Goal: Information Seeking & Learning: Learn about a topic

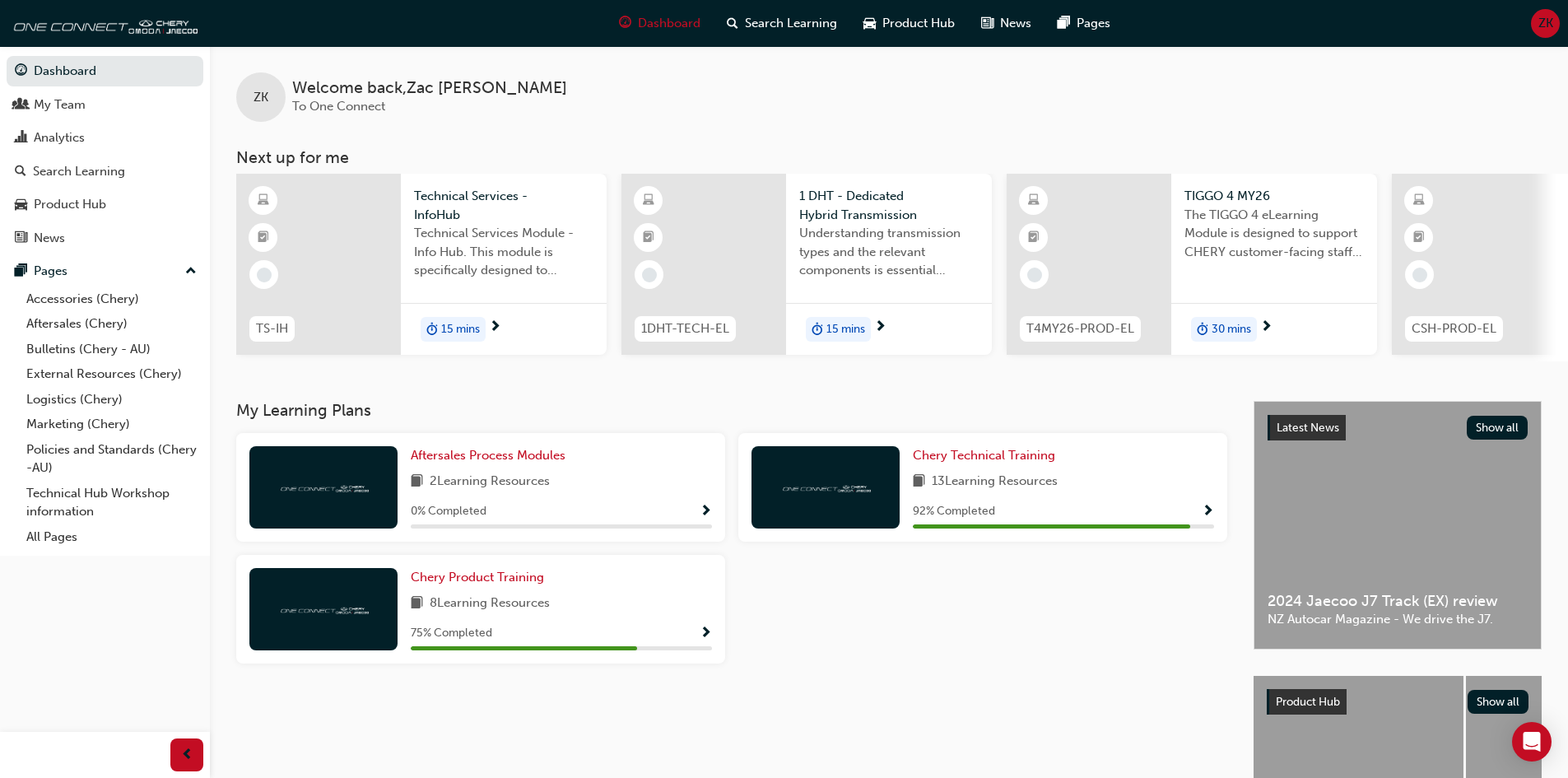
click at [567, 587] on div "Chery Product Training" at bounding box center [561, 578] width 301 height 19
click at [484, 583] on span "Chery Product Training" at bounding box center [477, 576] width 134 height 15
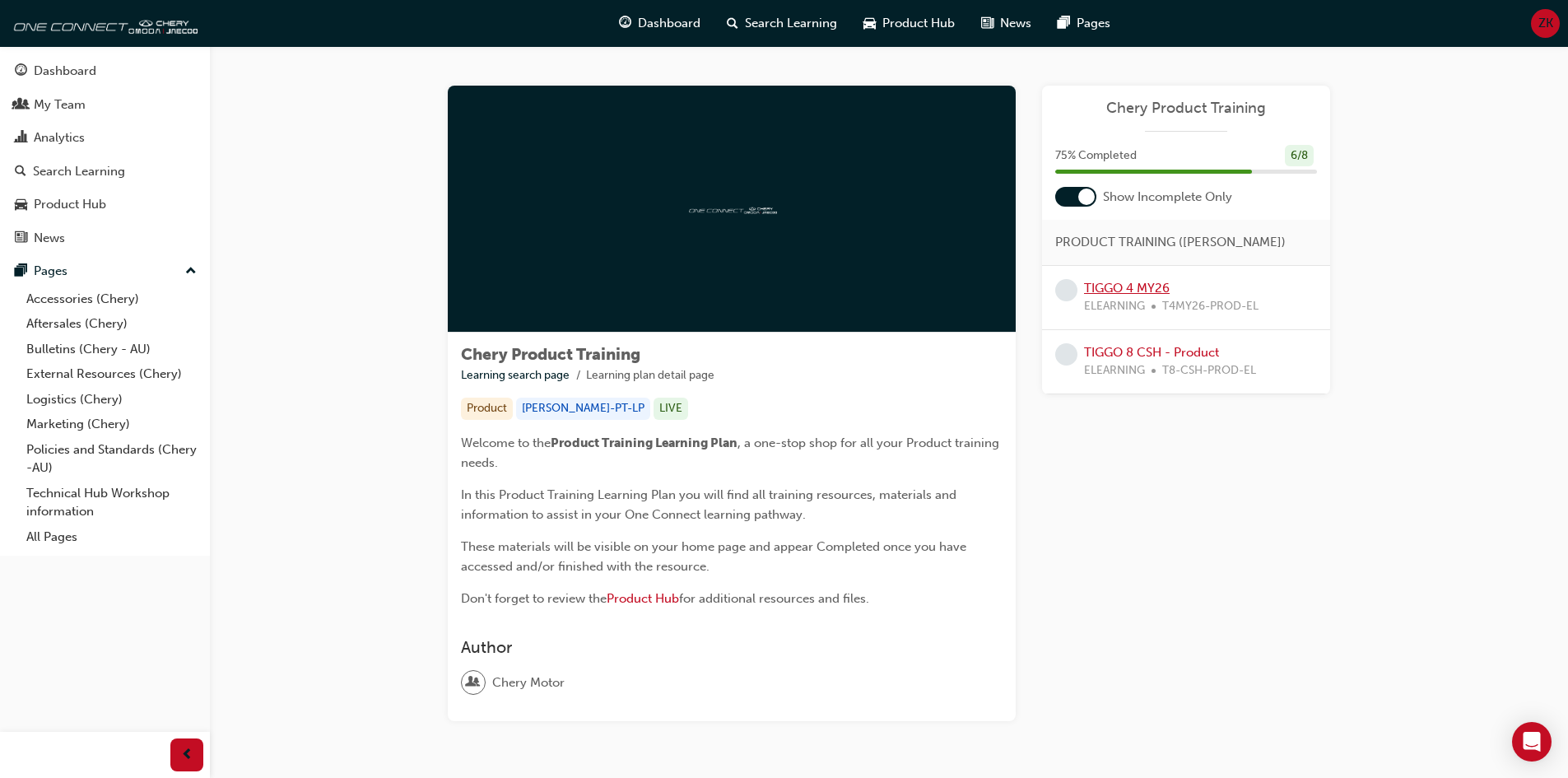
click at [1123, 291] on link "TIGGO 4 MY26" at bounding box center [1127, 288] width 85 height 15
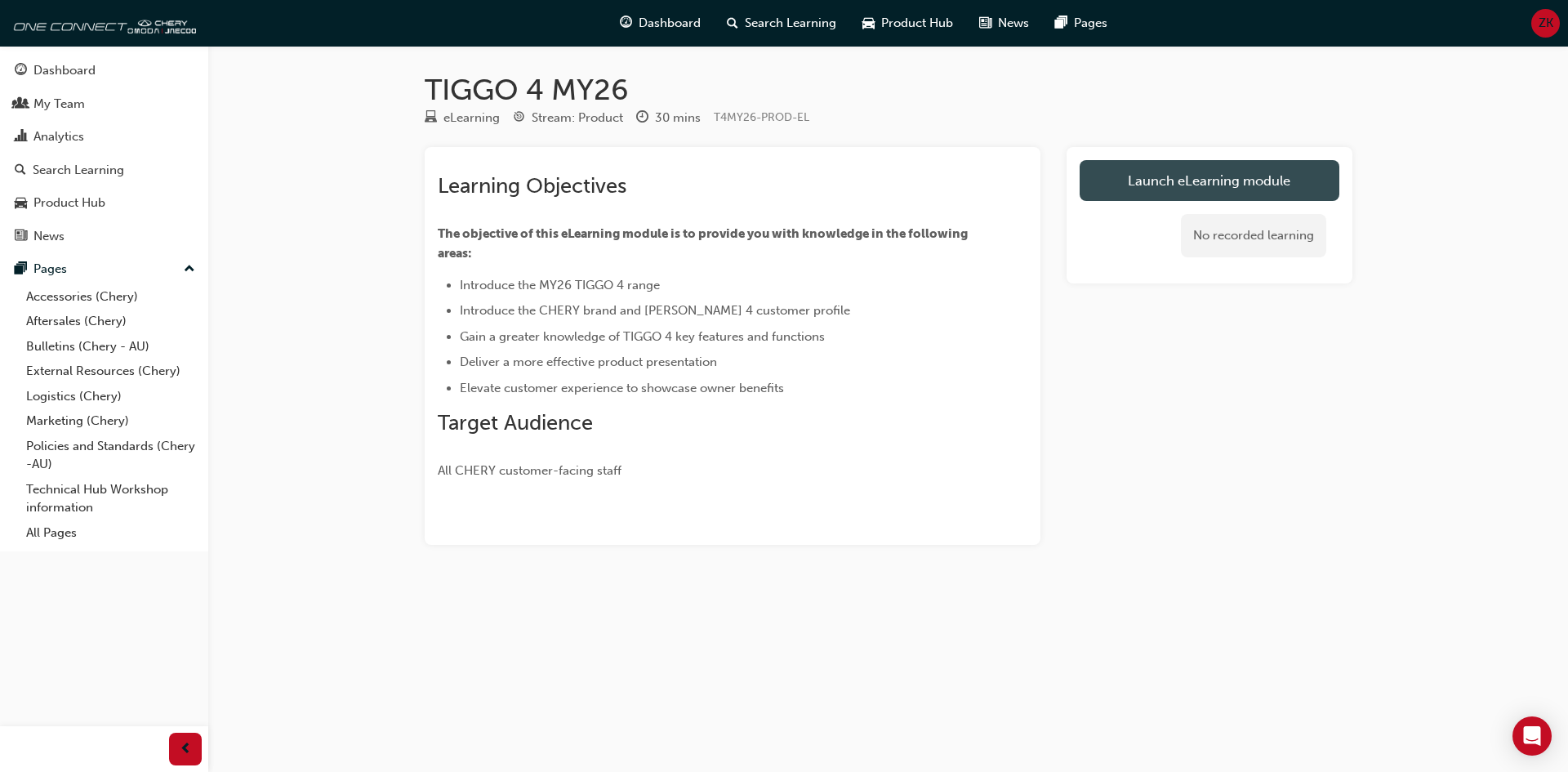
click at [1110, 192] on link "Launch eLearning module" at bounding box center [1210, 181] width 259 height 41
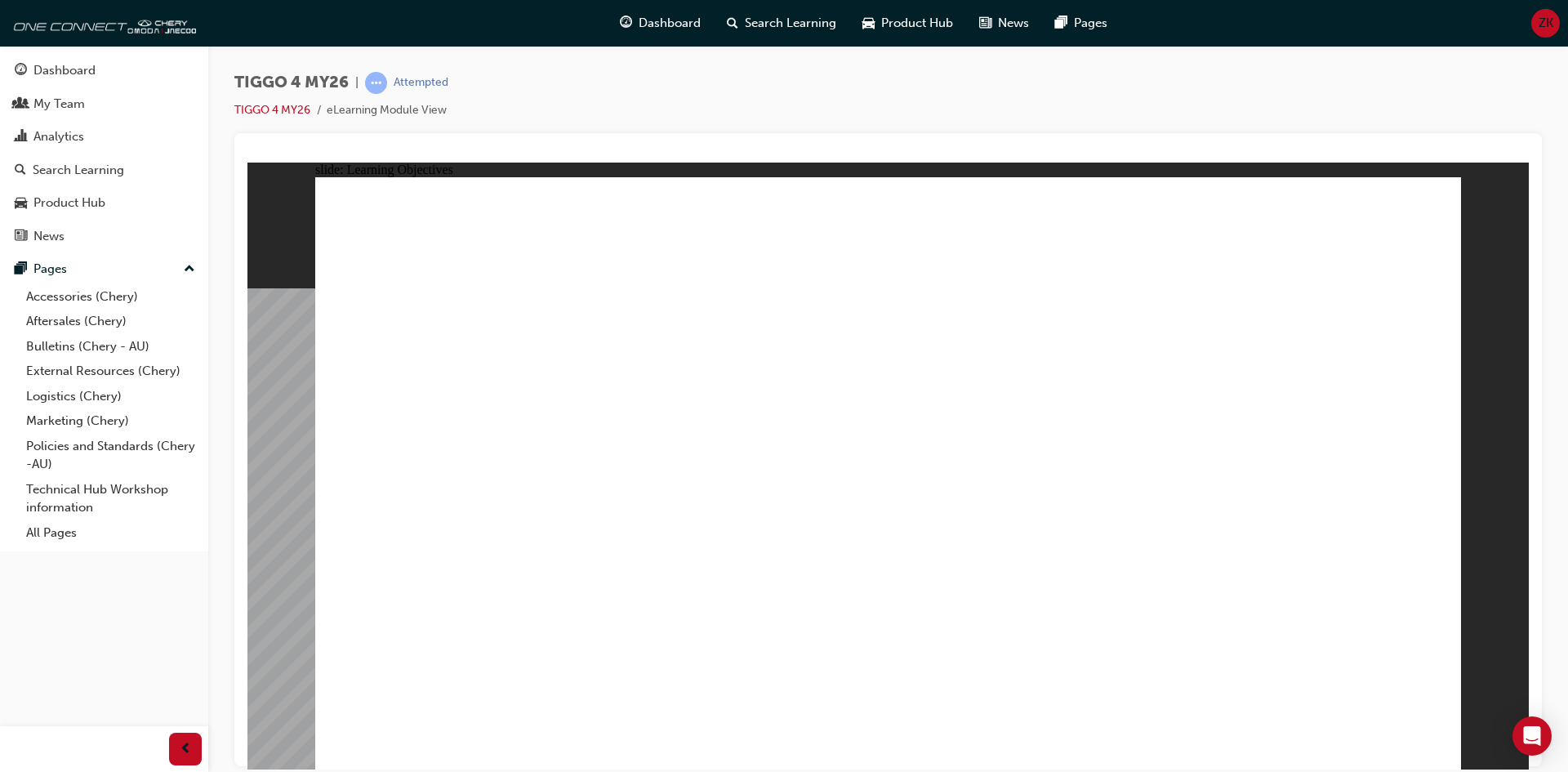
click at [1516, 405] on div "slide: Content Rectangle 6 MEET THE AUDIENCE WHAT MATTERS TO THEM? TIGGO 4 – PE…" at bounding box center [889, 465] width 1282 height 608
drag, startPoint x: 1516, startPoint y: 405, endPoint x: 969, endPoint y: 395, distance: 547.1
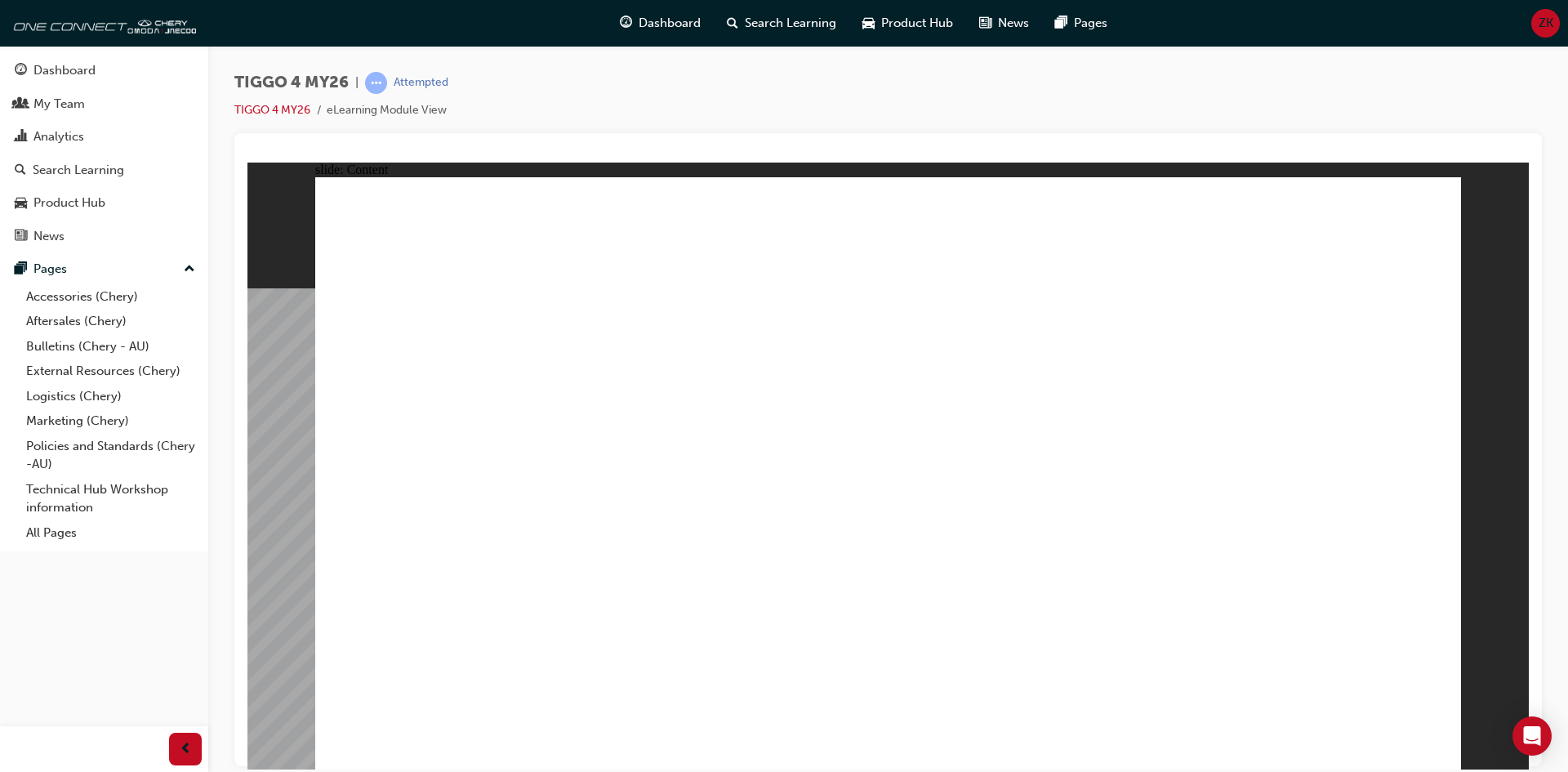
drag, startPoint x: 912, startPoint y: 531, endPoint x: 889, endPoint y: 484, distance: 52.3
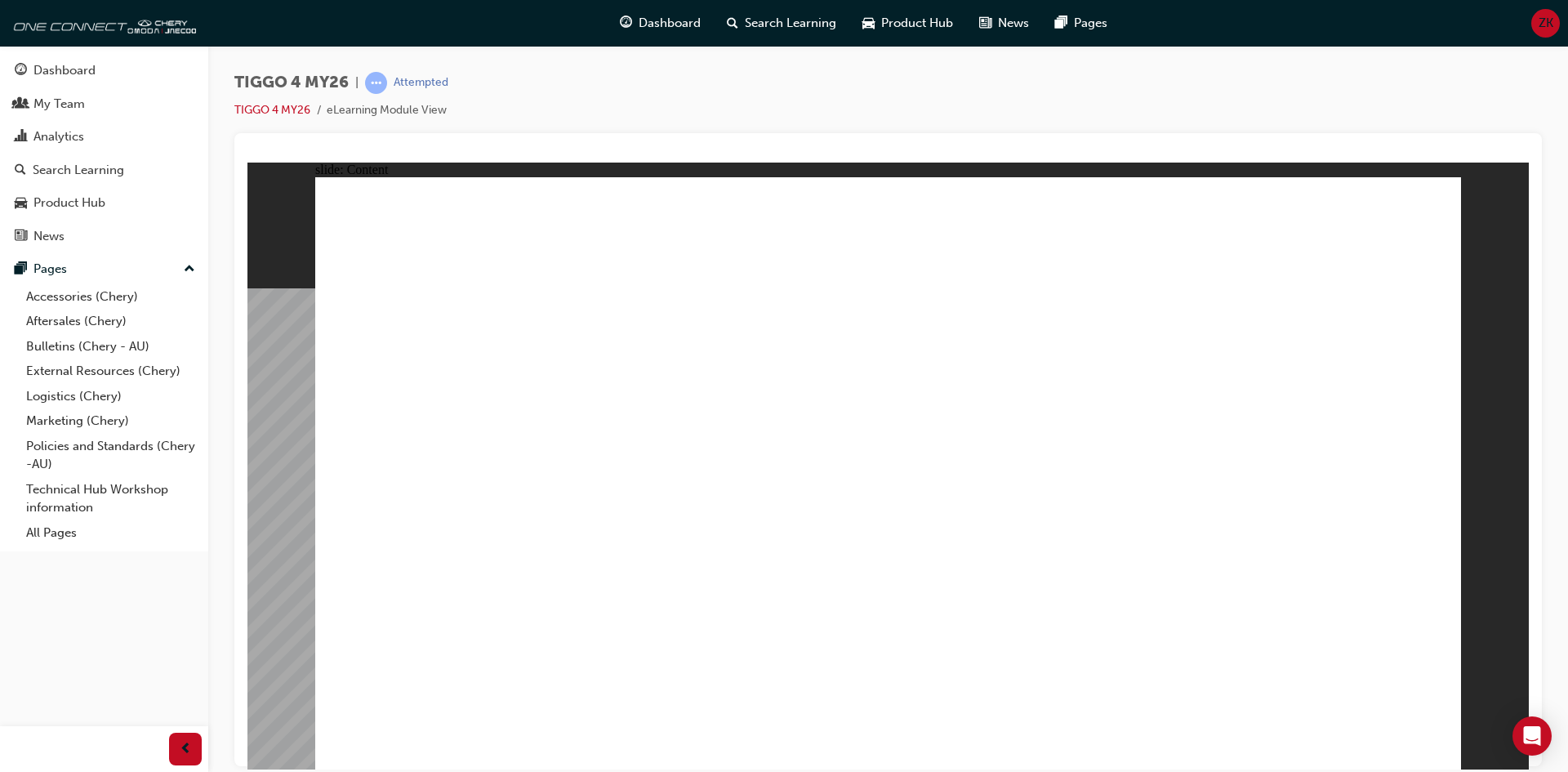
drag, startPoint x: 591, startPoint y: 453, endPoint x: 550, endPoint y: 415, distance: 55.9
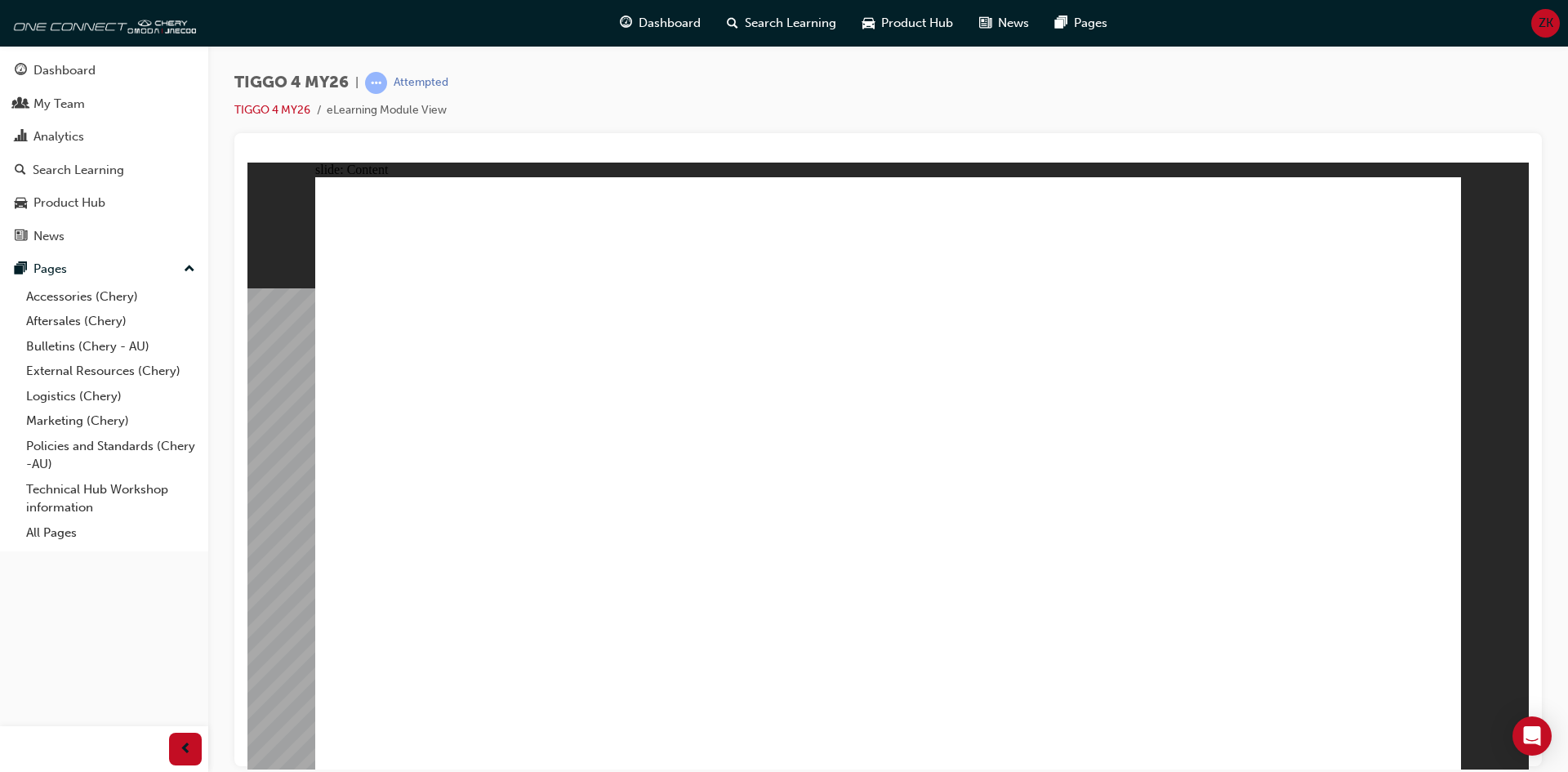
drag, startPoint x: 1182, startPoint y: 225, endPoint x: 1246, endPoint y: 221, distance: 64.1
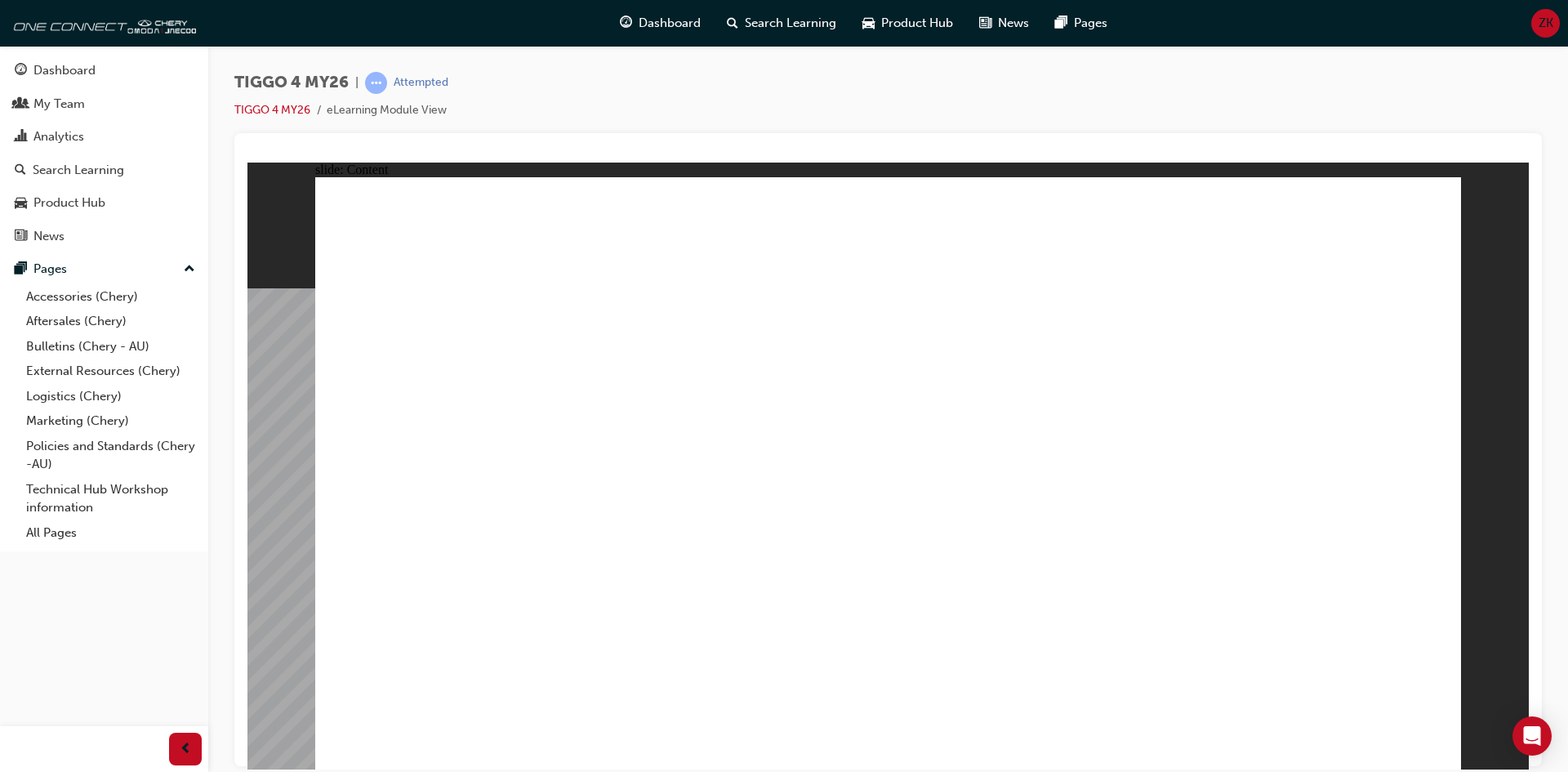
drag, startPoint x: 698, startPoint y: 600, endPoint x: 731, endPoint y: 610, distance: 34.5
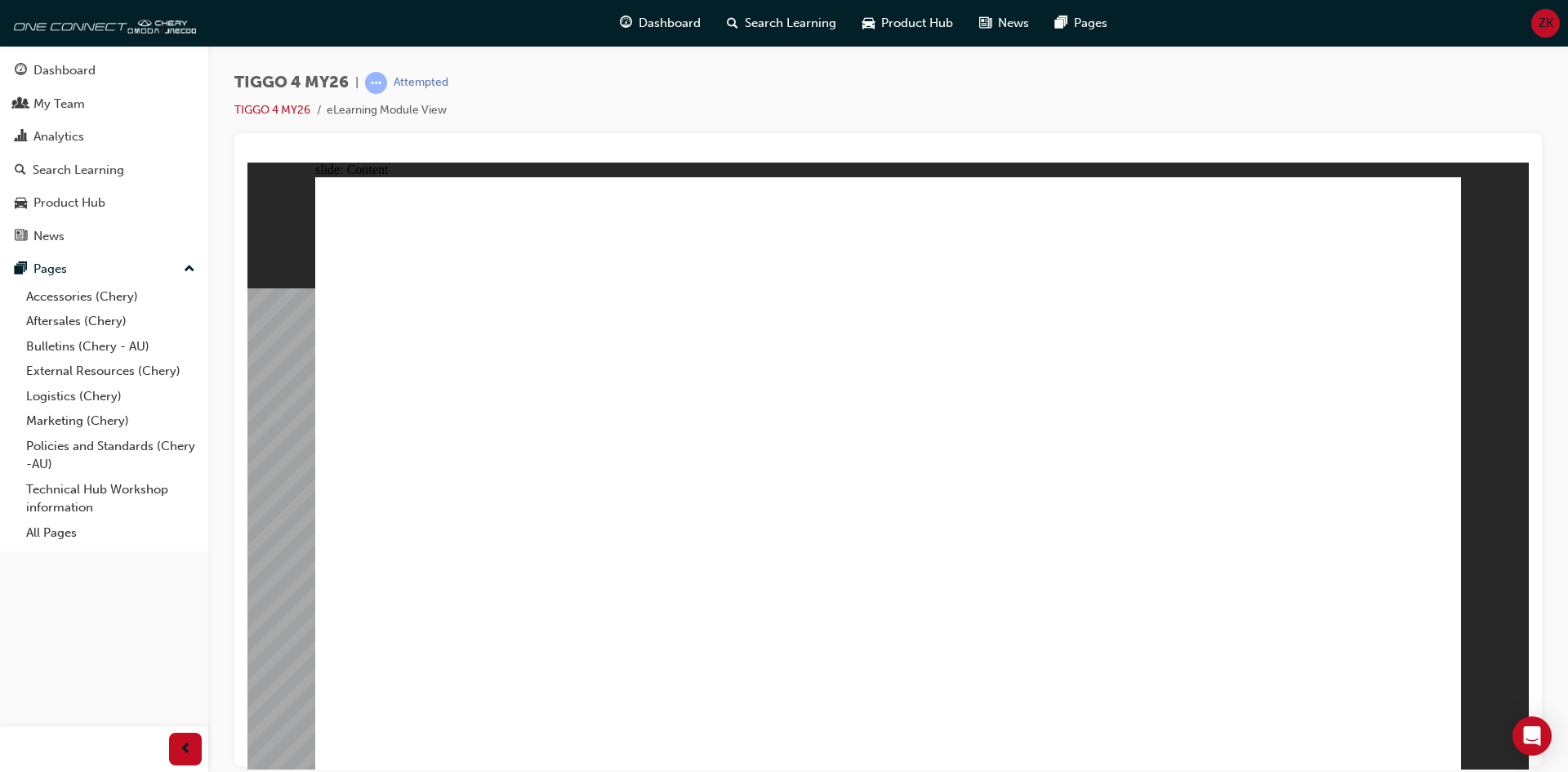
drag, startPoint x: 1069, startPoint y: 603, endPoint x: 1033, endPoint y: 623, distance: 41.2
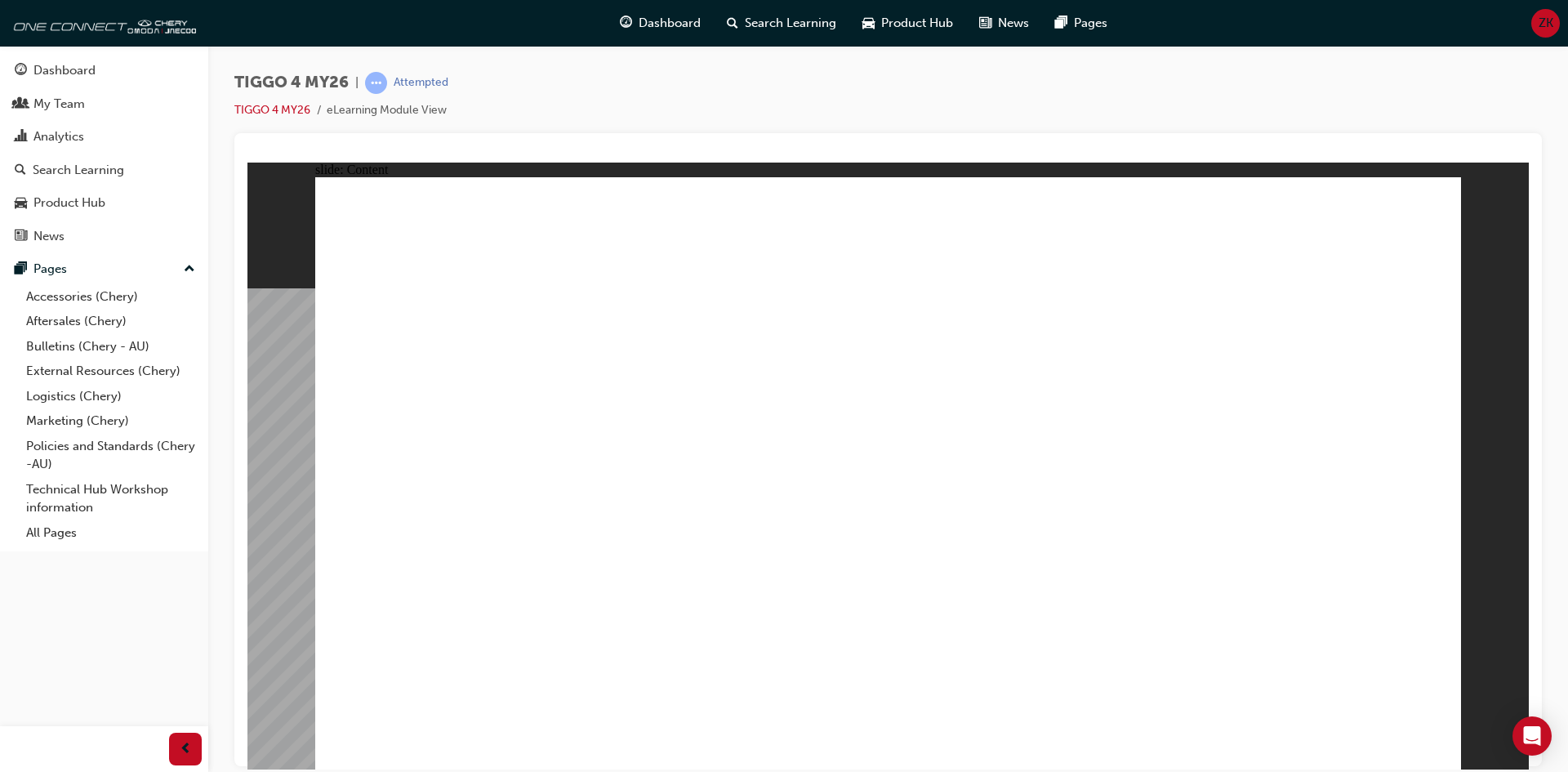
drag, startPoint x: 488, startPoint y: 389, endPoint x: 506, endPoint y: 388, distance: 18.0
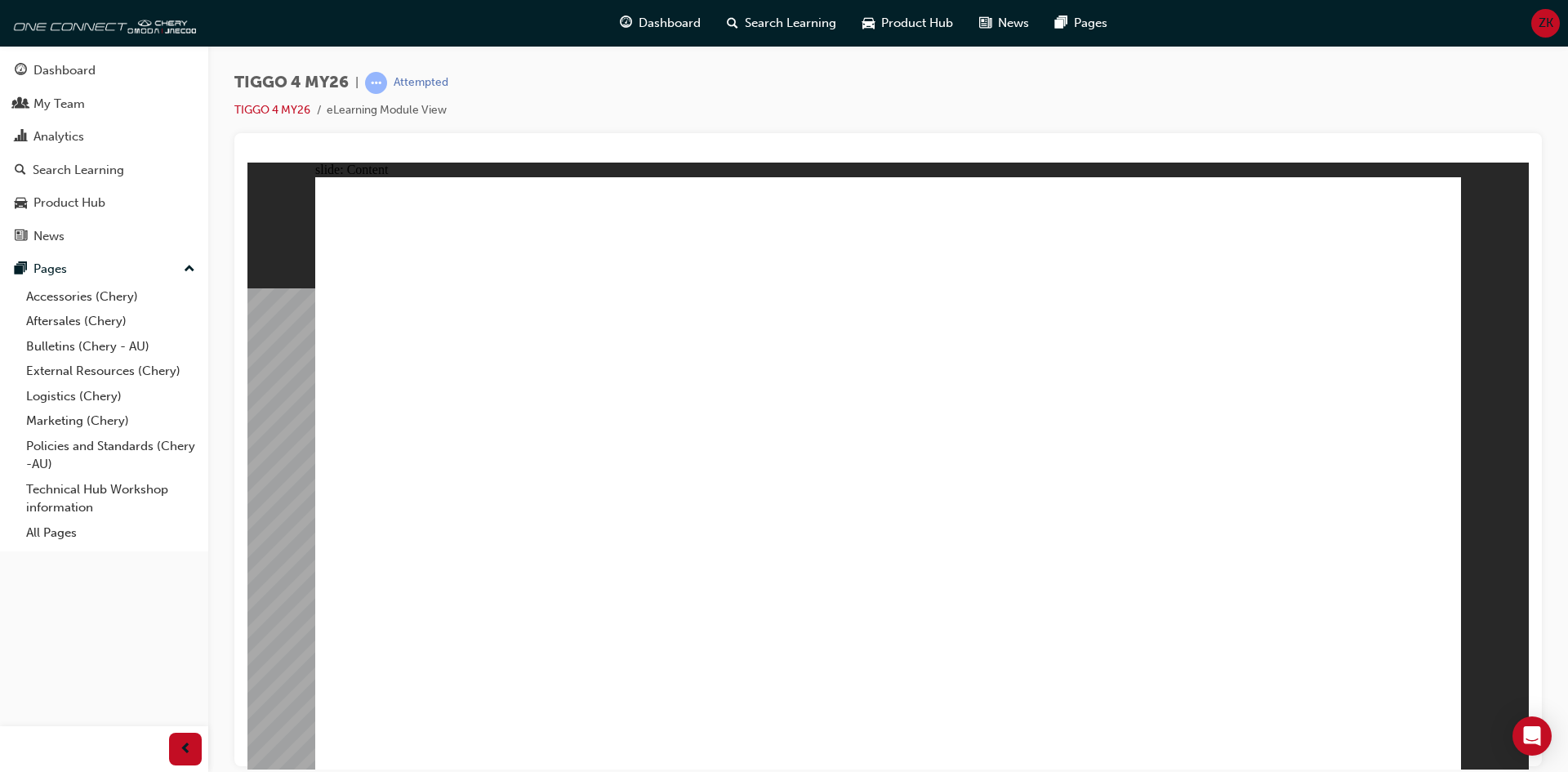
drag, startPoint x: 1385, startPoint y: 299, endPoint x: 1402, endPoint y: 713, distance: 414.3
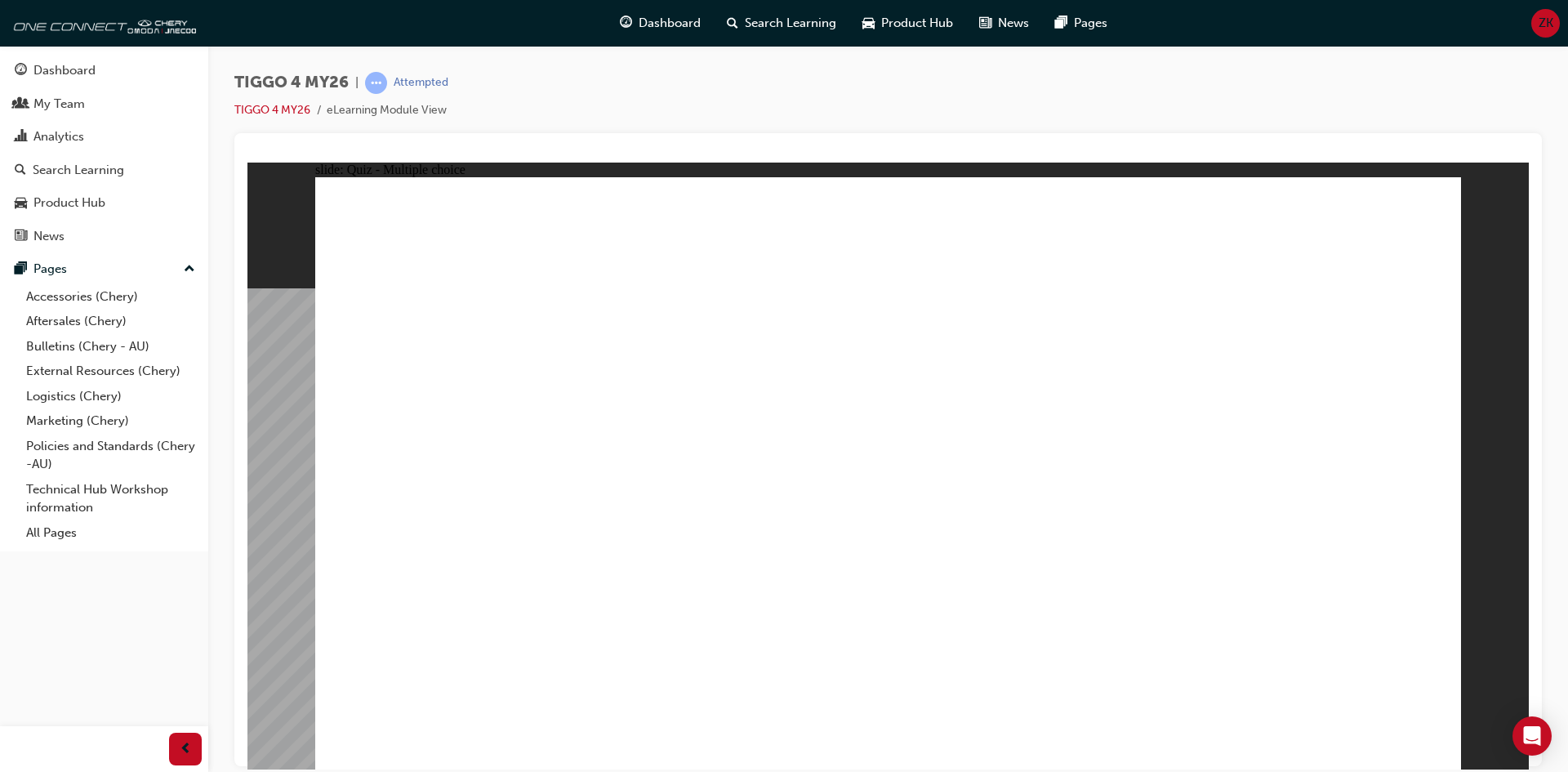
radio input "false"
radio input "true"
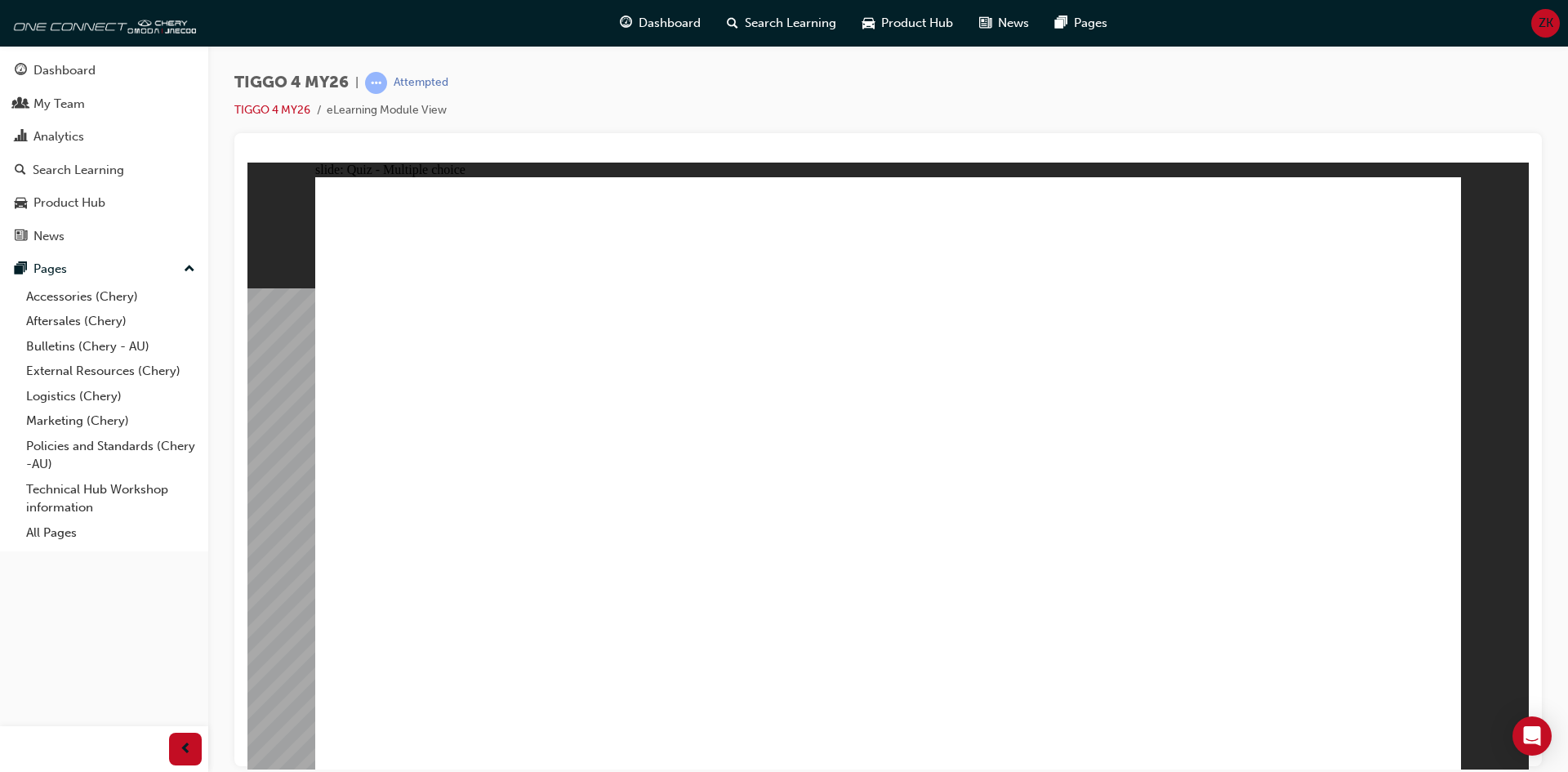
drag, startPoint x: 1061, startPoint y: 392, endPoint x: 379, endPoint y: 618, distance: 718.5
drag, startPoint x: 1282, startPoint y: 405, endPoint x: 1292, endPoint y: 452, distance: 48.1
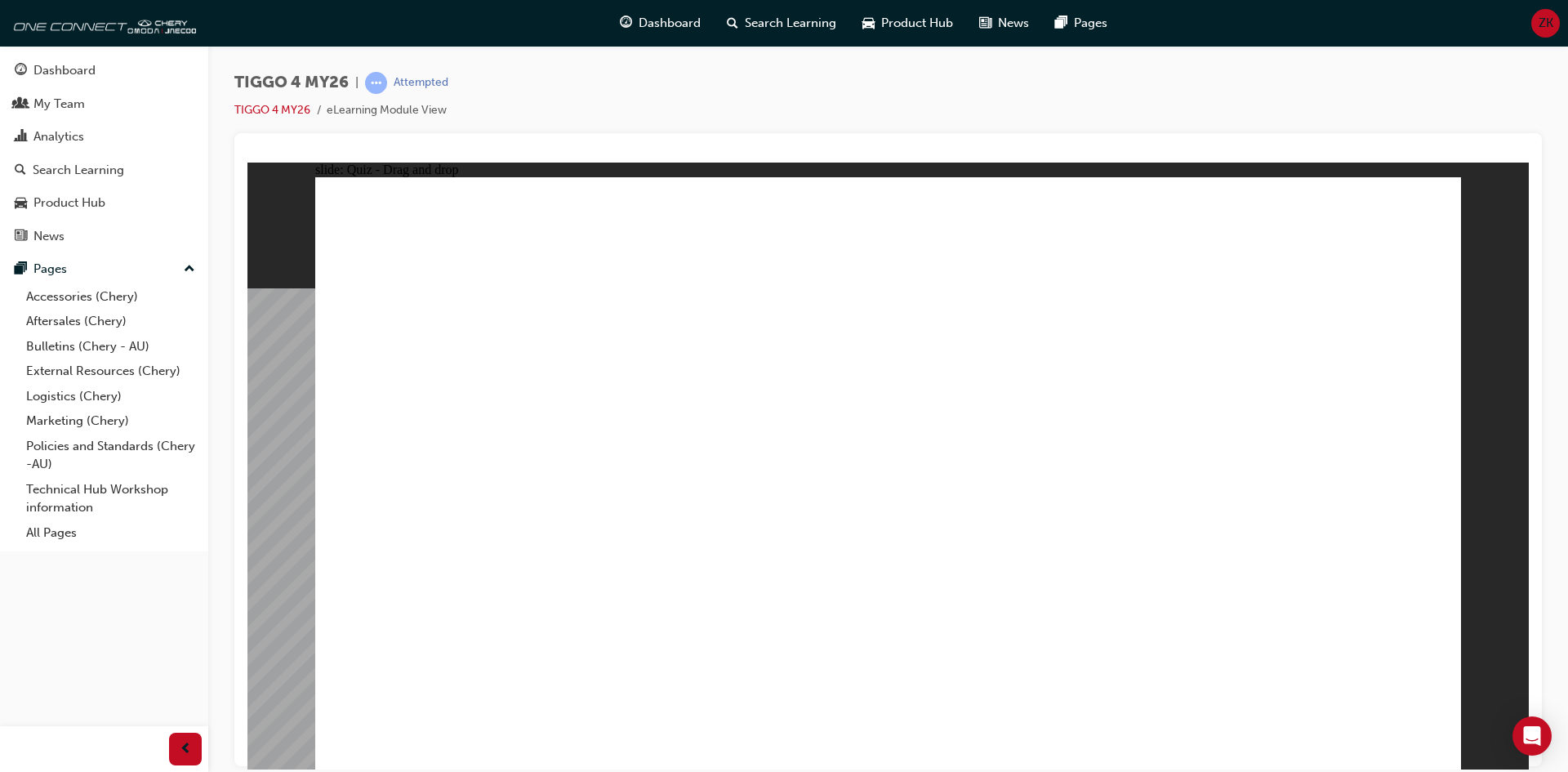
drag, startPoint x: 1314, startPoint y: 396, endPoint x: 1317, endPoint y: 613, distance: 217.0
drag, startPoint x: 902, startPoint y: 362, endPoint x: 1133, endPoint y: 575, distance: 314.2
drag, startPoint x: 683, startPoint y: 359, endPoint x: 682, endPoint y: 567, distance: 208.0
drag, startPoint x: 476, startPoint y: 373, endPoint x: 956, endPoint y: 610, distance: 535.3
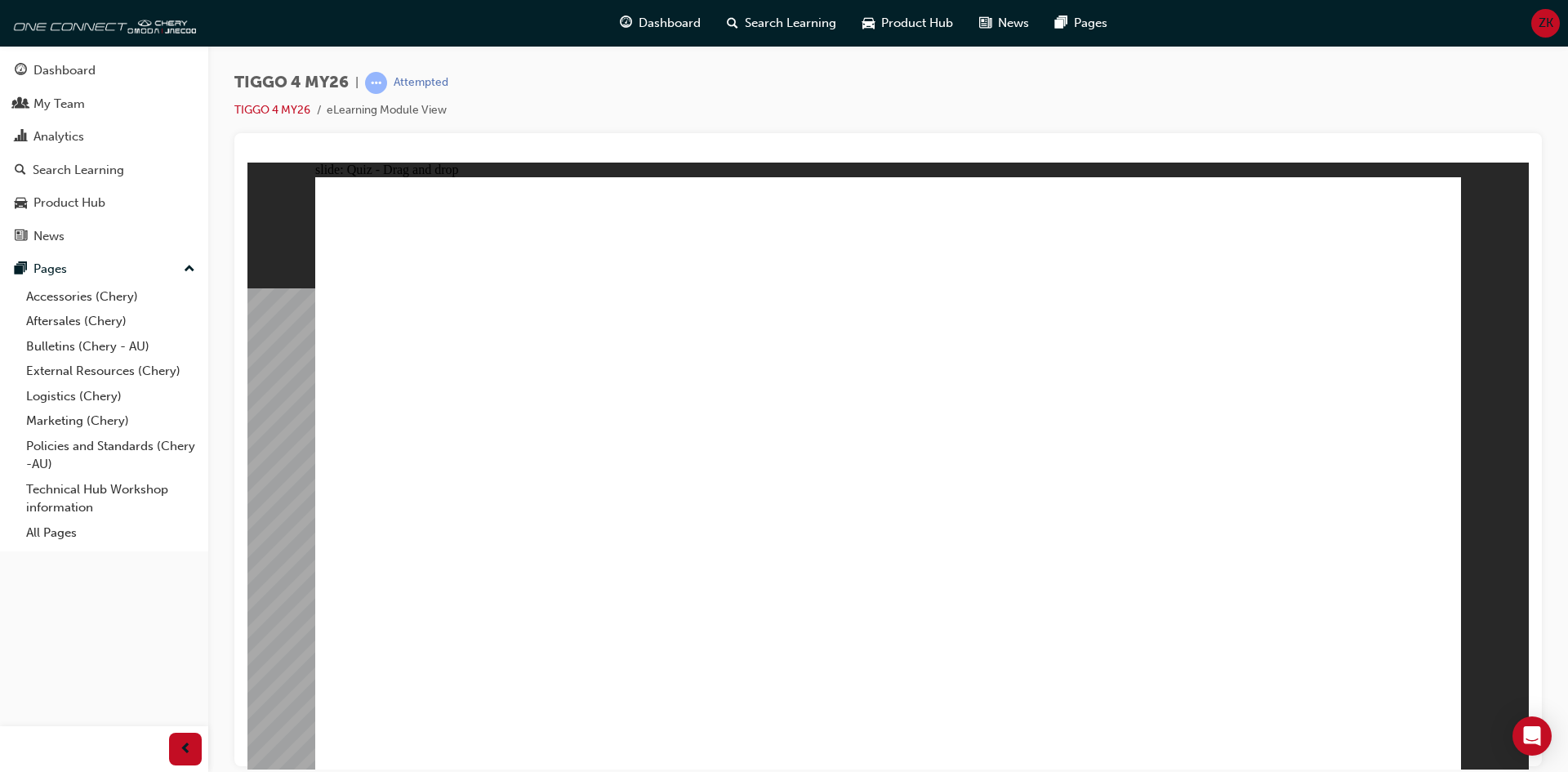
radio input "true"
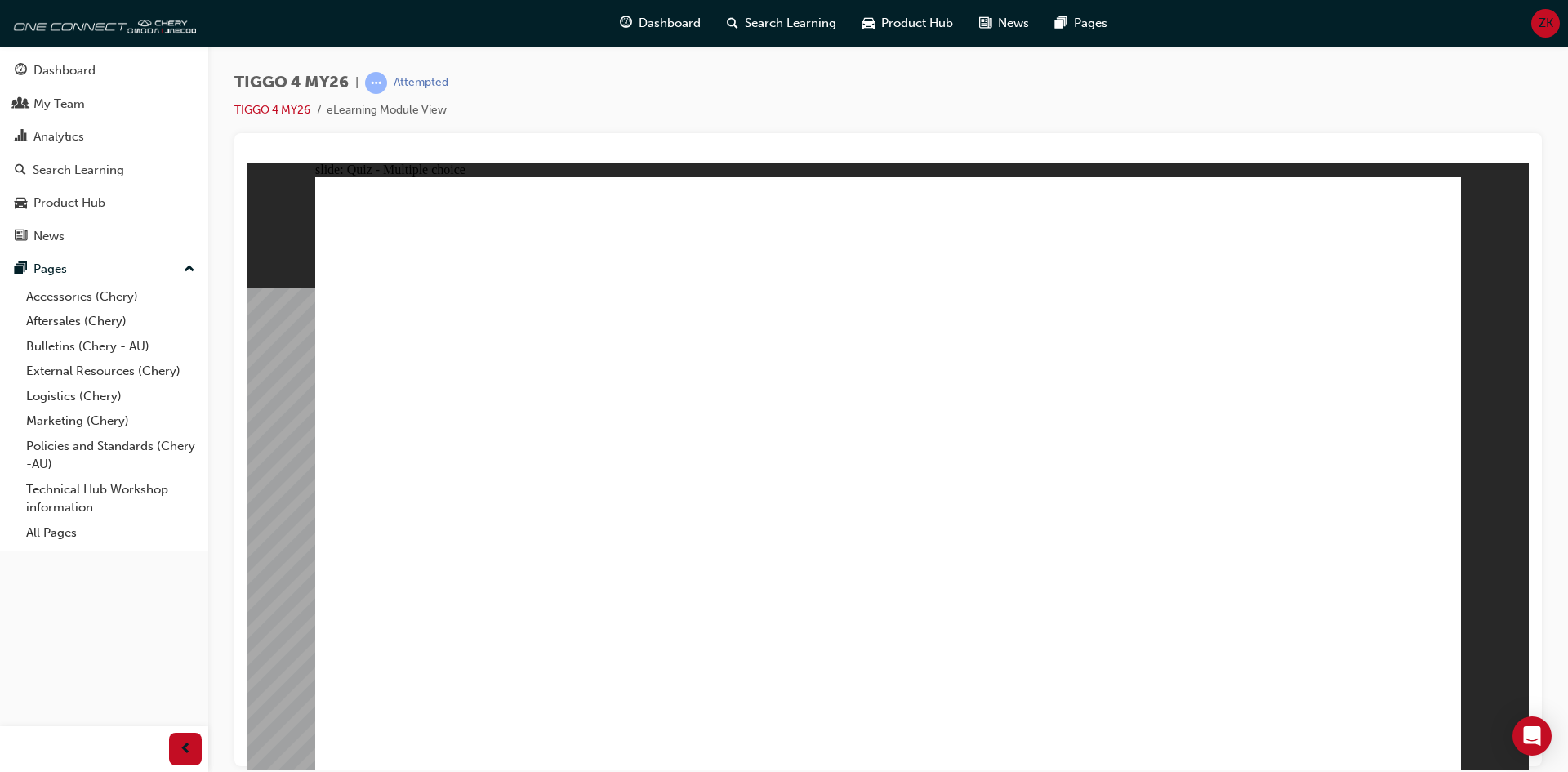
radio input "false"
radio input "true"
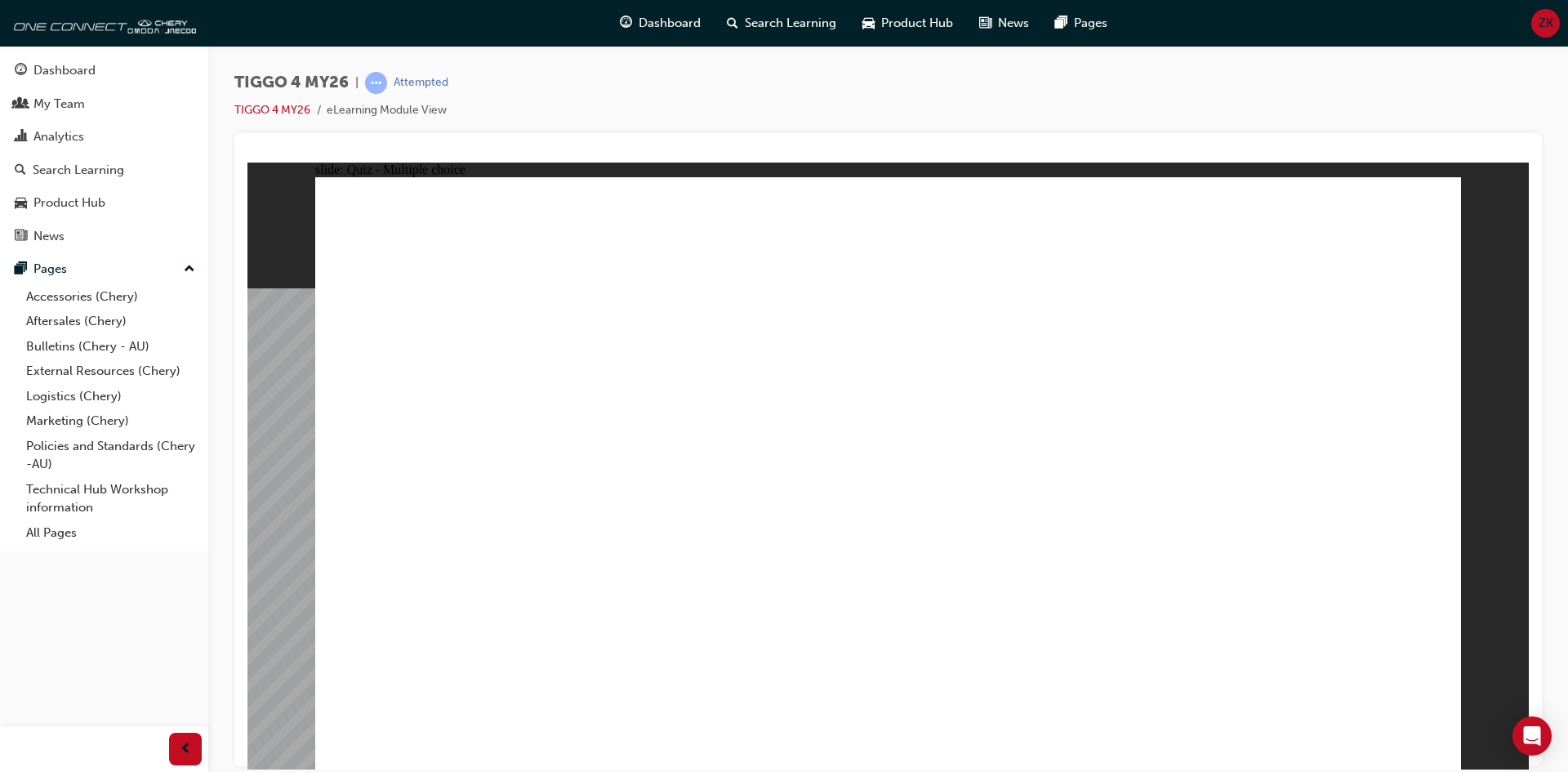
drag, startPoint x: 722, startPoint y: 437, endPoint x: 1175, endPoint y: 371, distance: 457.8
drag, startPoint x: 738, startPoint y: 473, endPoint x: 1298, endPoint y: 515, distance: 561.6
drag, startPoint x: 757, startPoint y: 533, endPoint x: 1079, endPoint y: 327, distance: 382.3
drag, startPoint x: 414, startPoint y: 409, endPoint x: 1125, endPoint y: 367, distance: 712.2
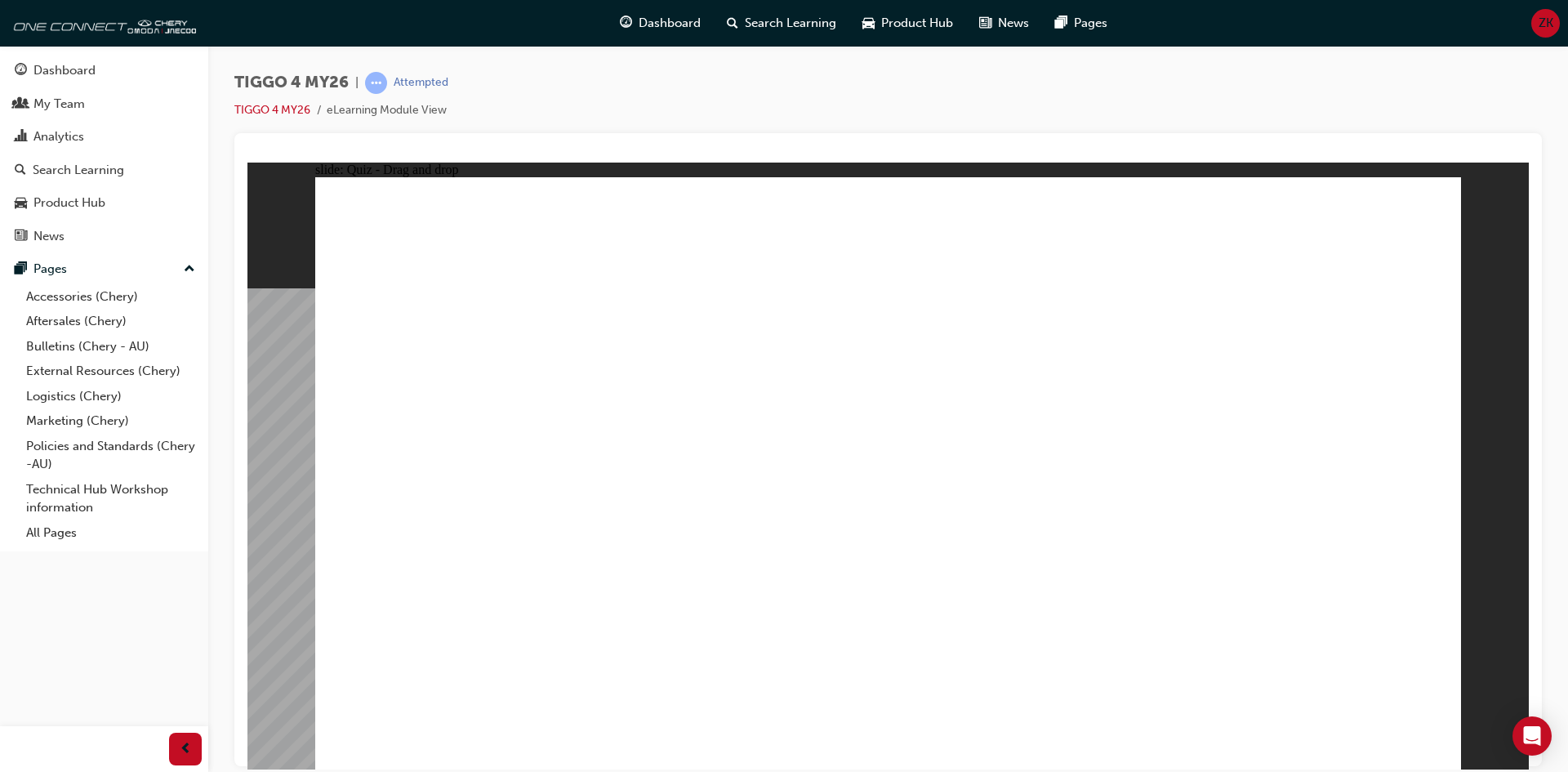
drag, startPoint x: 551, startPoint y: 445, endPoint x: 1158, endPoint y: 434, distance: 607.1
drag, startPoint x: 511, startPoint y: 543, endPoint x: 950, endPoint y: 549, distance: 439.0
drag, startPoint x: 438, startPoint y: 603, endPoint x: 925, endPoint y: 547, distance: 490.2
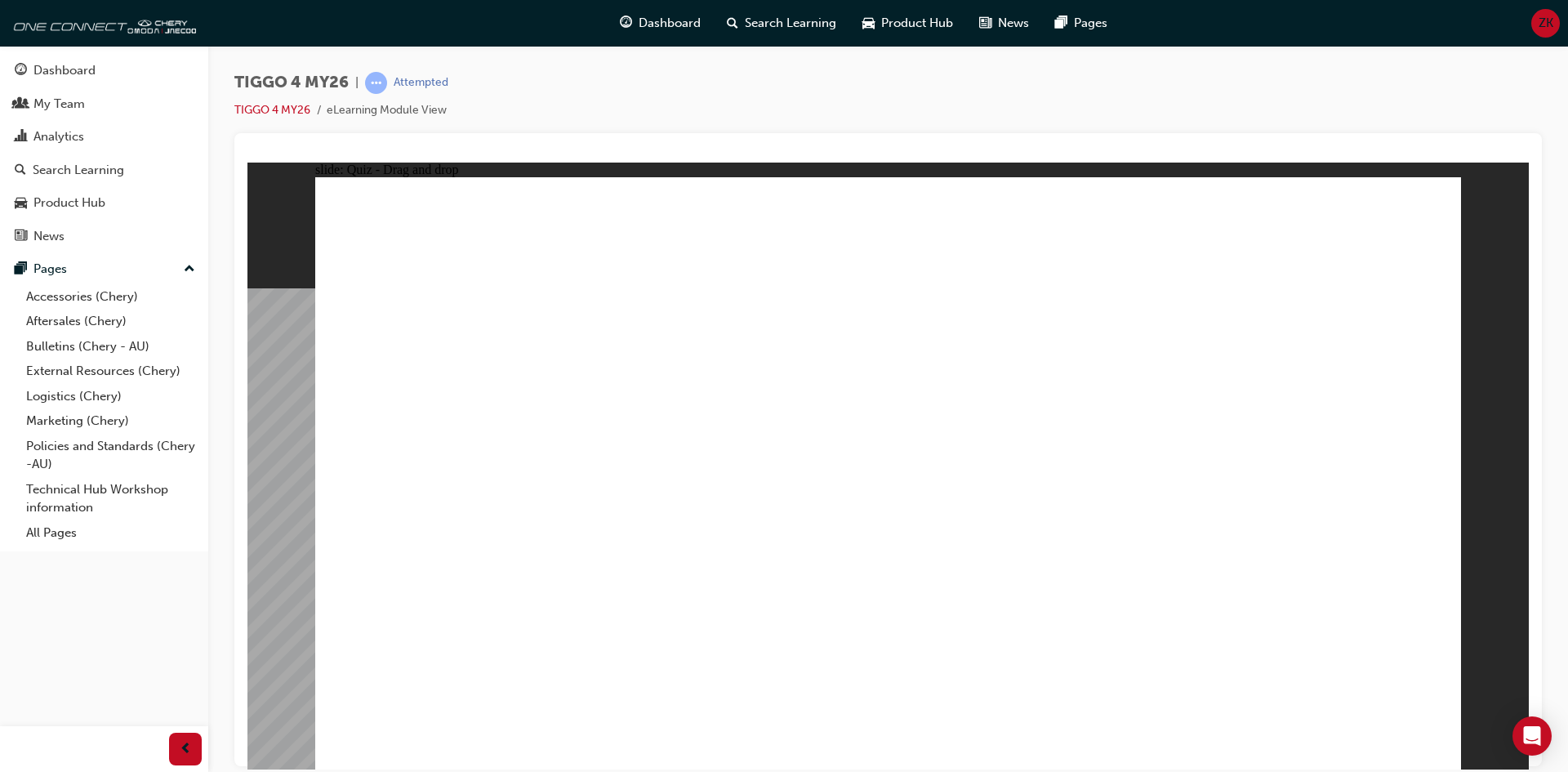
radio input "true"
drag, startPoint x: 738, startPoint y: 575, endPoint x: 746, endPoint y: 581, distance: 10.0
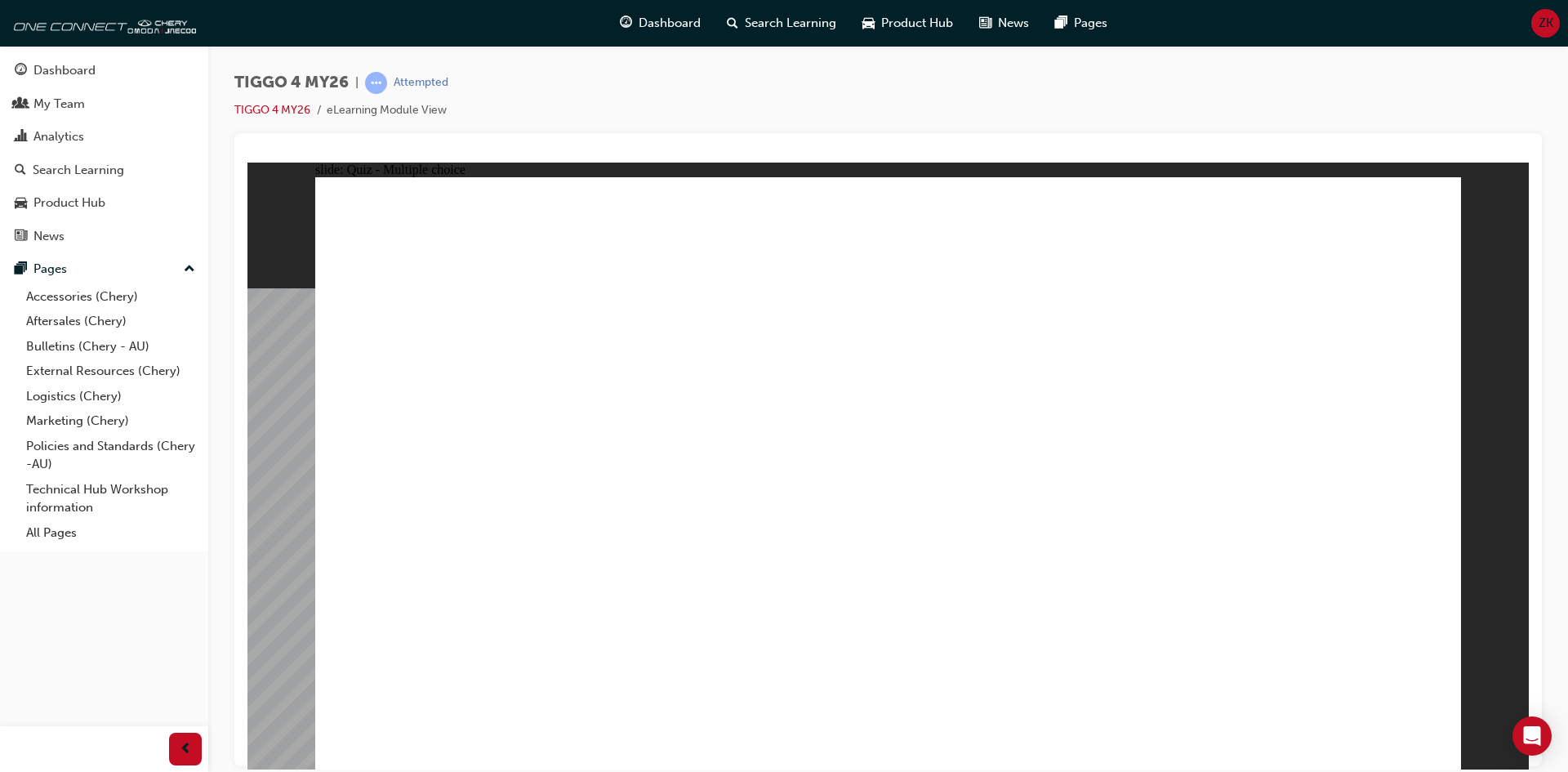
radio input "true"
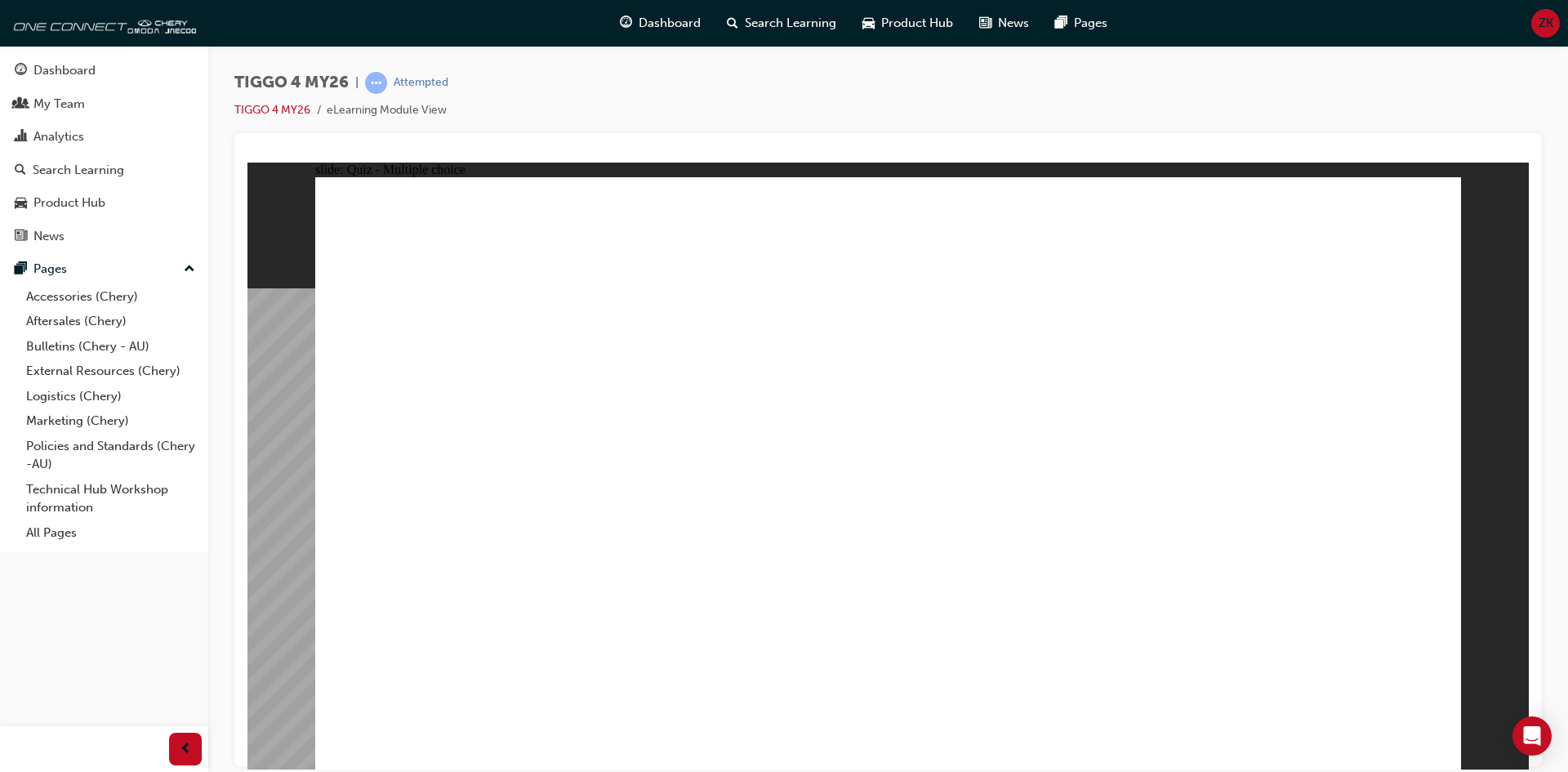
radio input "true"
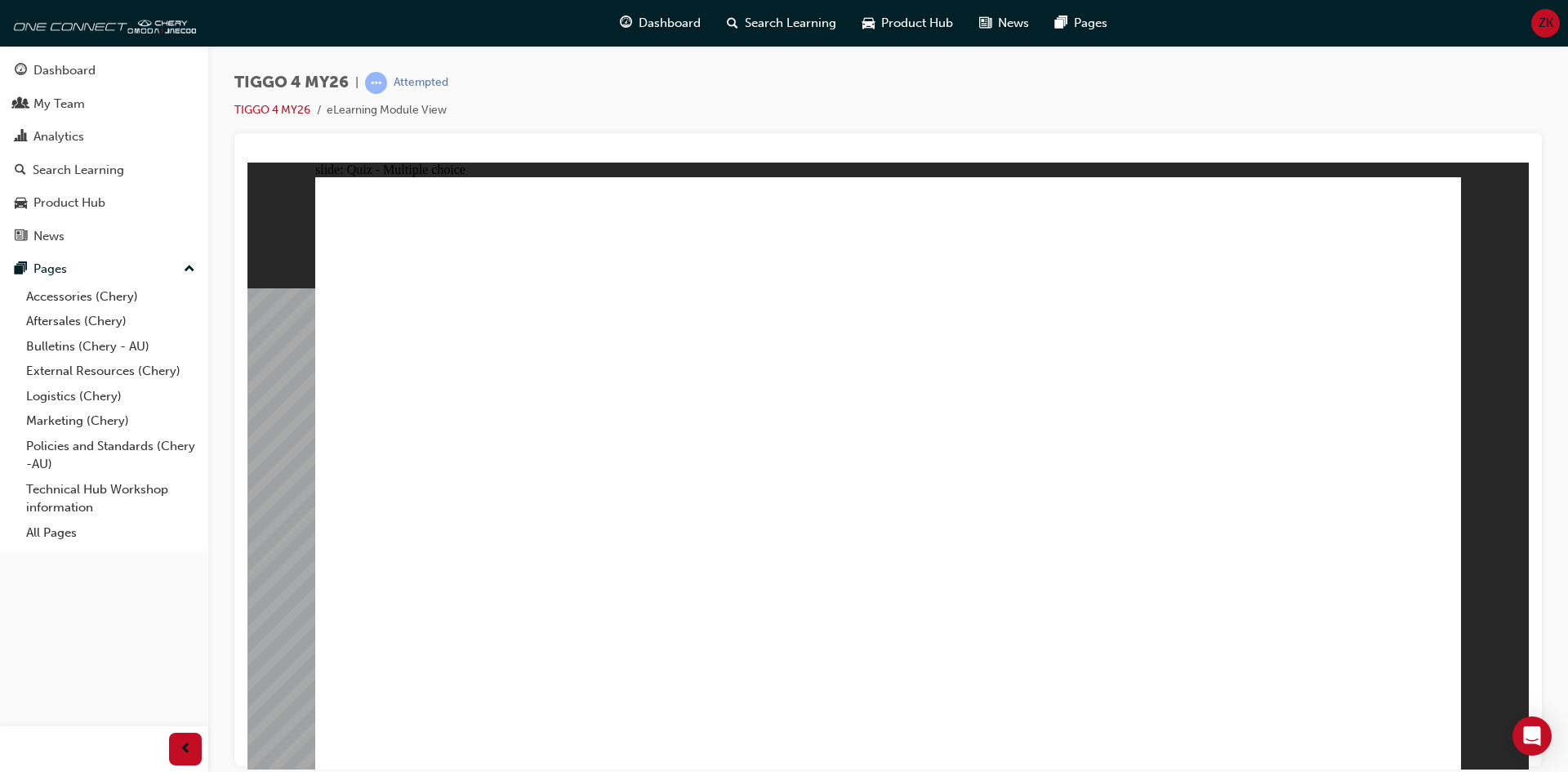
radio input "true"
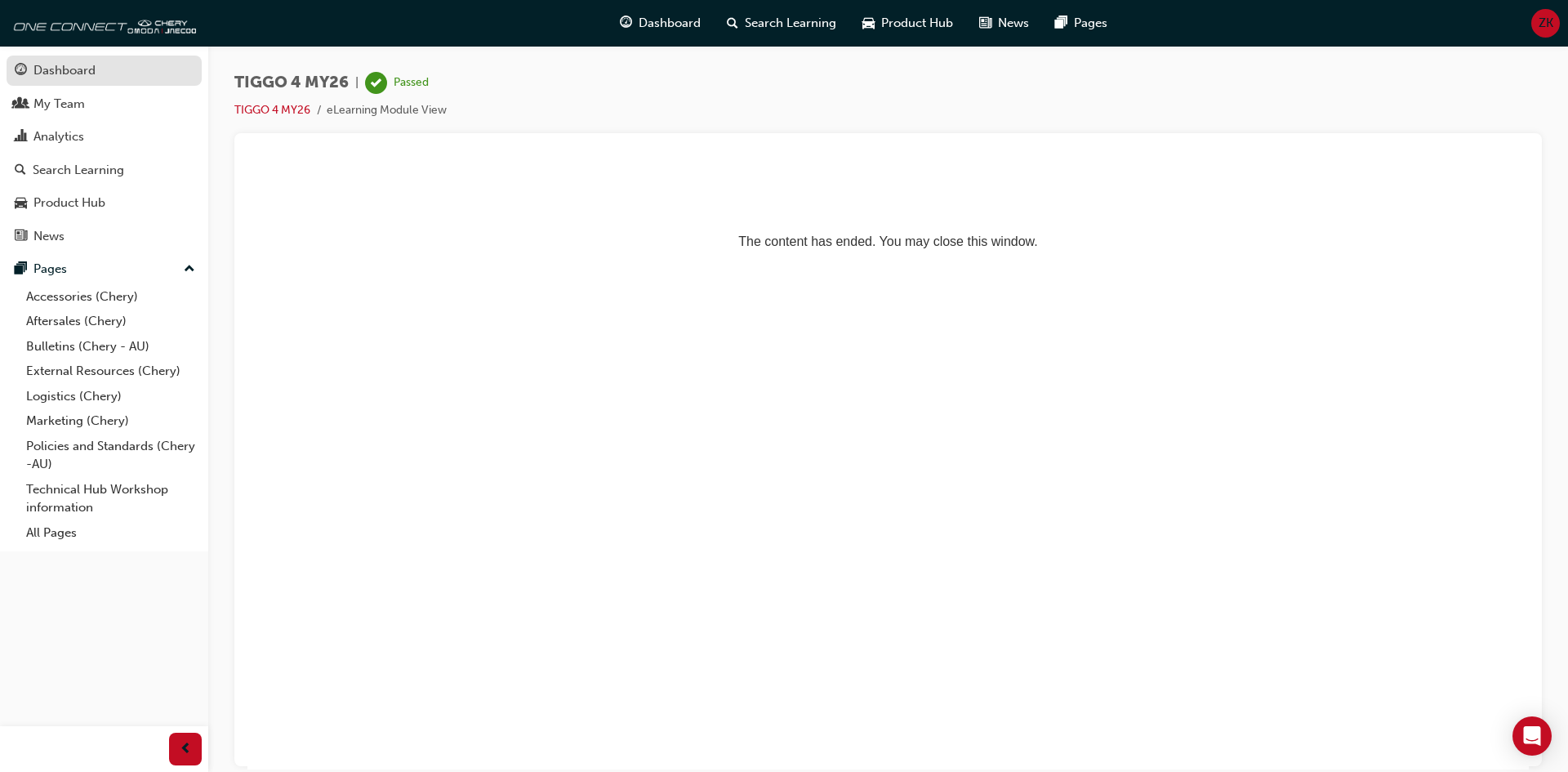
click at [170, 82] on link "Dashboard" at bounding box center [104, 70] width 195 height 30
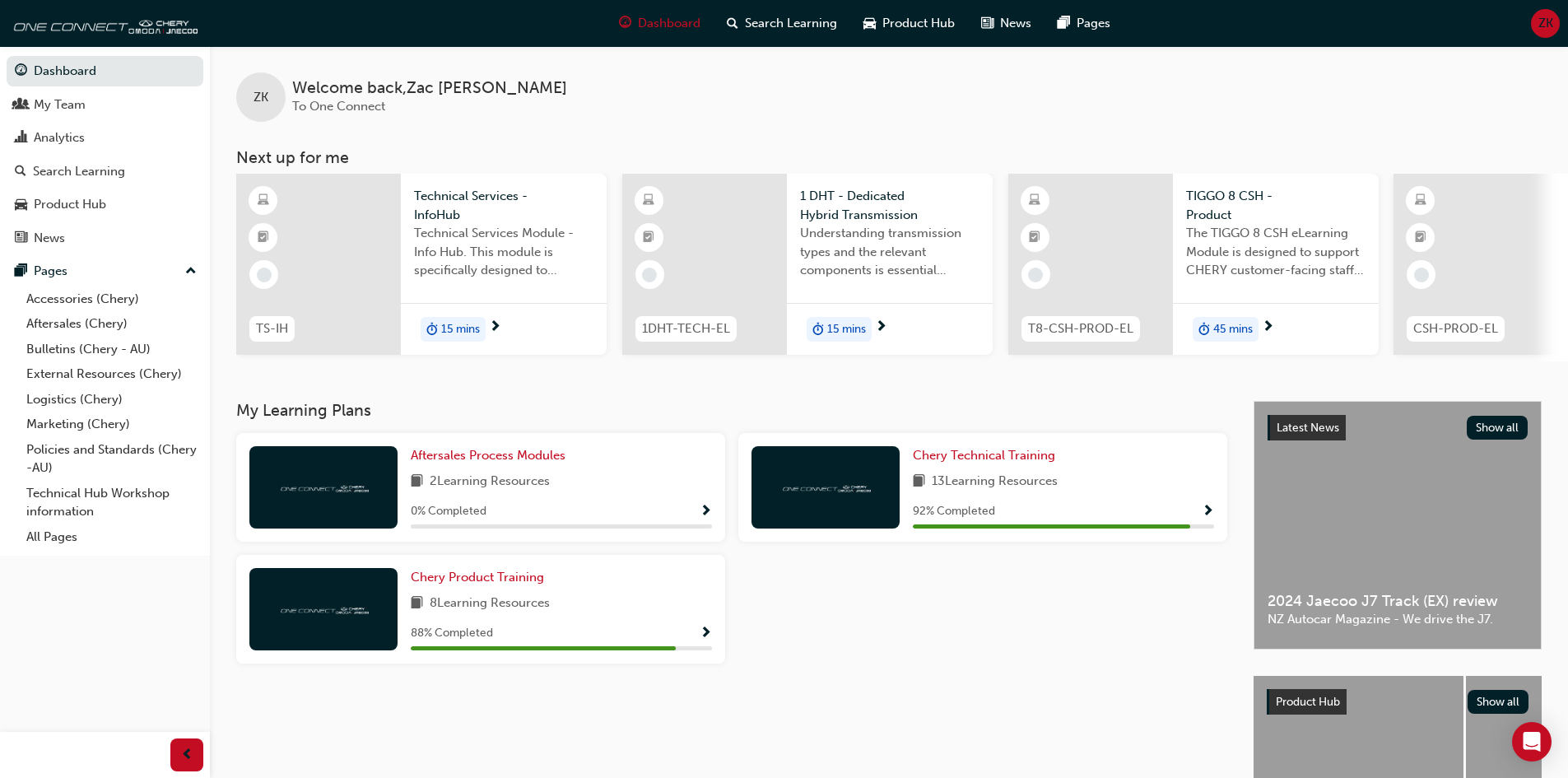
click at [665, 623] on div "Chery Product Training 8 Learning Resources 88 % Completed" at bounding box center [561, 609] width 301 height 82
click at [480, 585] on span "Chery Product Training" at bounding box center [477, 576] width 134 height 15
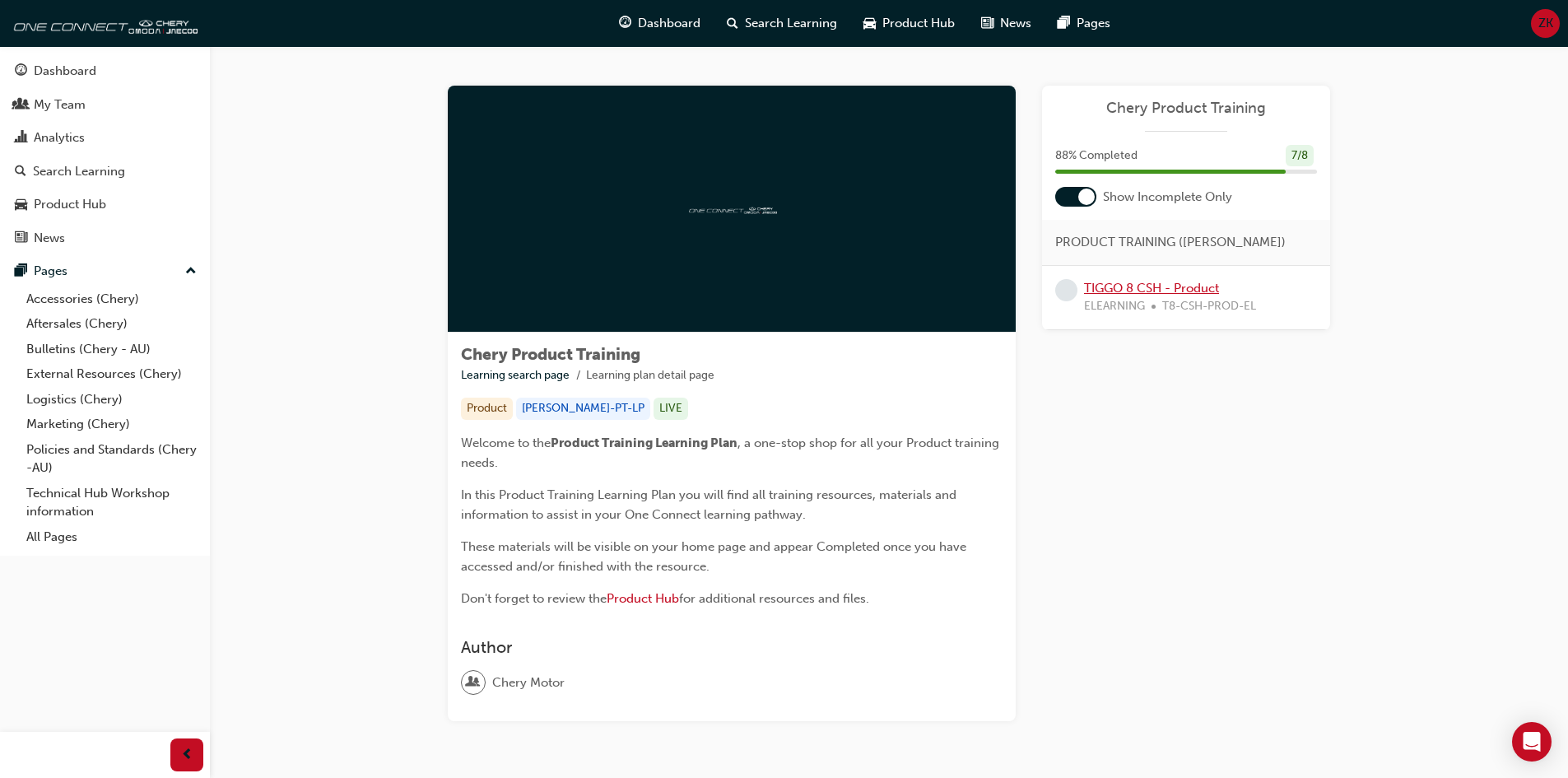
click at [1210, 289] on link "TIGGO 8 CSH - Product" at bounding box center [1152, 288] width 135 height 15
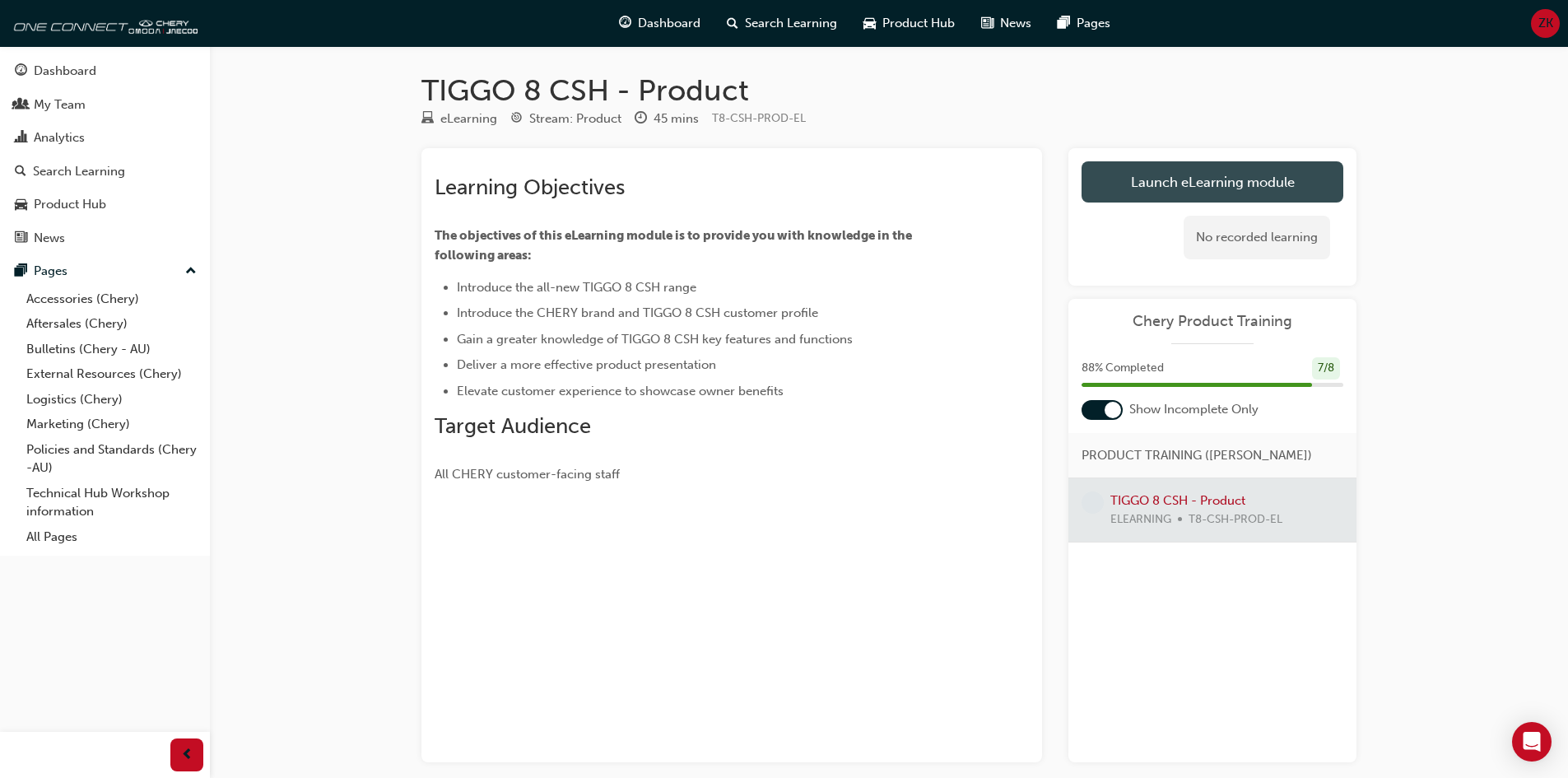
click at [1247, 202] on link "Launch eLearning module" at bounding box center [1213, 182] width 261 height 42
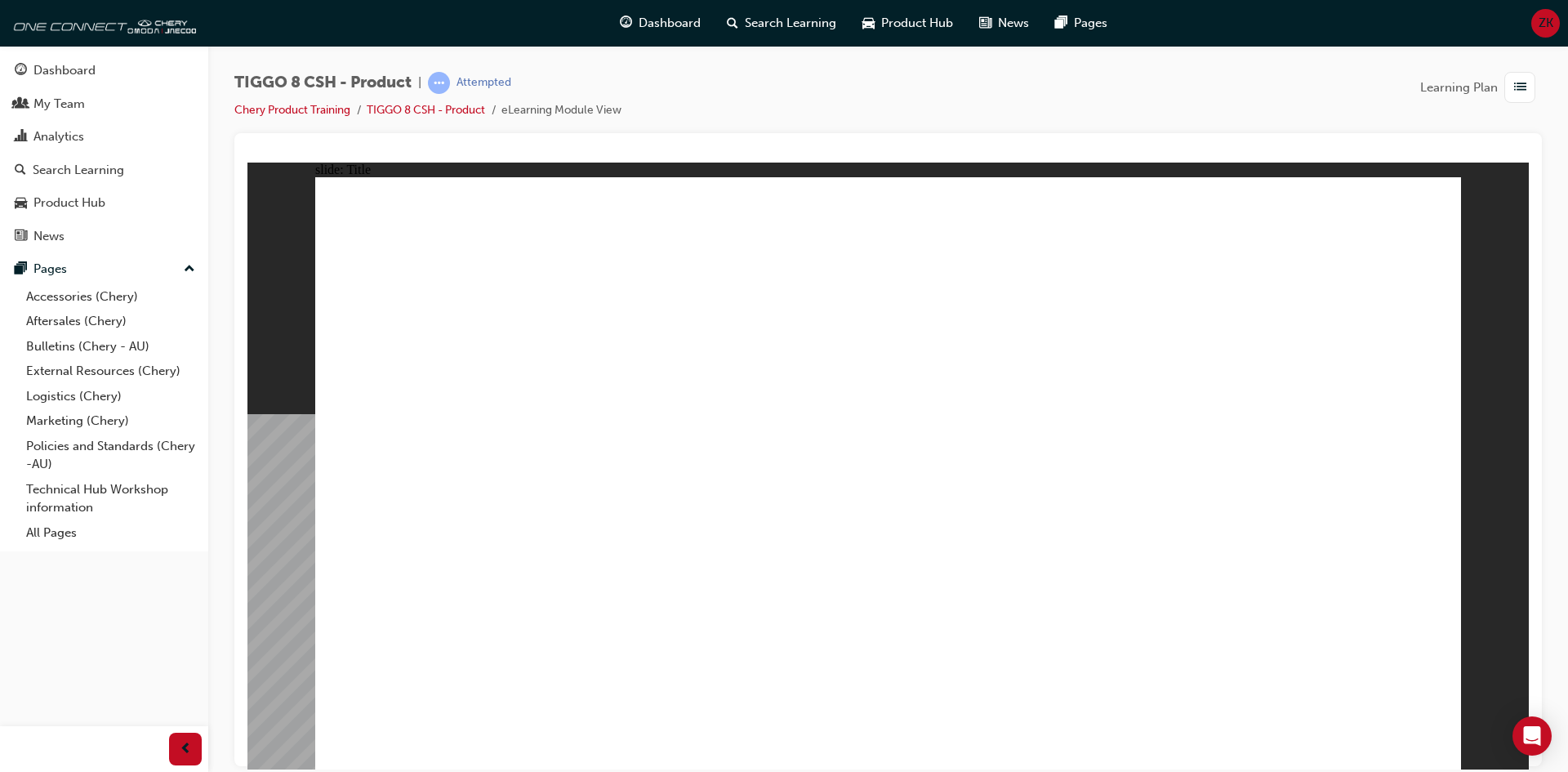
drag, startPoint x: 450, startPoint y: 646, endPoint x: 446, endPoint y: 623, distance: 23.3
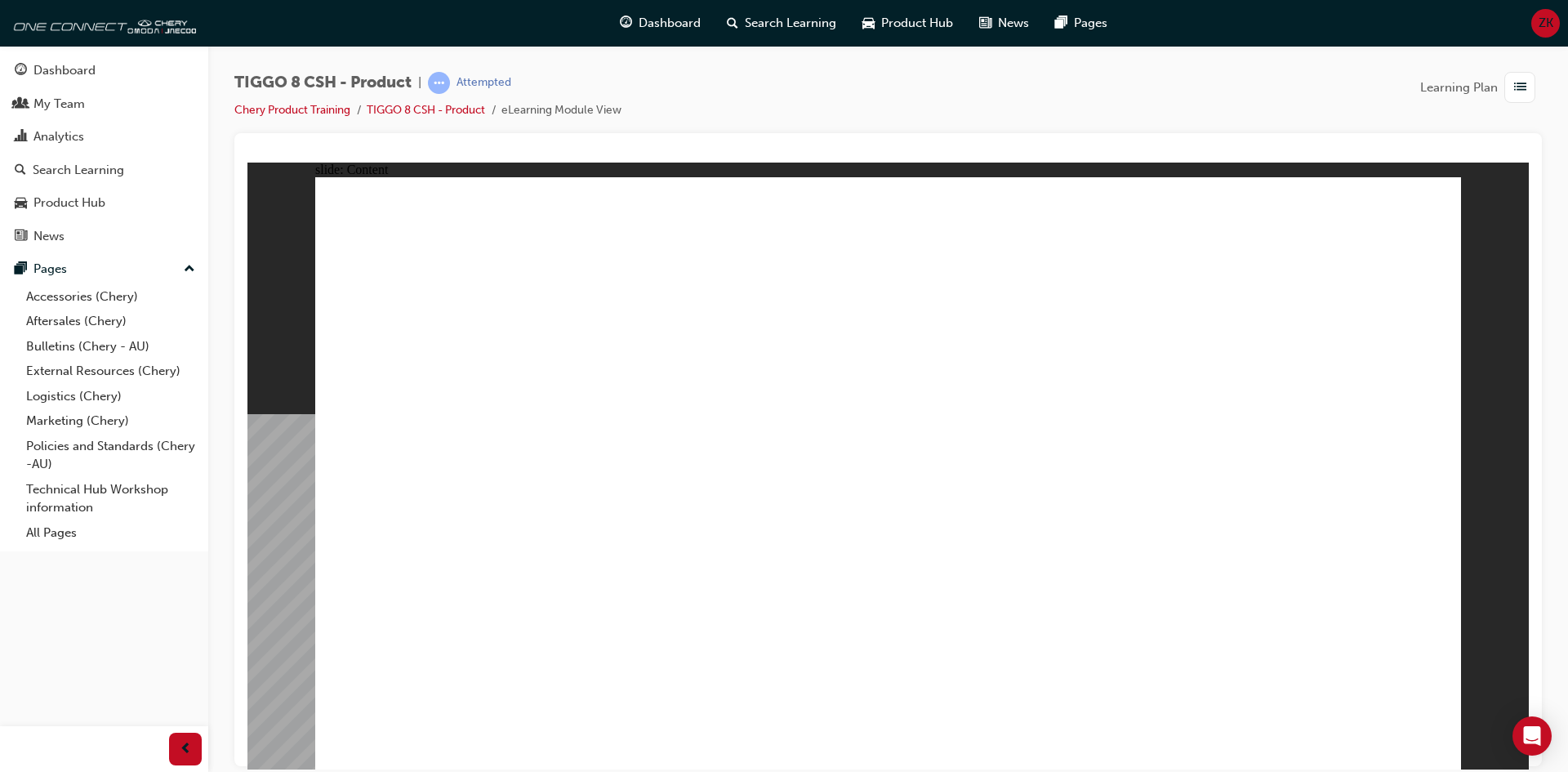
drag, startPoint x: 551, startPoint y: 412, endPoint x: 961, endPoint y: 401, distance: 410.1
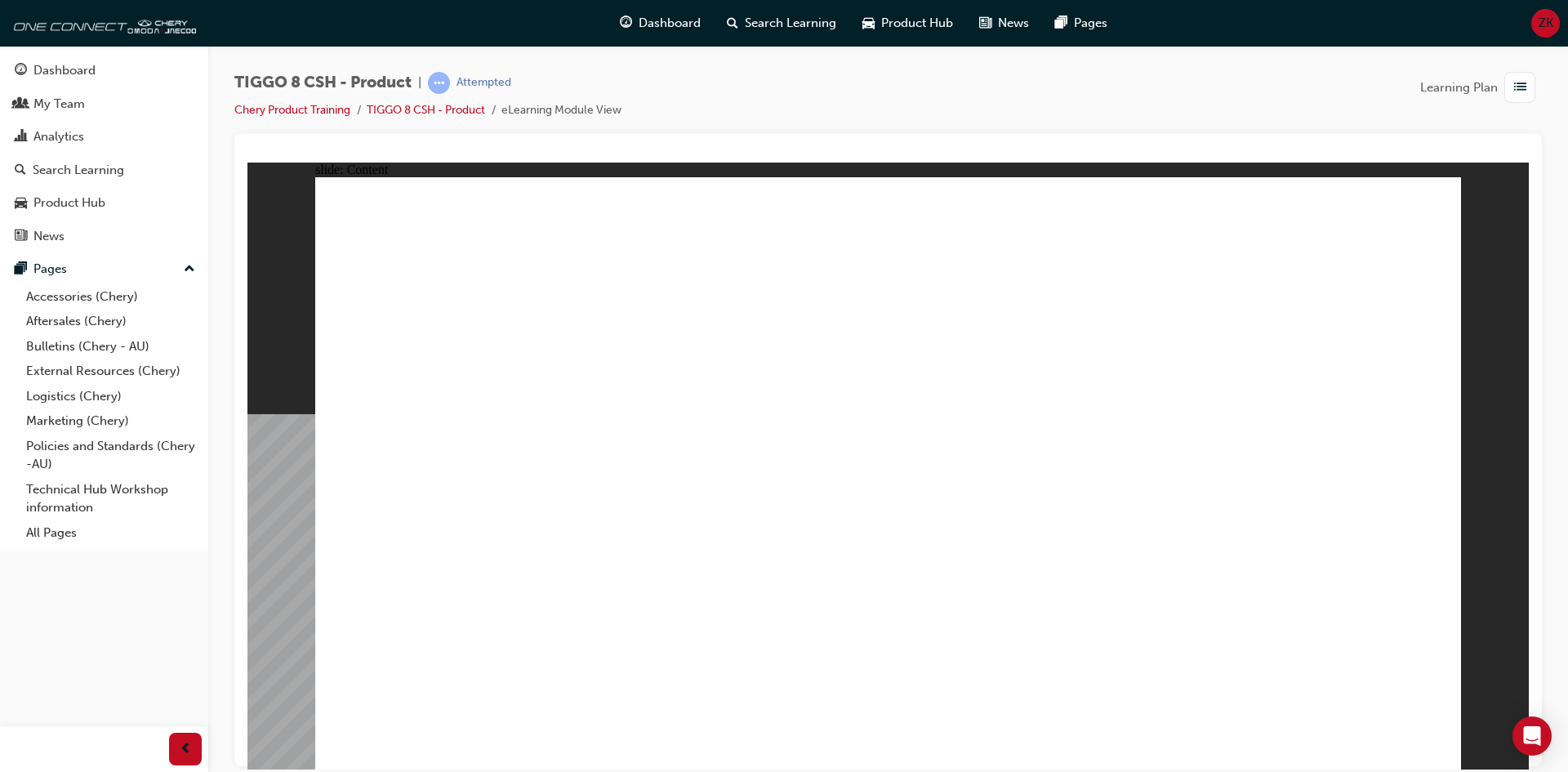
drag, startPoint x: 429, startPoint y: 428, endPoint x: 439, endPoint y: 457, distance: 30.7
drag, startPoint x: 439, startPoint y: 458, endPoint x: 442, endPoint y: 490, distance: 32.1
drag, startPoint x: 450, startPoint y: 511, endPoint x: 448, endPoint y: 529, distance: 18.1
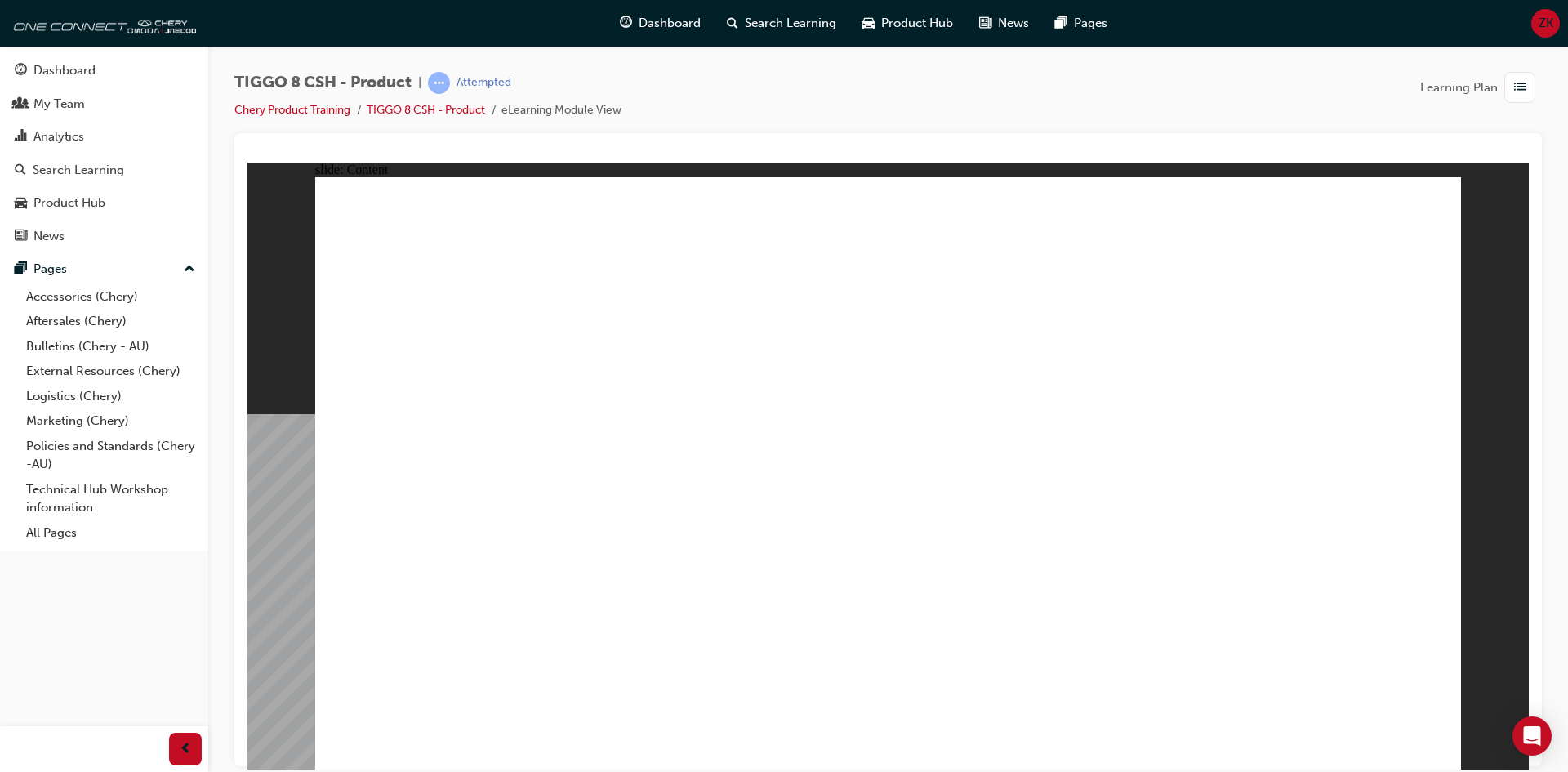
drag, startPoint x: 459, startPoint y: 393, endPoint x: 444, endPoint y: 464, distance: 72.6
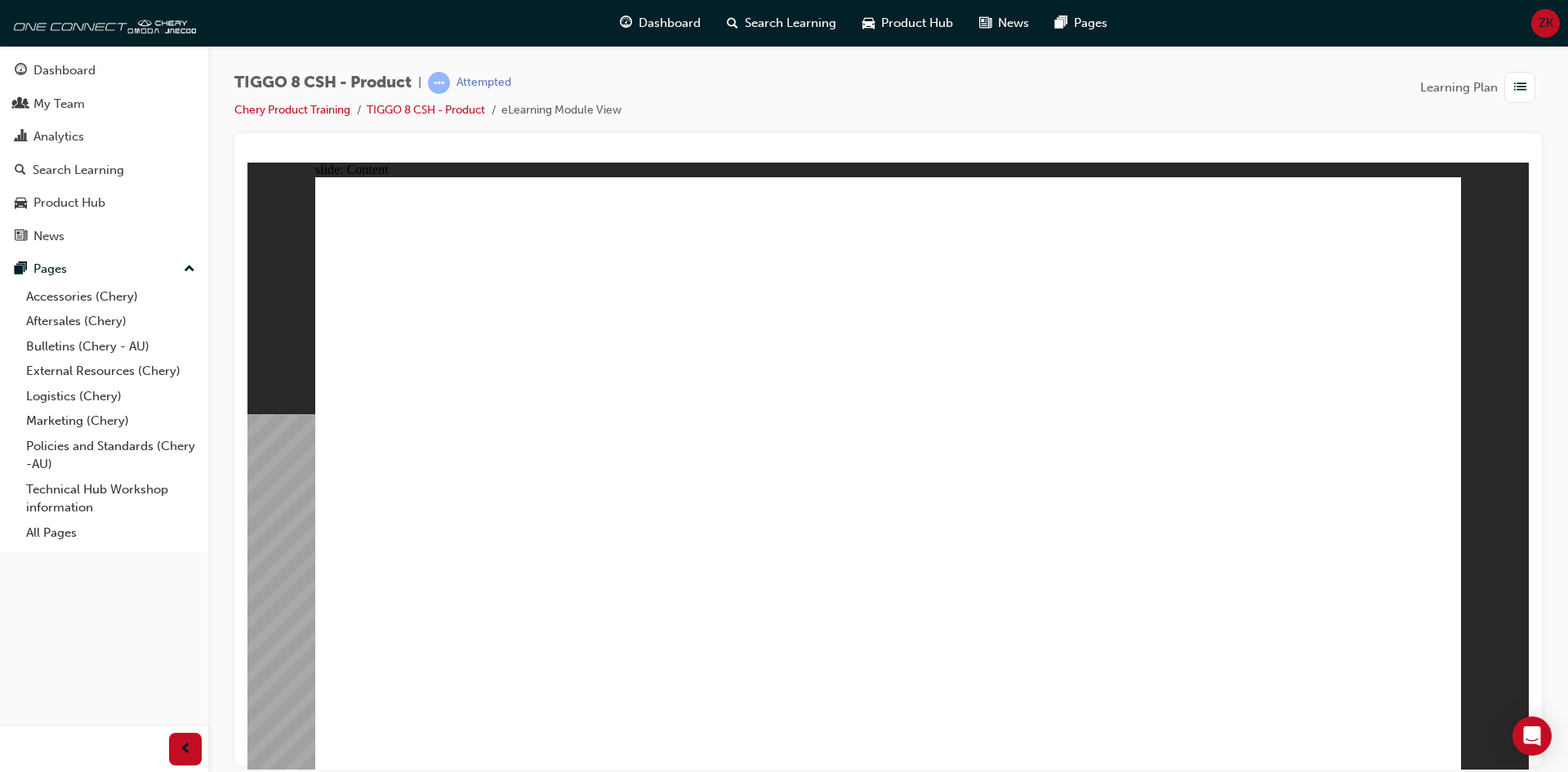
drag, startPoint x: 531, startPoint y: 597, endPoint x: 524, endPoint y: 575, distance: 23.1
click at [290, 212] on div "slide: Content Urban Professionals with Young Families Eco – Conscious Families…" at bounding box center [889, 465] width 1282 height 608
drag, startPoint x: 380, startPoint y: 480, endPoint x: 341, endPoint y: 535, distance: 67.4
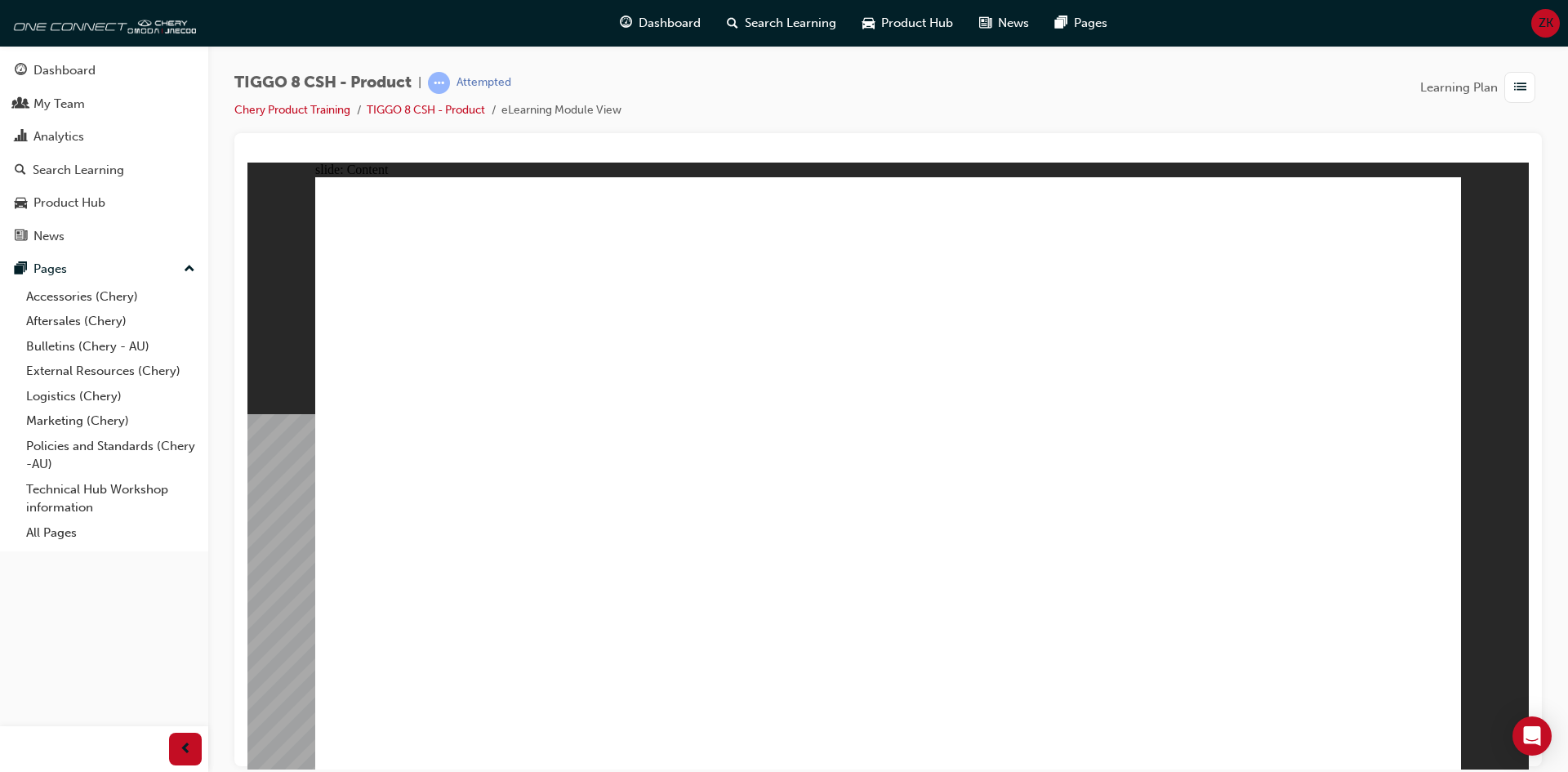
drag, startPoint x: 368, startPoint y: 461, endPoint x: 375, endPoint y: 477, distance: 17.5
drag, startPoint x: 484, startPoint y: 695, endPoint x: 467, endPoint y: 619, distance: 77.9
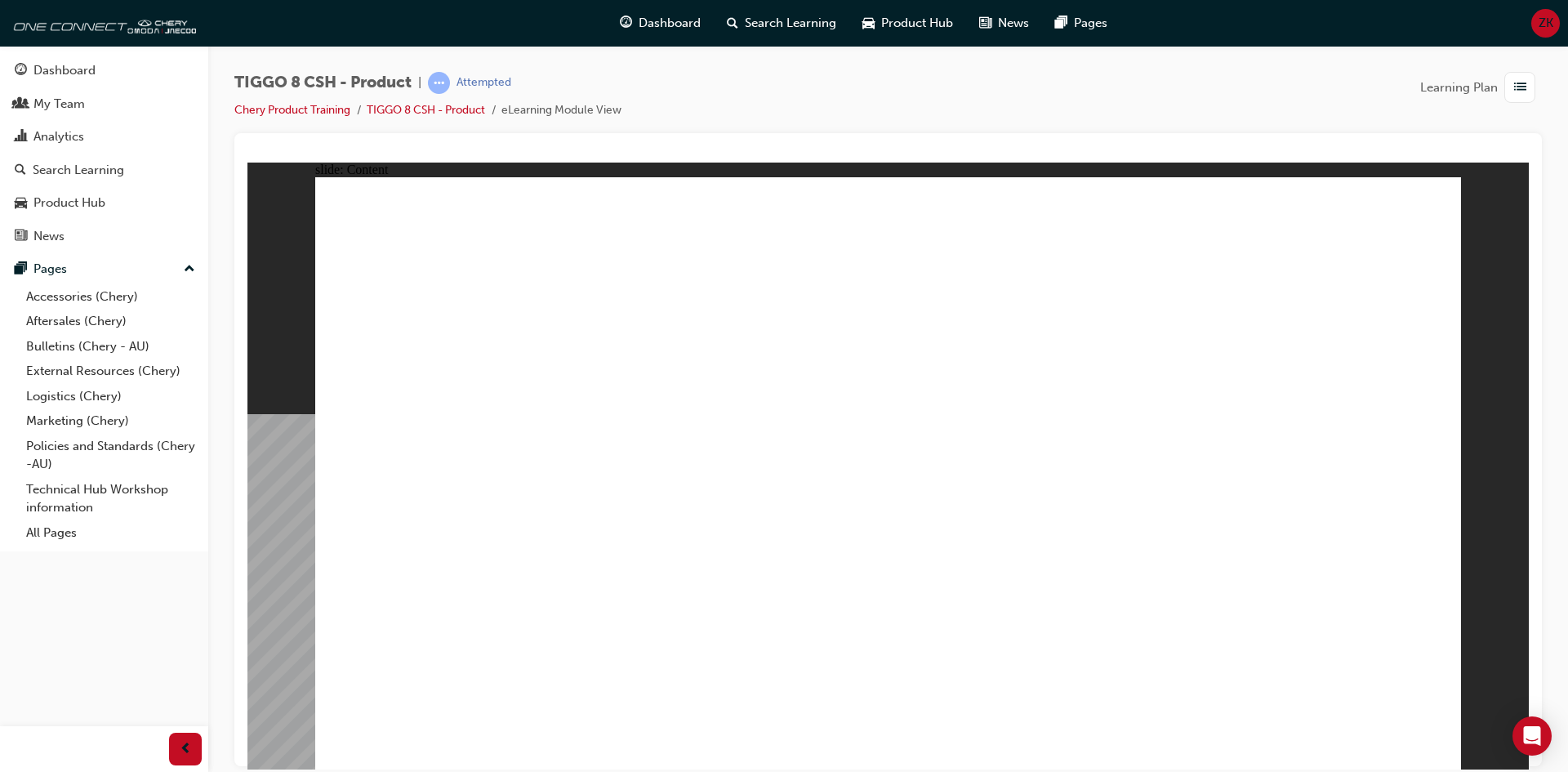
drag, startPoint x: 550, startPoint y: 569, endPoint x: 809, endPoint y: 458, distance: 281.8
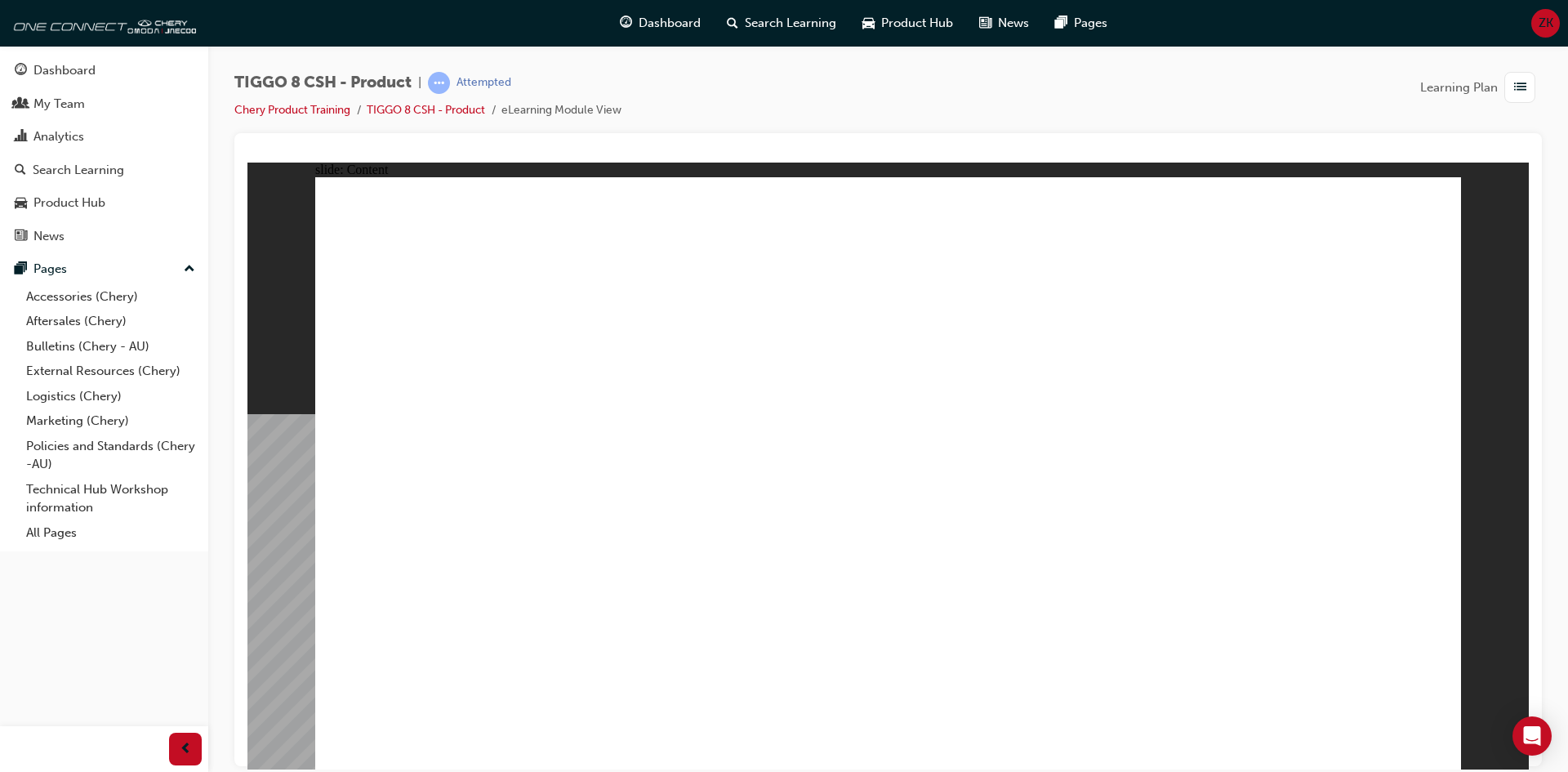
drag, startPoint x: 1421, startPoint y: 721, endPoint x: 1427, endPoint y: 731, distance: 11.7
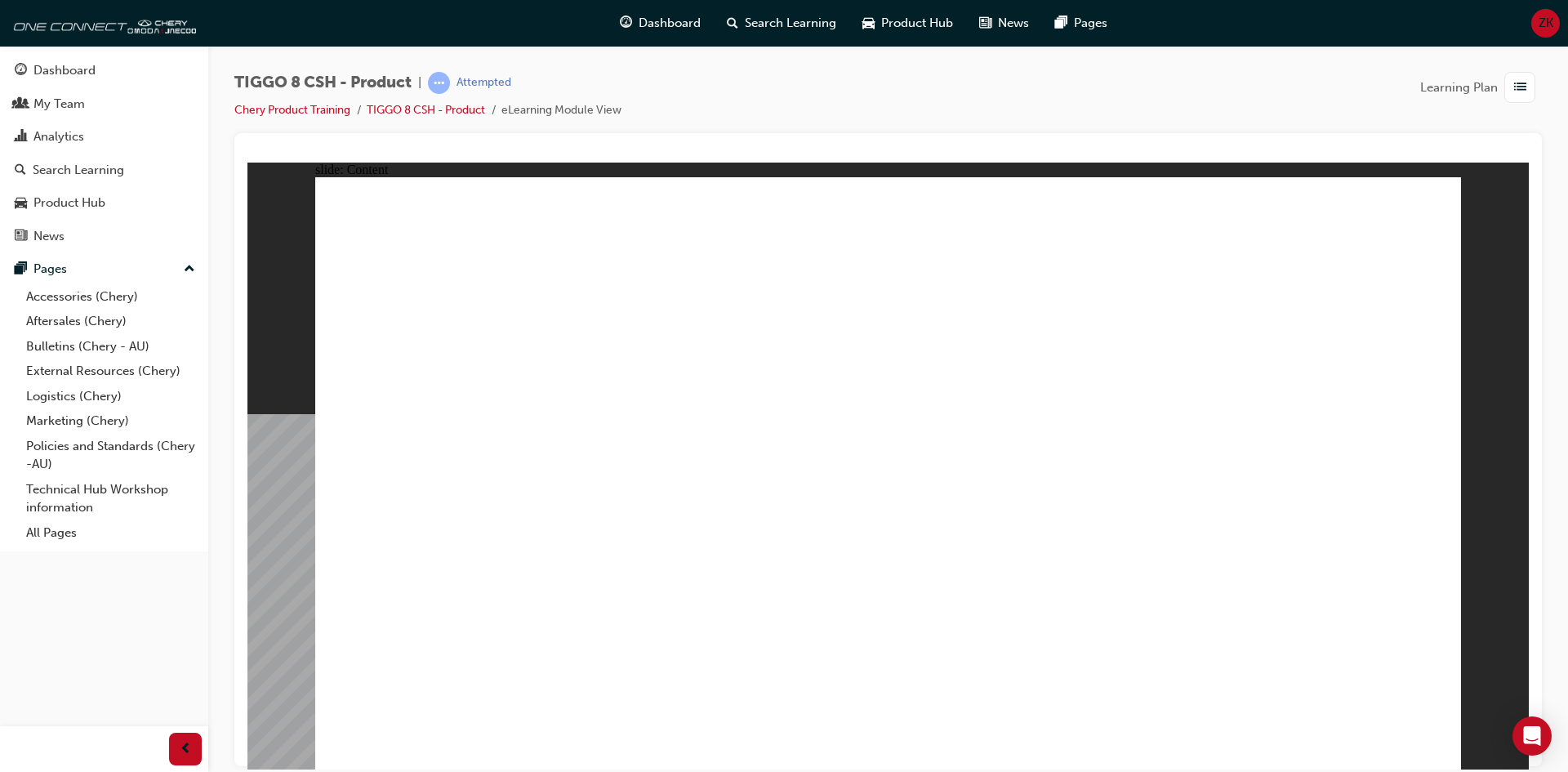
drag, startPoint x: 1266, startPoint y: 618, endPoint x: 1389, endPoint y: 734, distance: 169.1
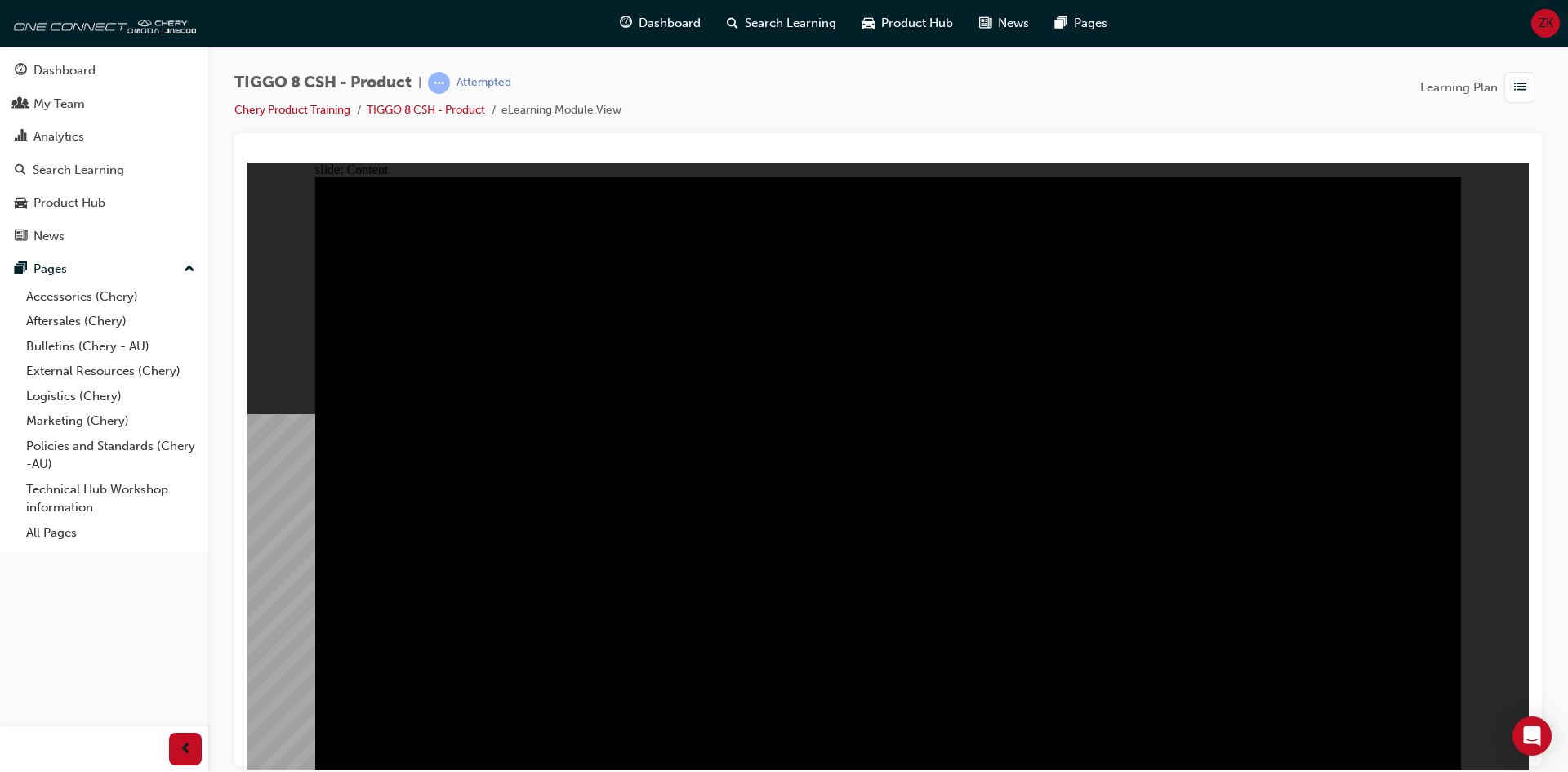
drag, startPoint x: 1017, startPoint y: 616, endPoint x: 1016, endPoint y: 626, distance: 10.0
drag, startPoint x: 1016, startPoint y: 626, endPoint x: 1012, endPoint y: 646, distance: 20.4
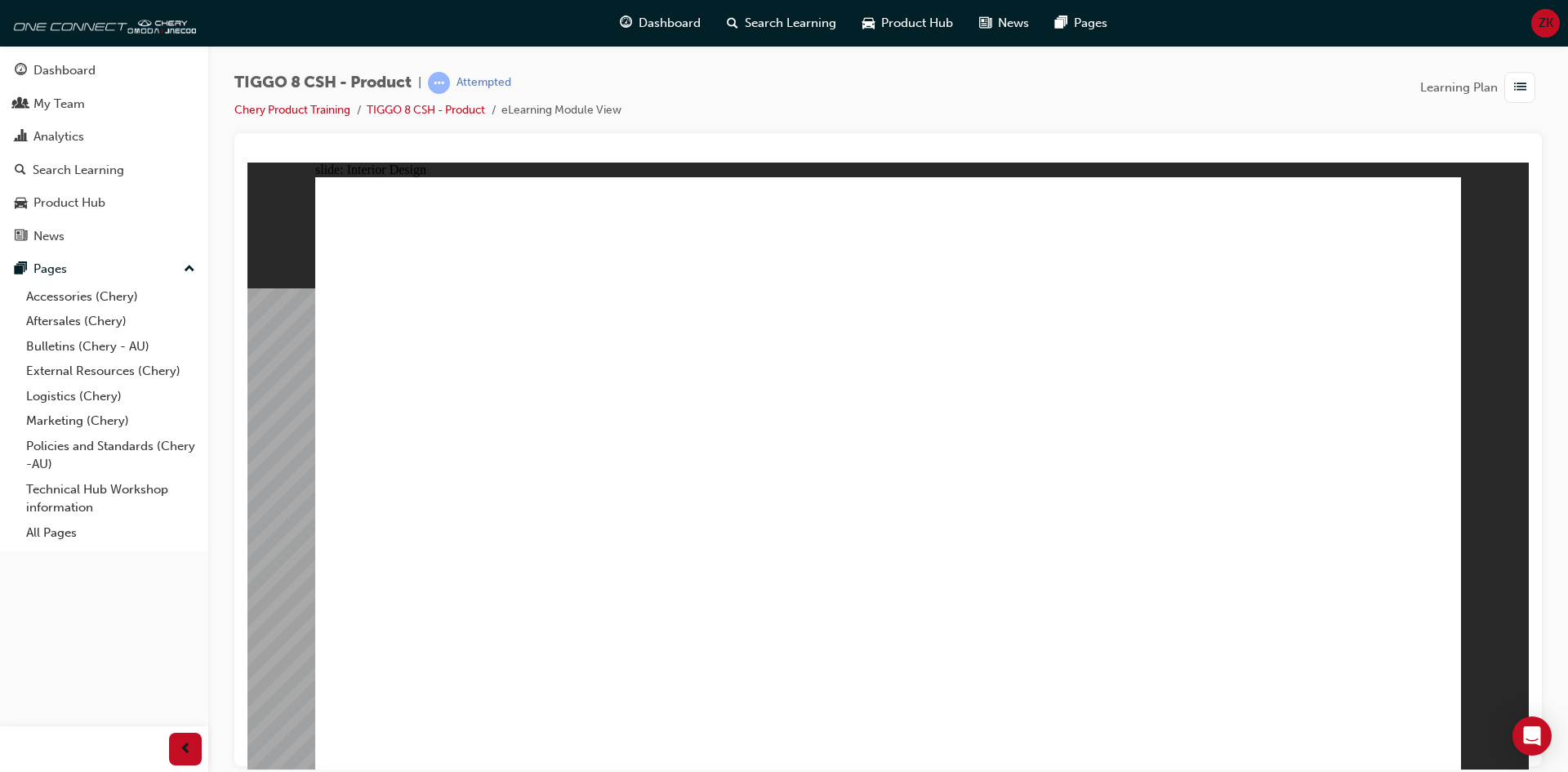
drag, startPoint x: 1112, startPoint y: 477, endPoint x: 838, endPoint y: 439, distance: 276.6
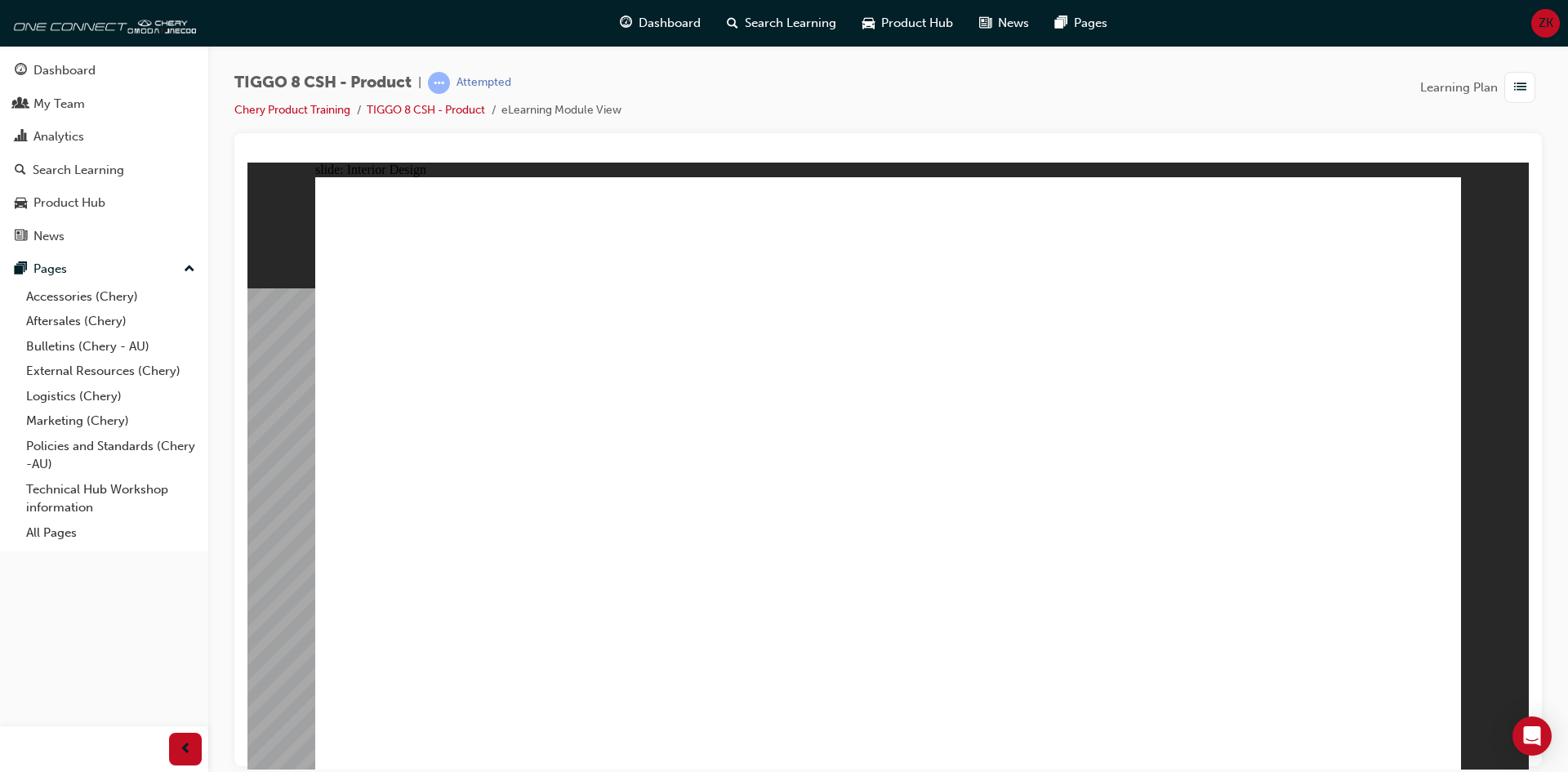
drag, startPoint x: 822, startPoint y: 442, endPoint x: 832, endPoint y: 459, distance: 19.7
drag, startPoint x: 890, startPoint y: 551, endPoint x: 947, endPoint y: 505, distance: 73.2
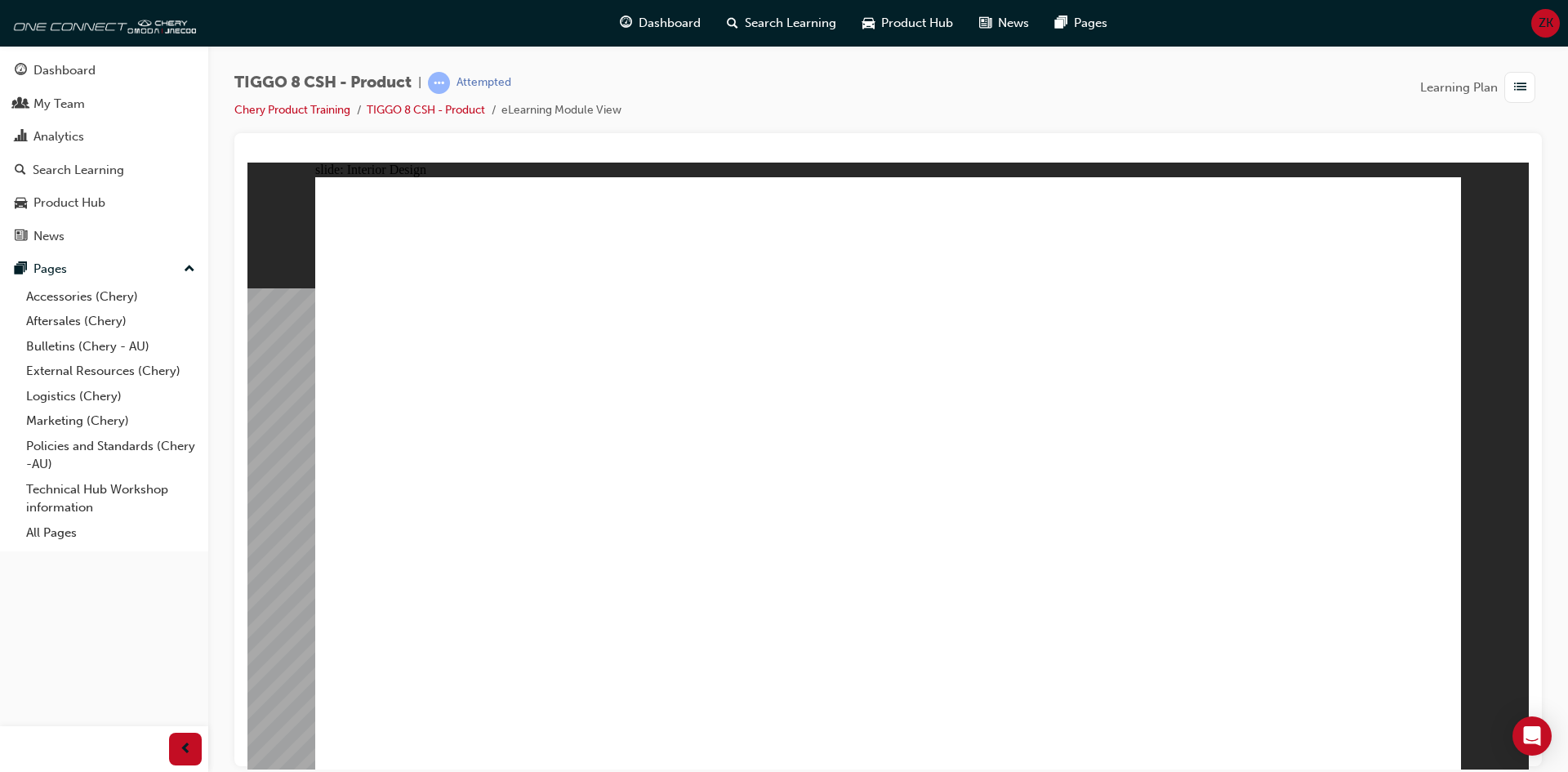
drag, startPoint x: 914, startPoint y: 449, endPoint x: 929, endPoint y: 487, distance: 40.9
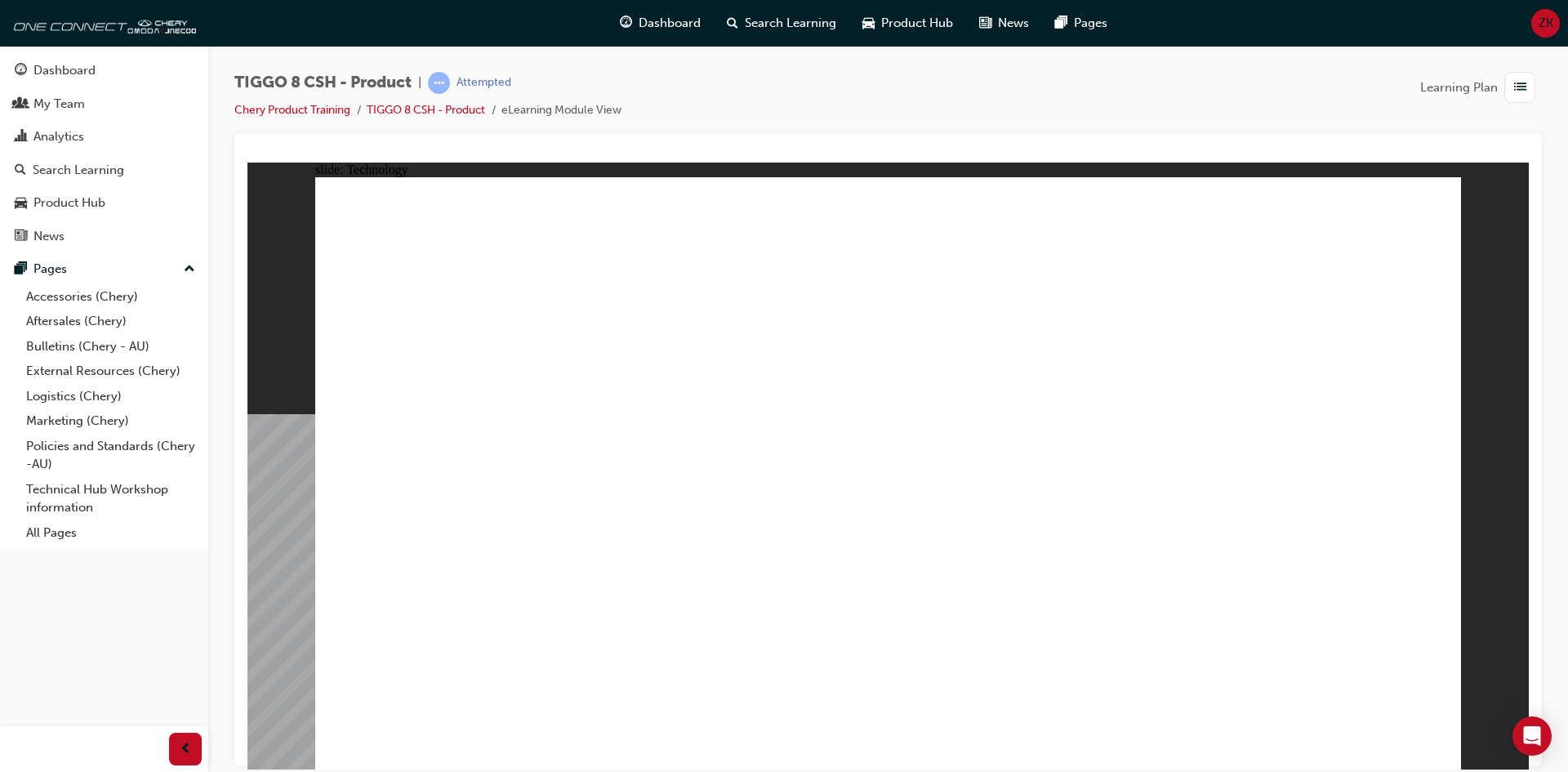
drag, startPoint x: 355, startPoint y: 536, endPoint x: 339, endPoint y: 534, distance: 16.1
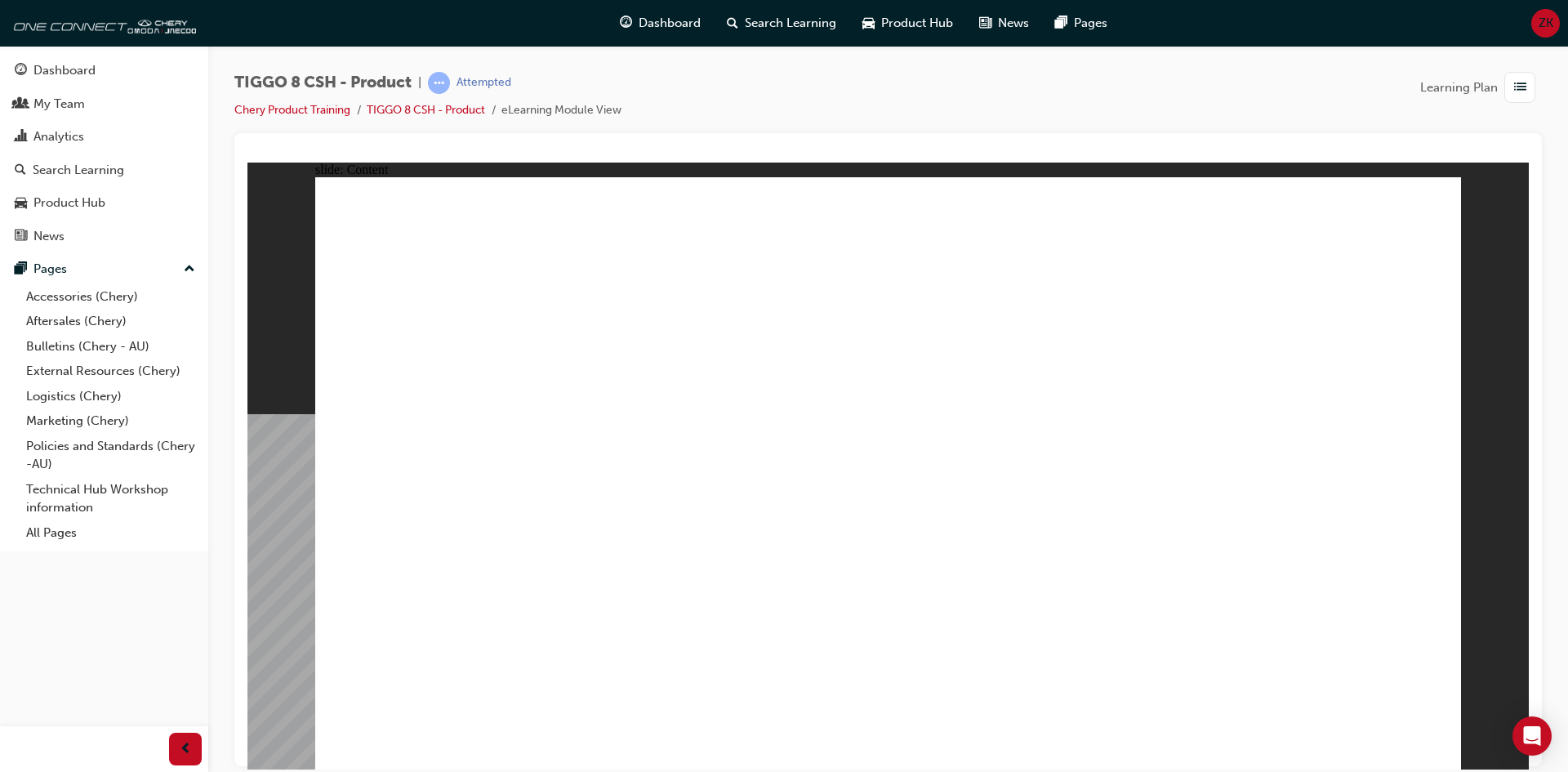
drag, startPoint x: 784, startPoint y: 604, endPoint x: 919, endPoint y: 591, distance: 135.6
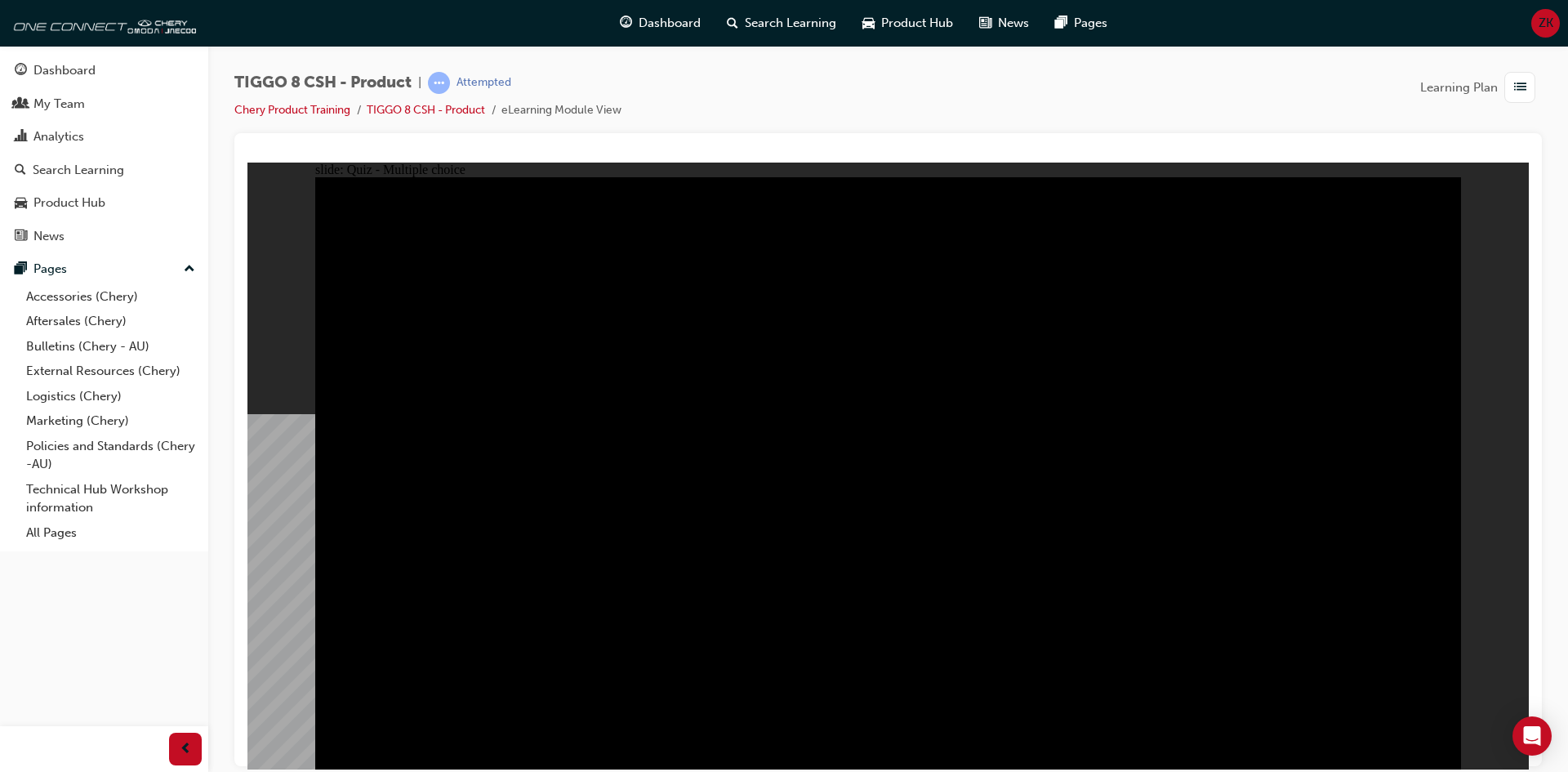
radio input "true"
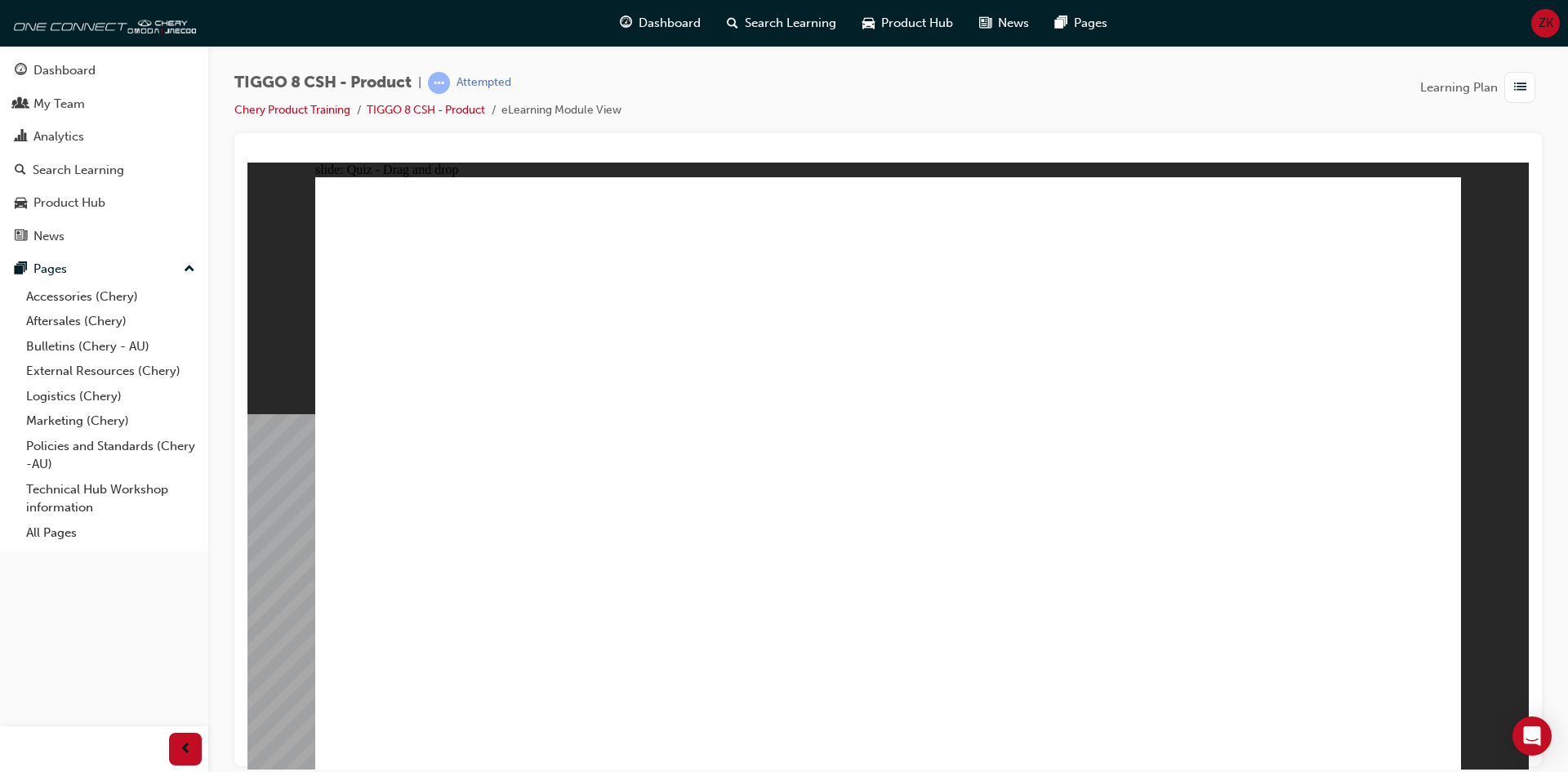
drag, startPoint x: 1347, startPoint y: 257, endPoint x: 484, endPoint y: 502, distance: 897.1
drag, startPoint x: 1219, startPoint y: 391, endPoint x: 1360, endPoint y: 554, distance: 215.5
drag, startPoint x: 955, startPoint y: 383, endPoint x: 903, endPoint y: 528, distance: 154.0
drag, startPoint x: 1022, startPoint y: 259, endPoint x: 585, endPoint y: 520, distance: 509.0
drag, startPoint x: 812, startPoint y: 273, endPoint x: 1097, endPoint y: 563, distance: 406.6
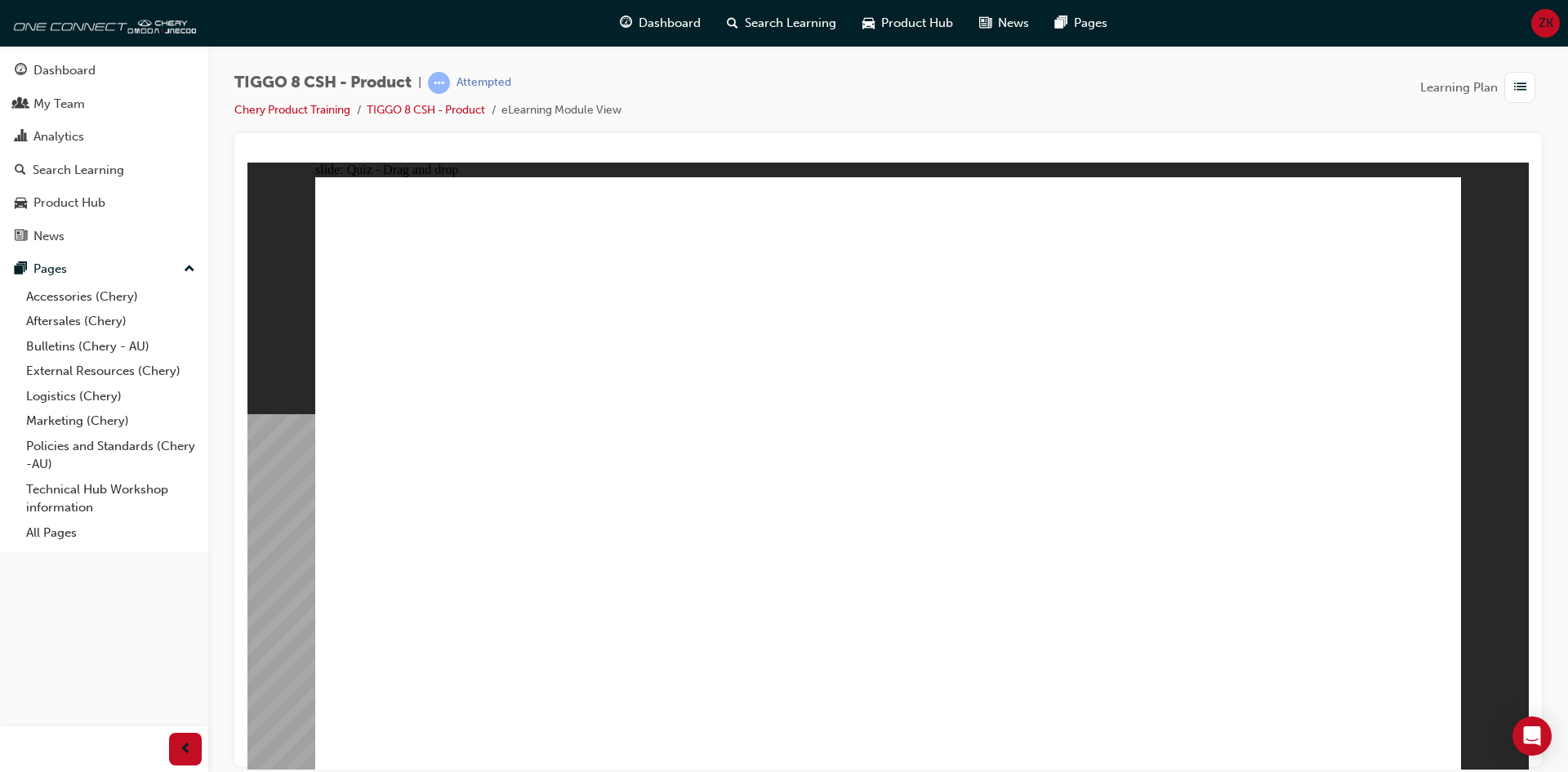
drag, startPoint x: 1125, startPoint y: 486, endPoint x: 1085, endPoint y: 520, distance: 52.5
checkbox input "true"
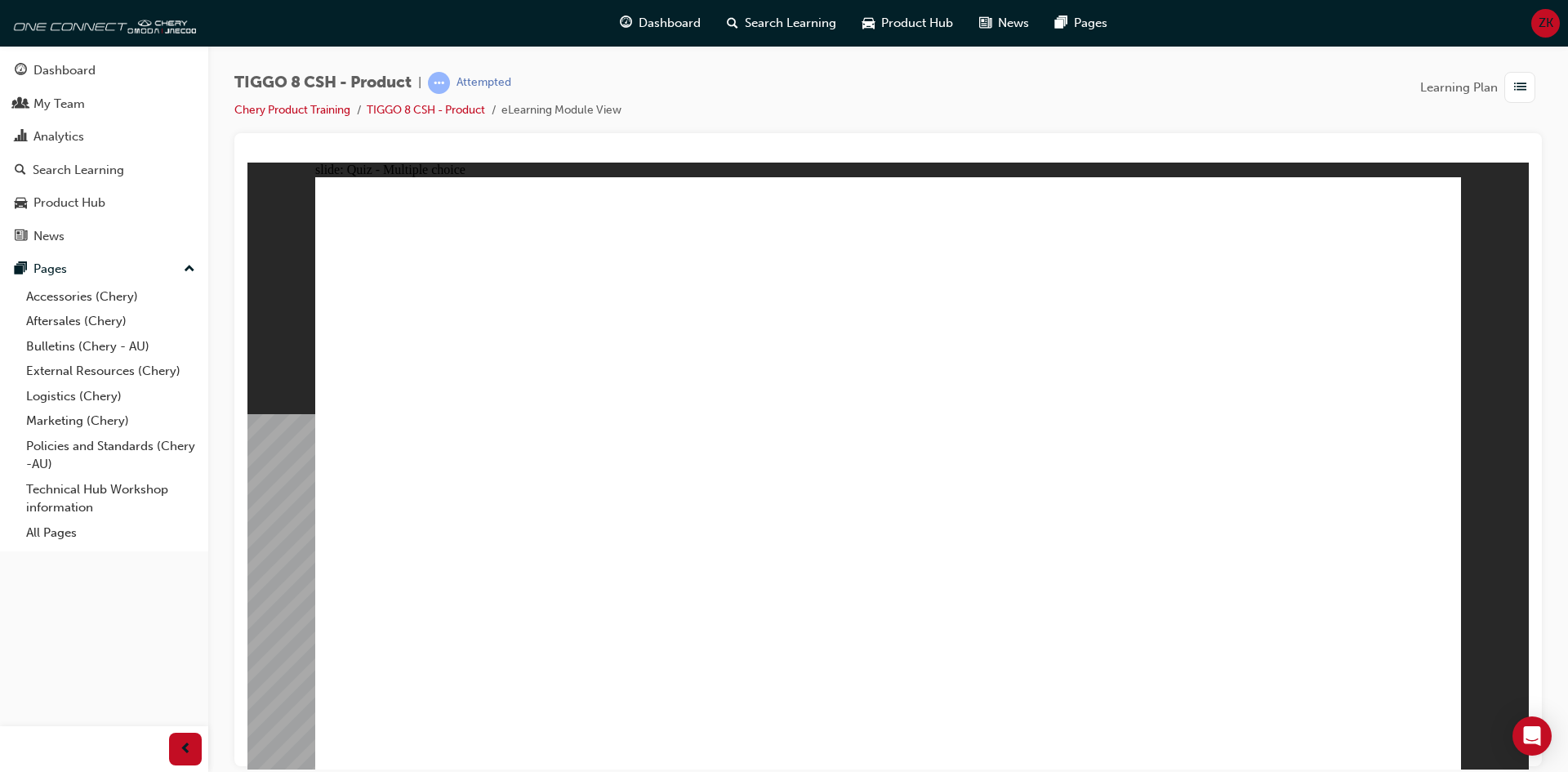
radio input "true"
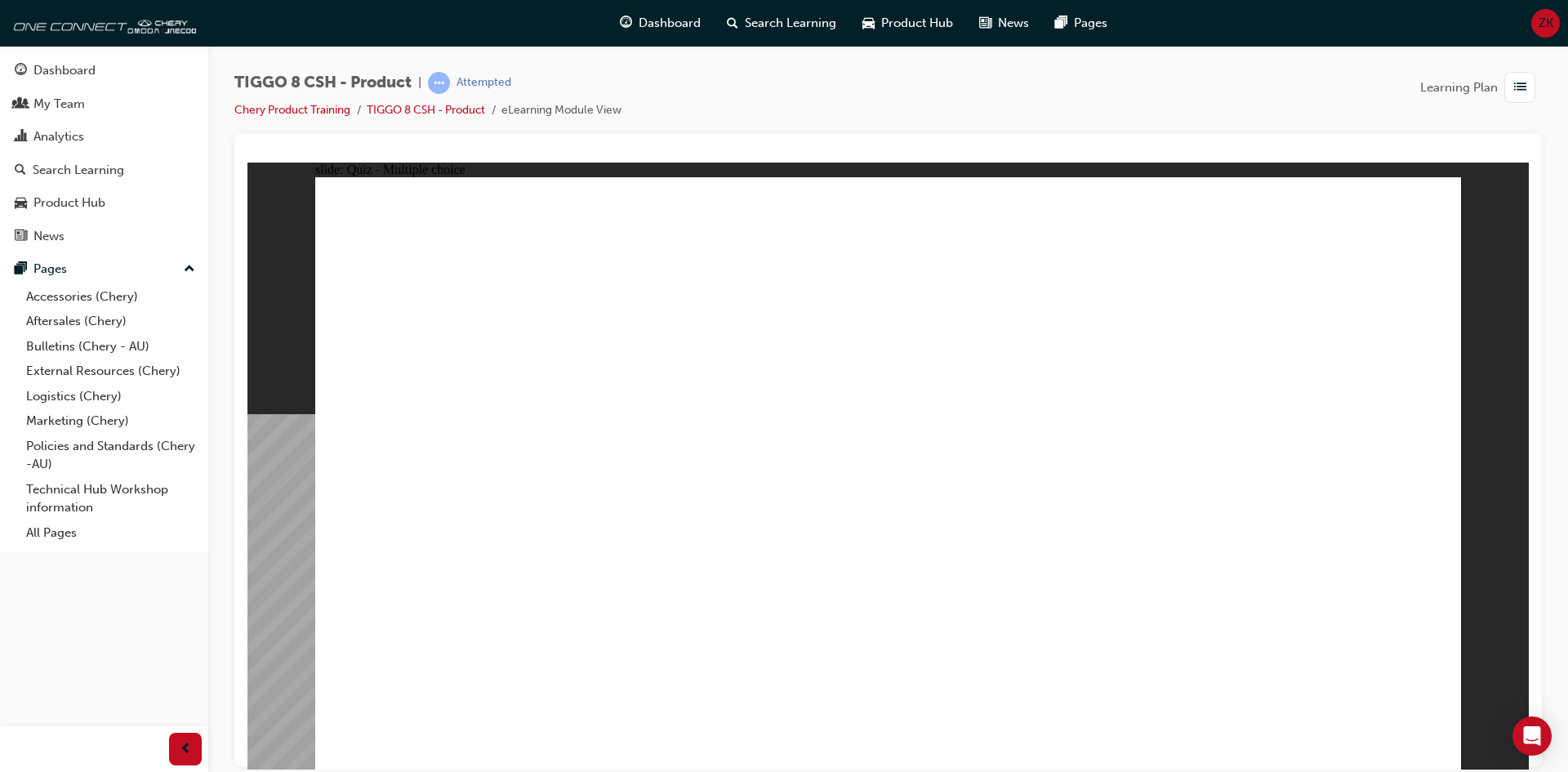
drag, startPoint x: 1044, startPoint y: 296, endPoint x: 907, endPoint y: 587, distance: 321.6
drag, startPoint x: 1070, startPoint y: 353, endPoint x: 1088, endPoint y: 522, distance: 170.0
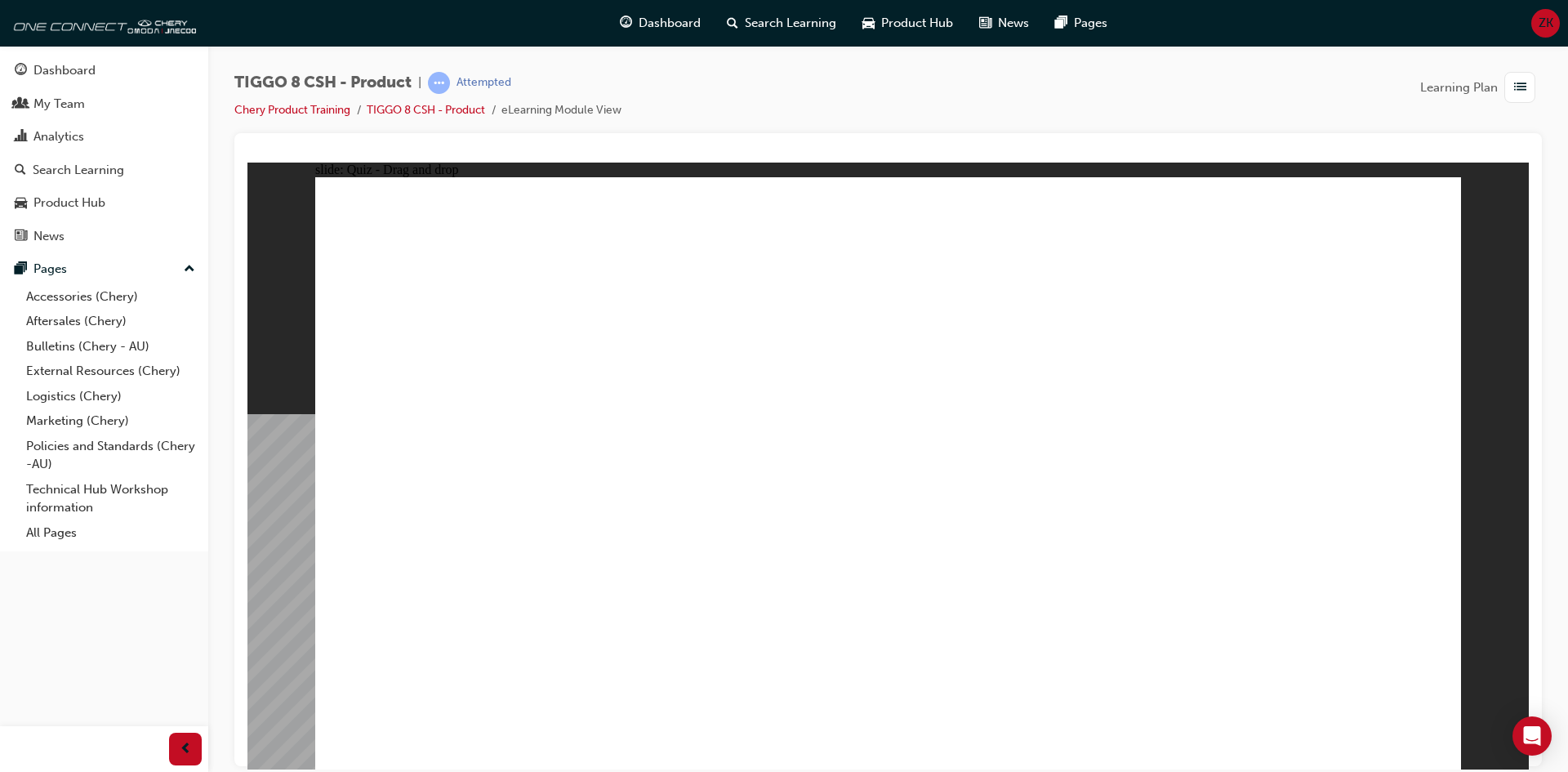
drag, startPoint x: 1102, startPoint y: 331, endPoint x: 1106, endPoint y: 560, distance: 229.0
drag, startPoint x: 992, startPoint y: 251, endPoint x: 1043, endPoint y: 602, distance: 354.7
drag, startPoint x: 941, startPoint y: 291, endPoint x: 1032, endPoint y: 613, distance: 334.6
drag, startPoint x: 1141, startPoint y: 251, endPoint x: 1125, endPoint y: 482, distance: 231.6
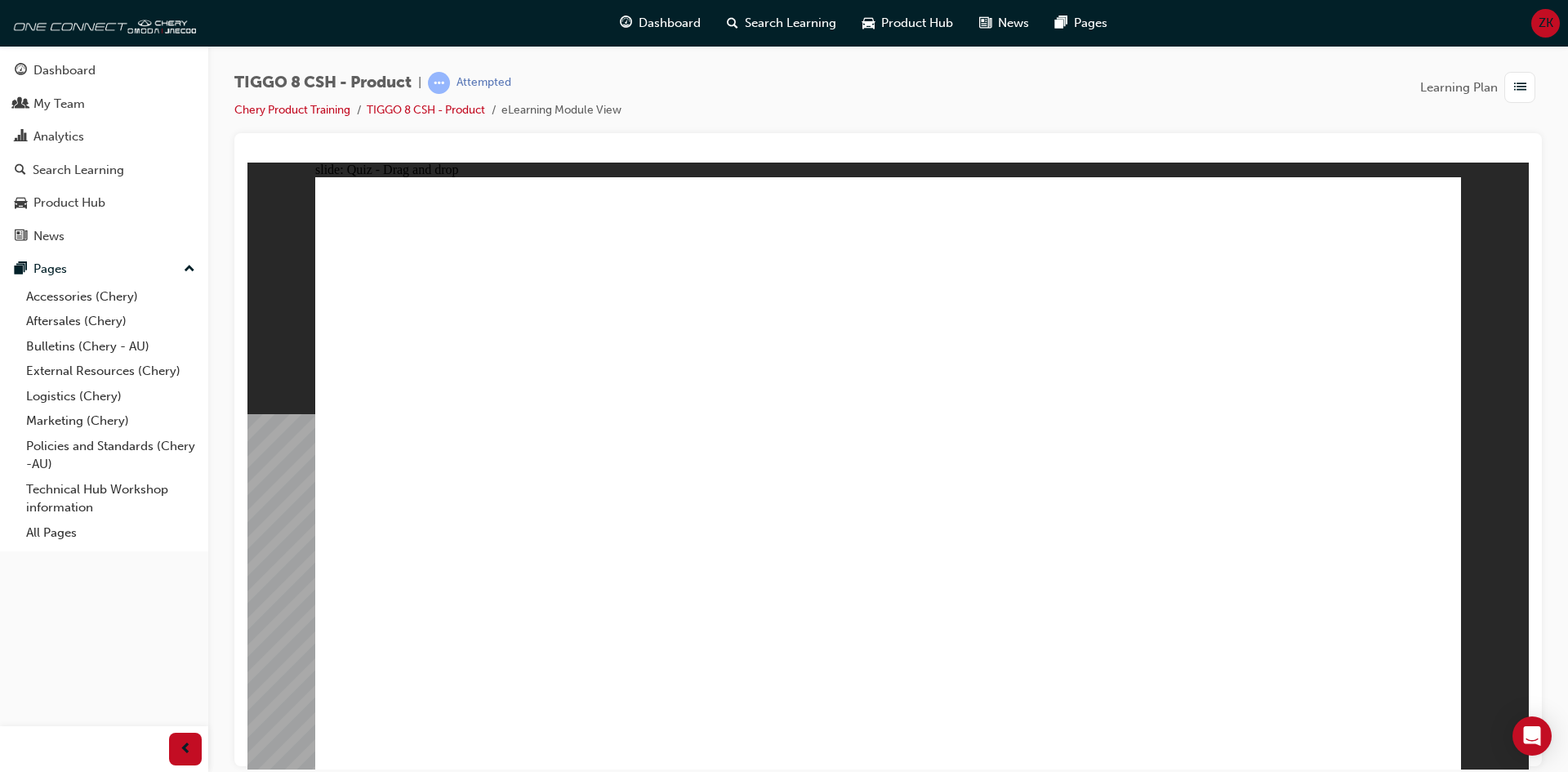
drag, startPoint x: 1263, startPoint y: 262, endPoint x: 1172, endPoint y: 541, distance: 293.5
drag, startPoint x: 1320, startPoint y: 253, endPoint x: 1320, endPoint y: 266, distance: 13.0
drag, startPoint x: 1318, startPoint y: 277, endPoint x: 1169, endPoint y: 476, distance: 248.6
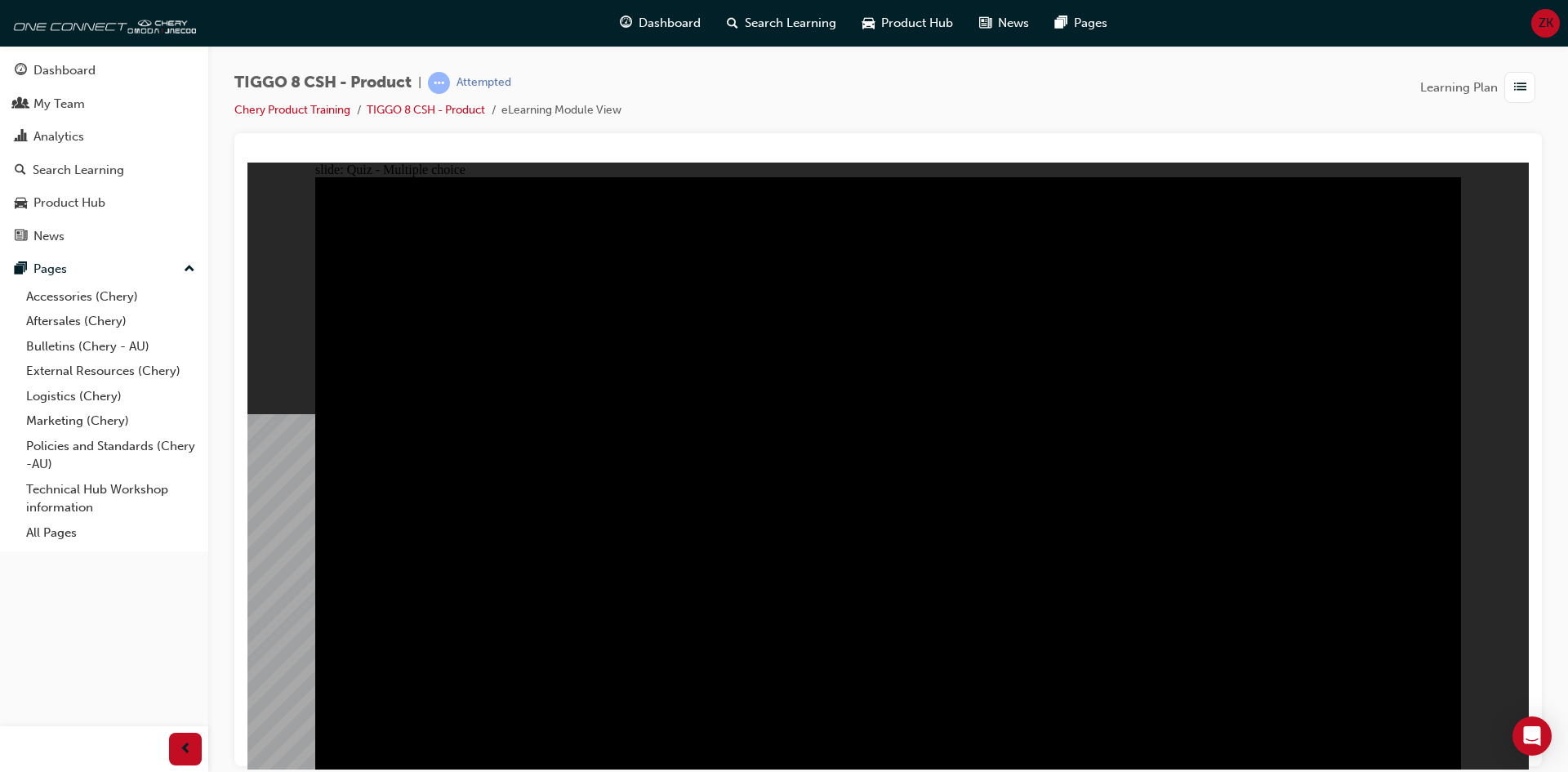
radio input "true"
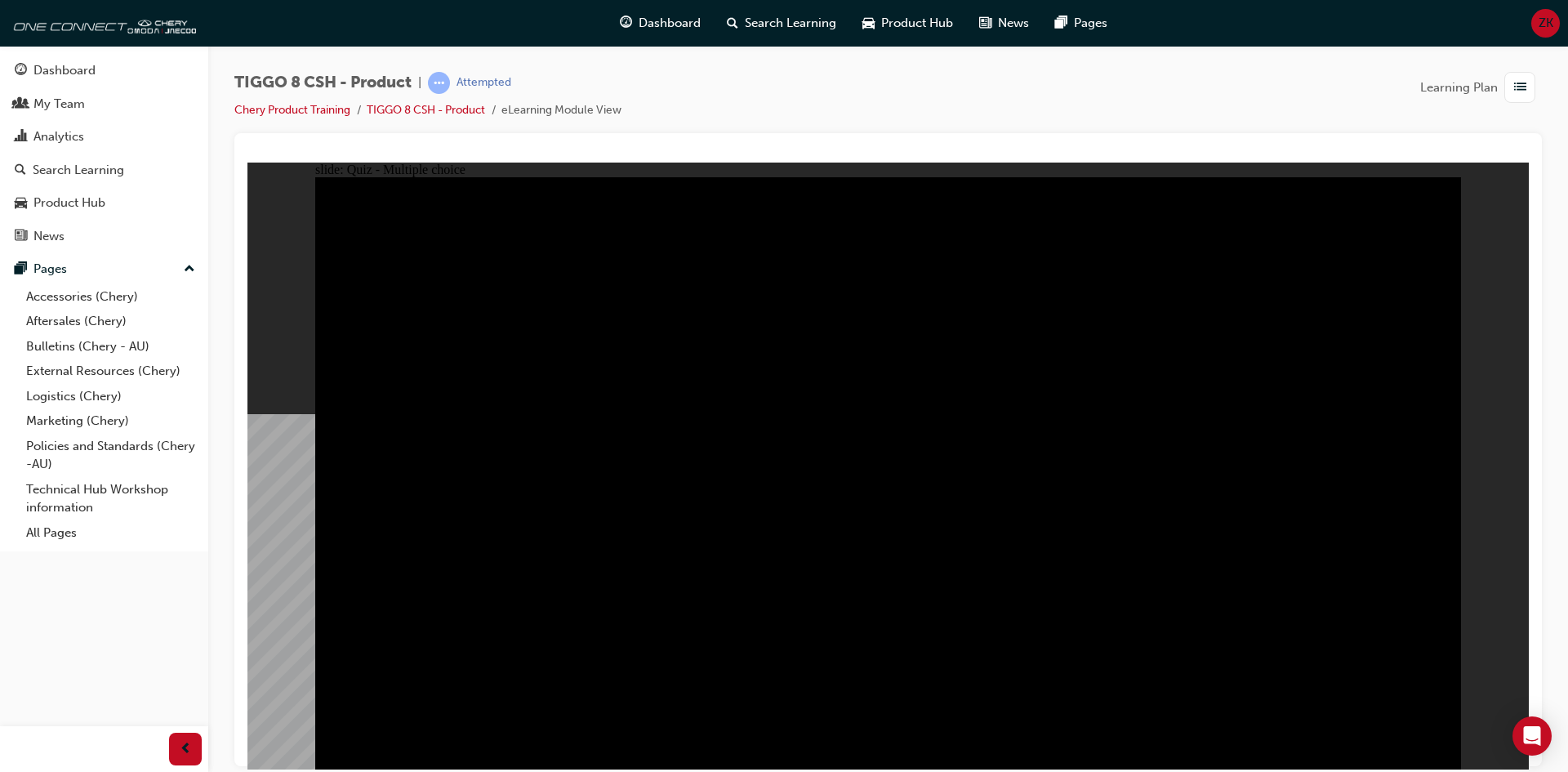
radio input "true"
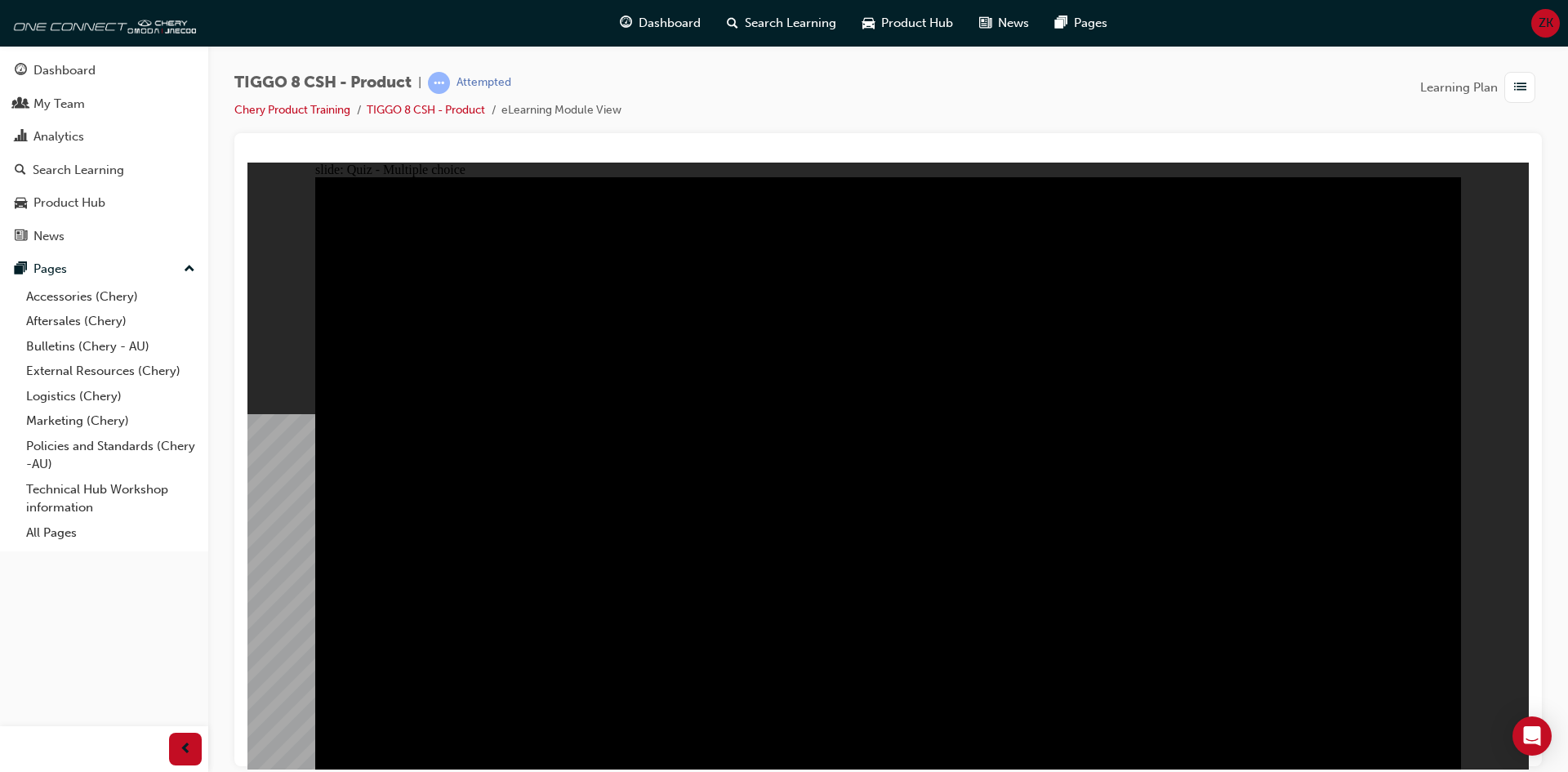
radio input "true"
drag, startPoint x: 795, startPoint y: 556, endPoint x: 789, endPoint y: 565, distance: 10.8
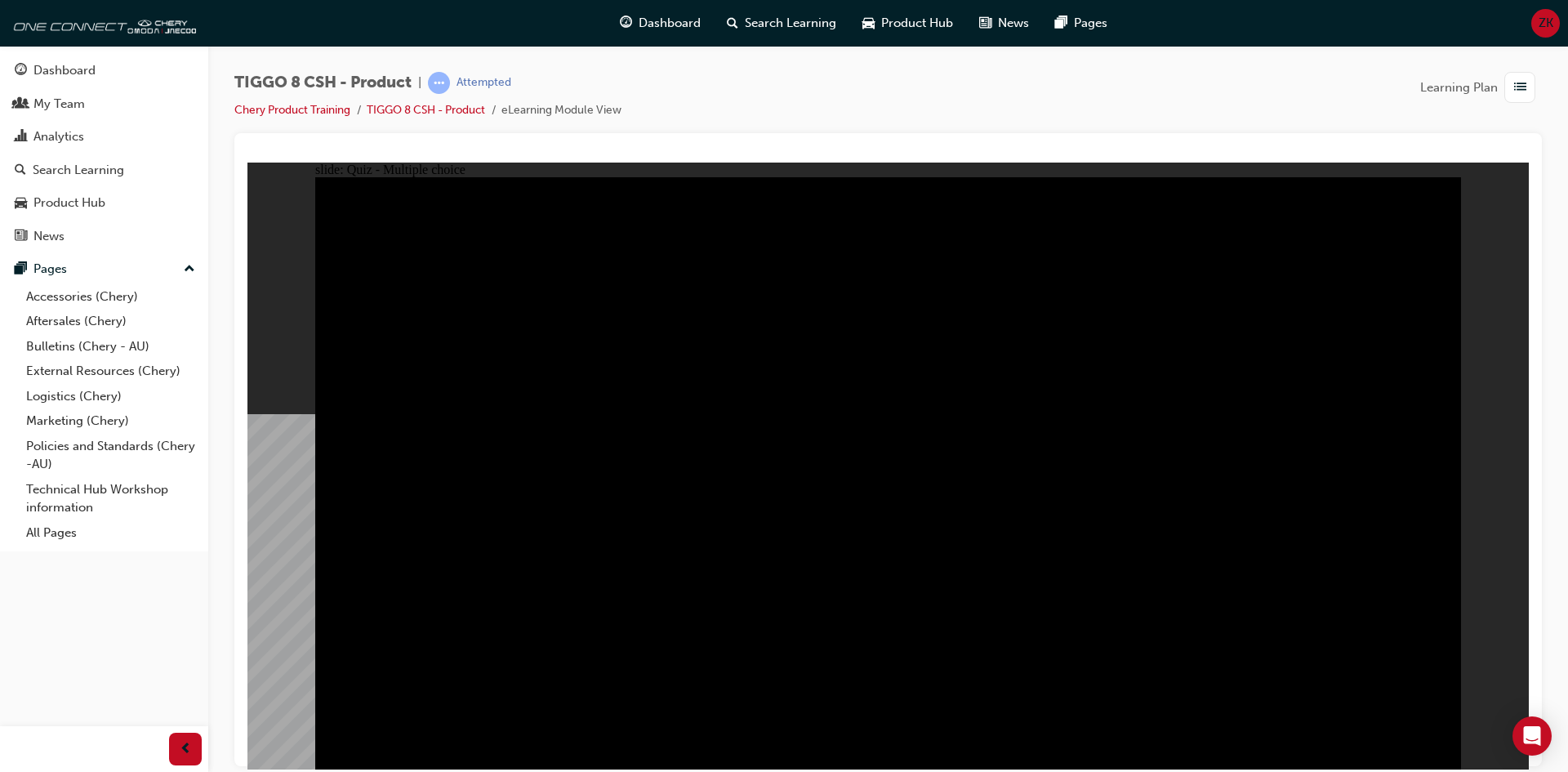
checkbox input "true"
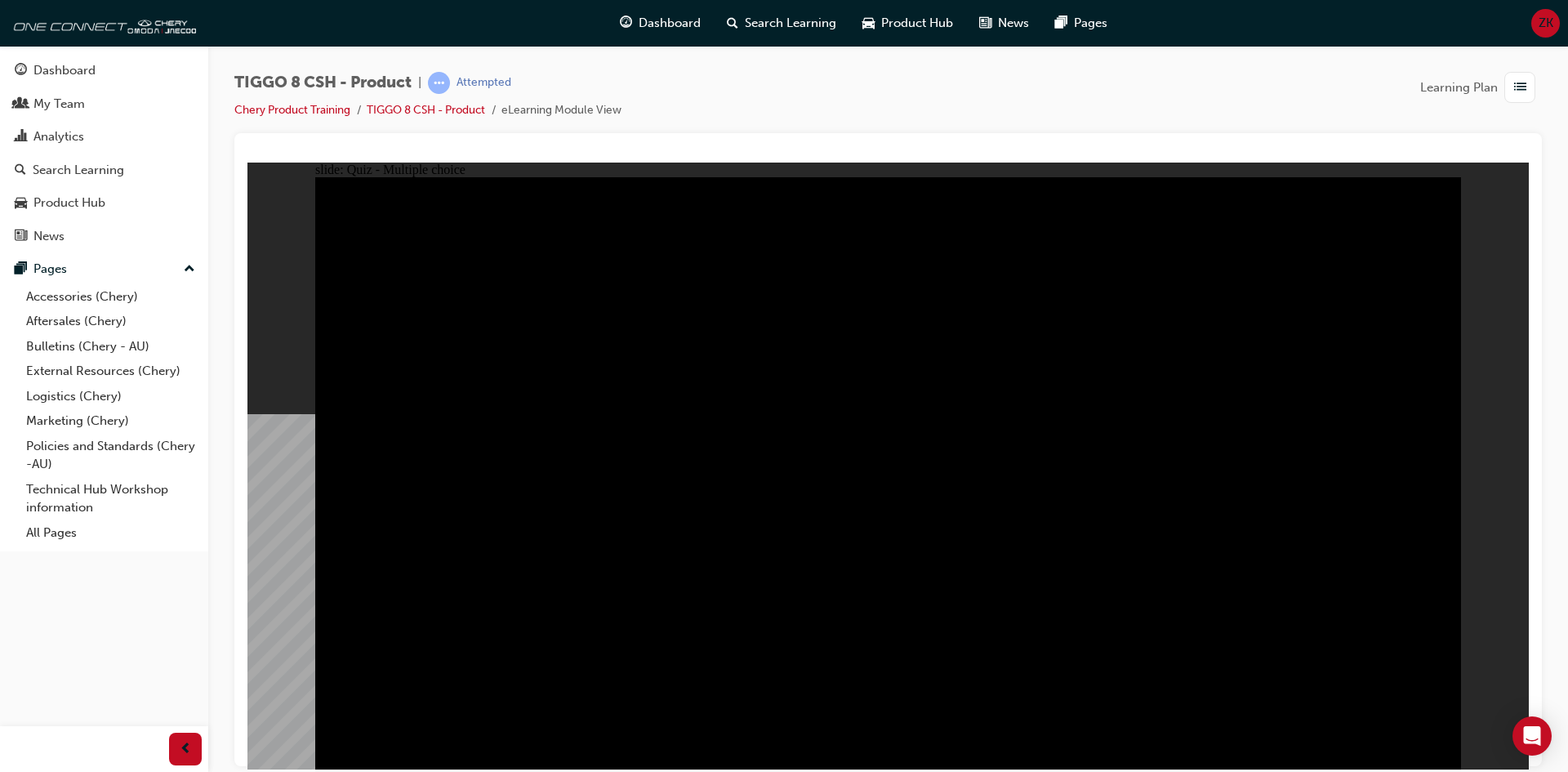
checkbox input "true"
checkbox input "false"
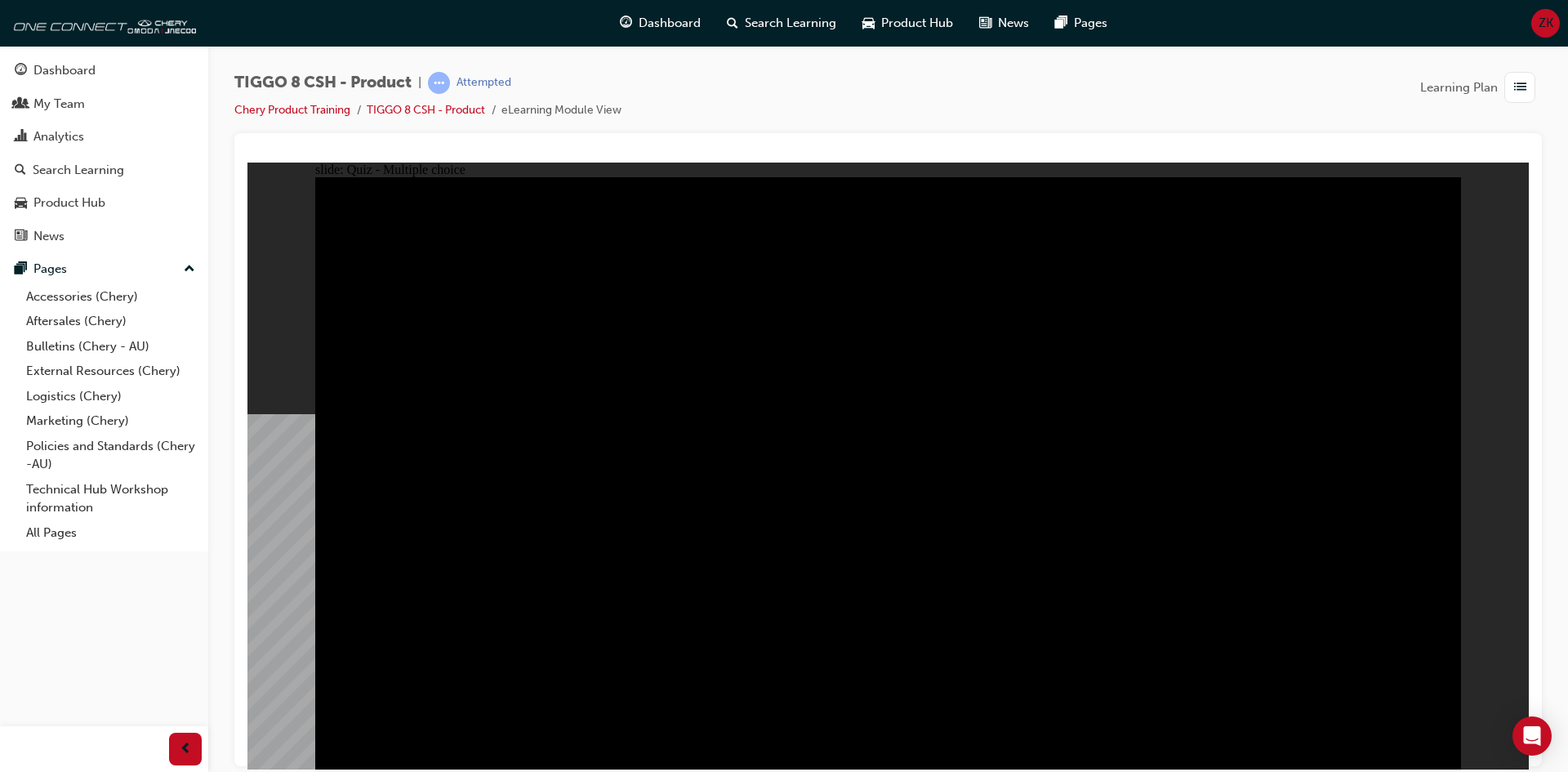
checkbox input "true"
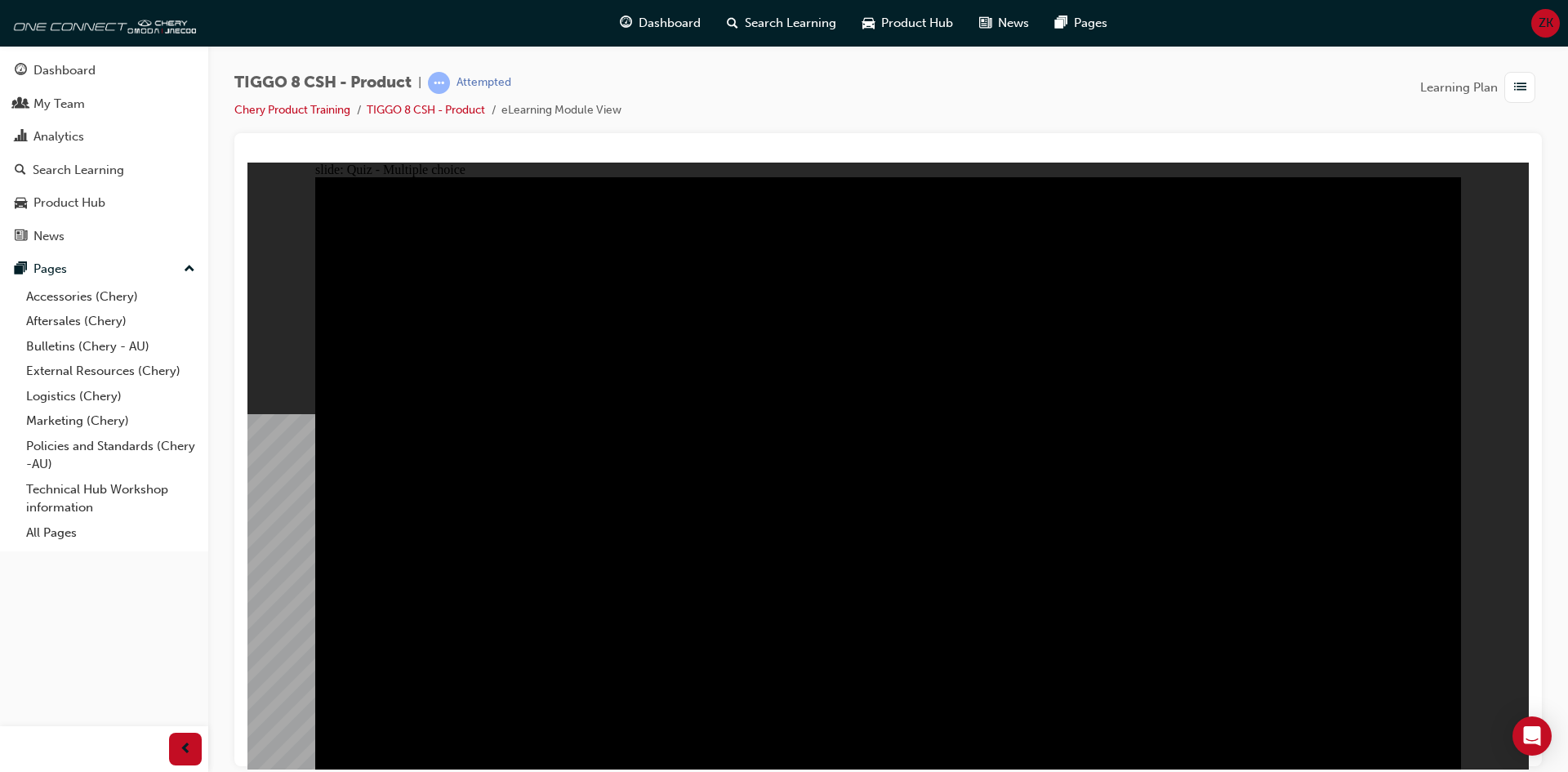
checkbox input "true"
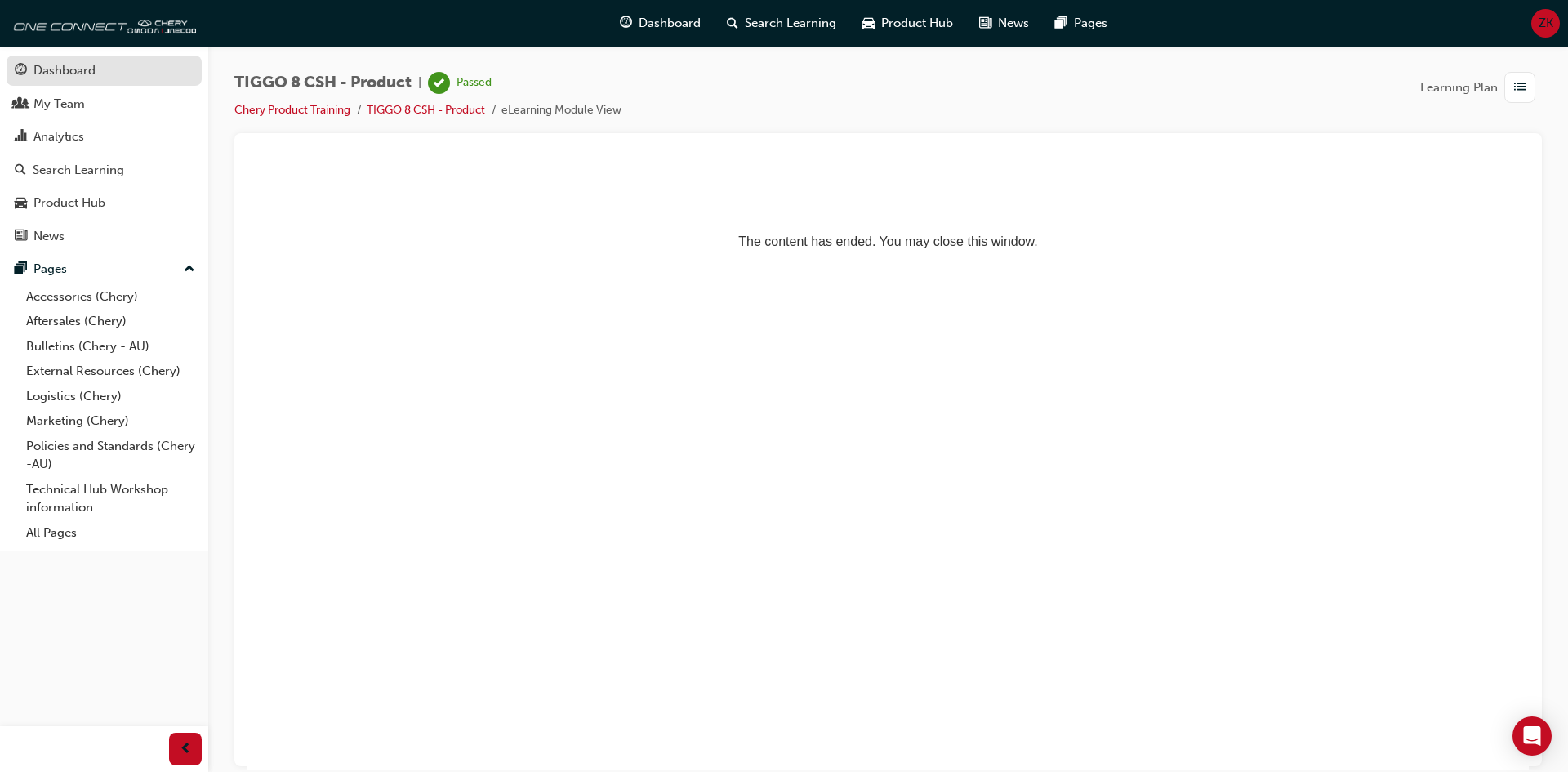
click at [64, 77] on div "Dashboard" at bounding box center [64, 71] width 62 height 19
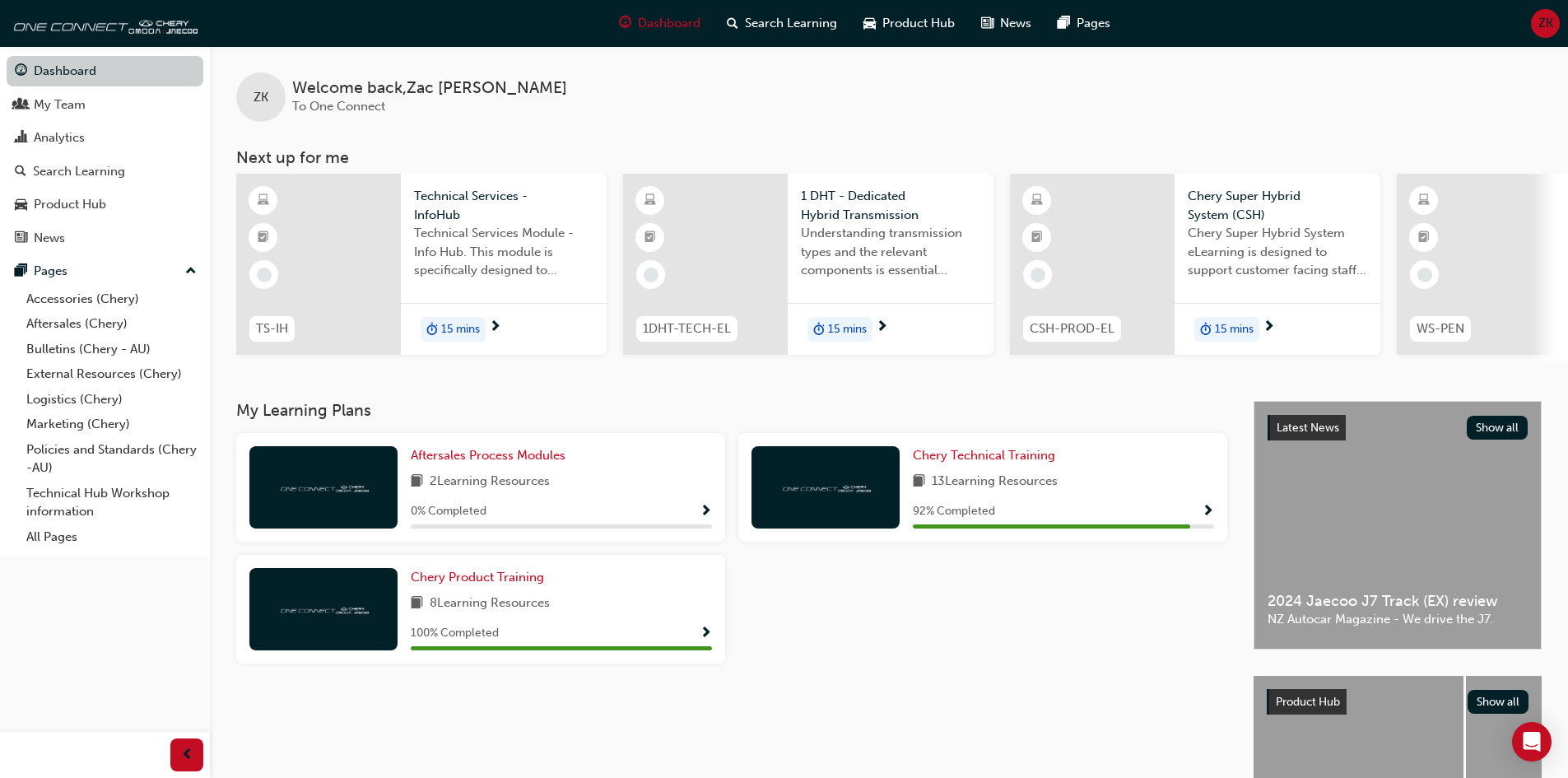
click at [95, 75] on link "Dashboard" at bounding box center [105, 71] width 197 height 30
click at [480, 454] on span "Aftersales Process Modules" at bounding box center [488, 454] width 155 height 15
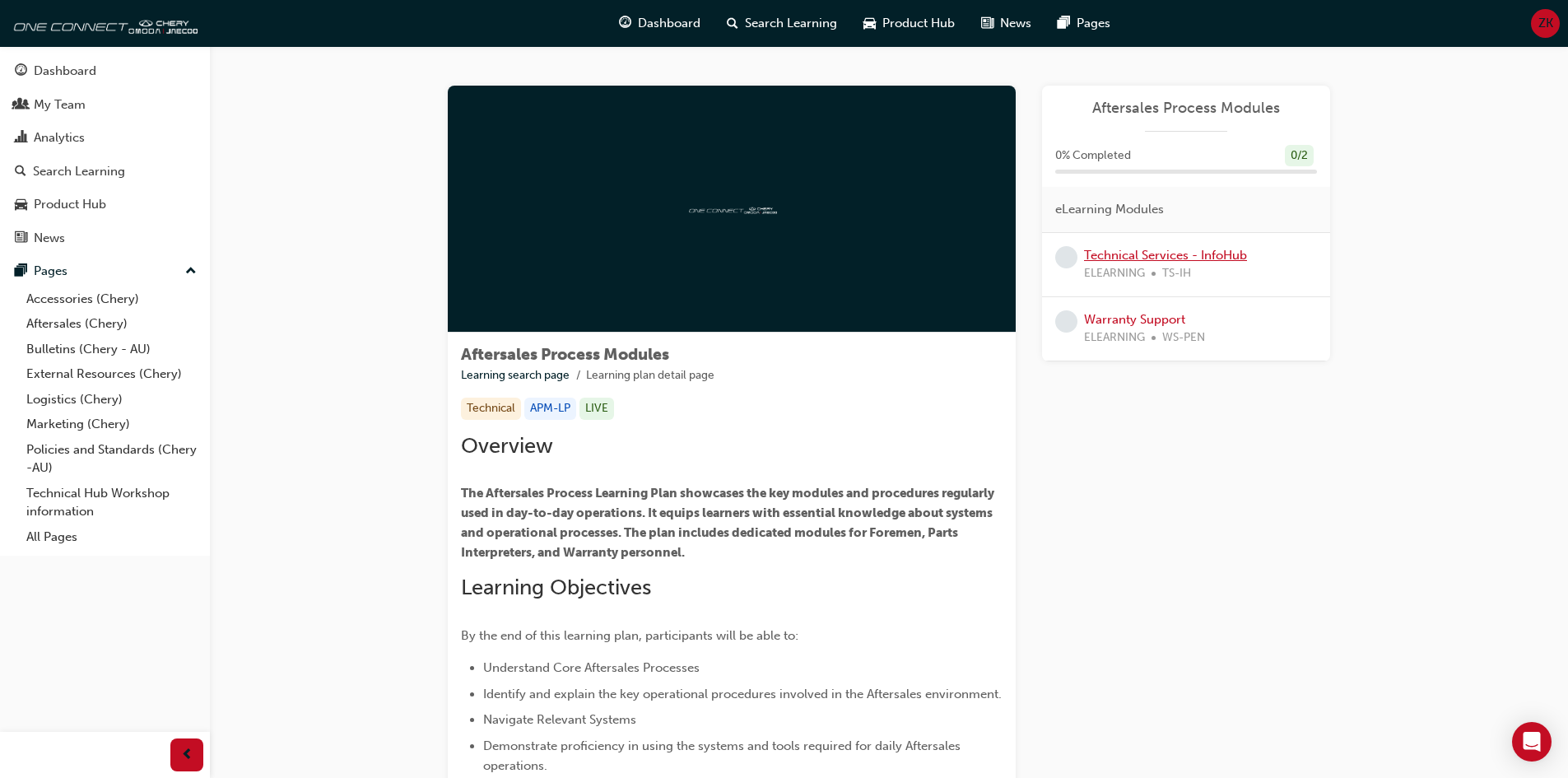
click at [1175, 260] on link "Technical Services - InfoHub" at bounding box center [1166, 255] width 163 height 15
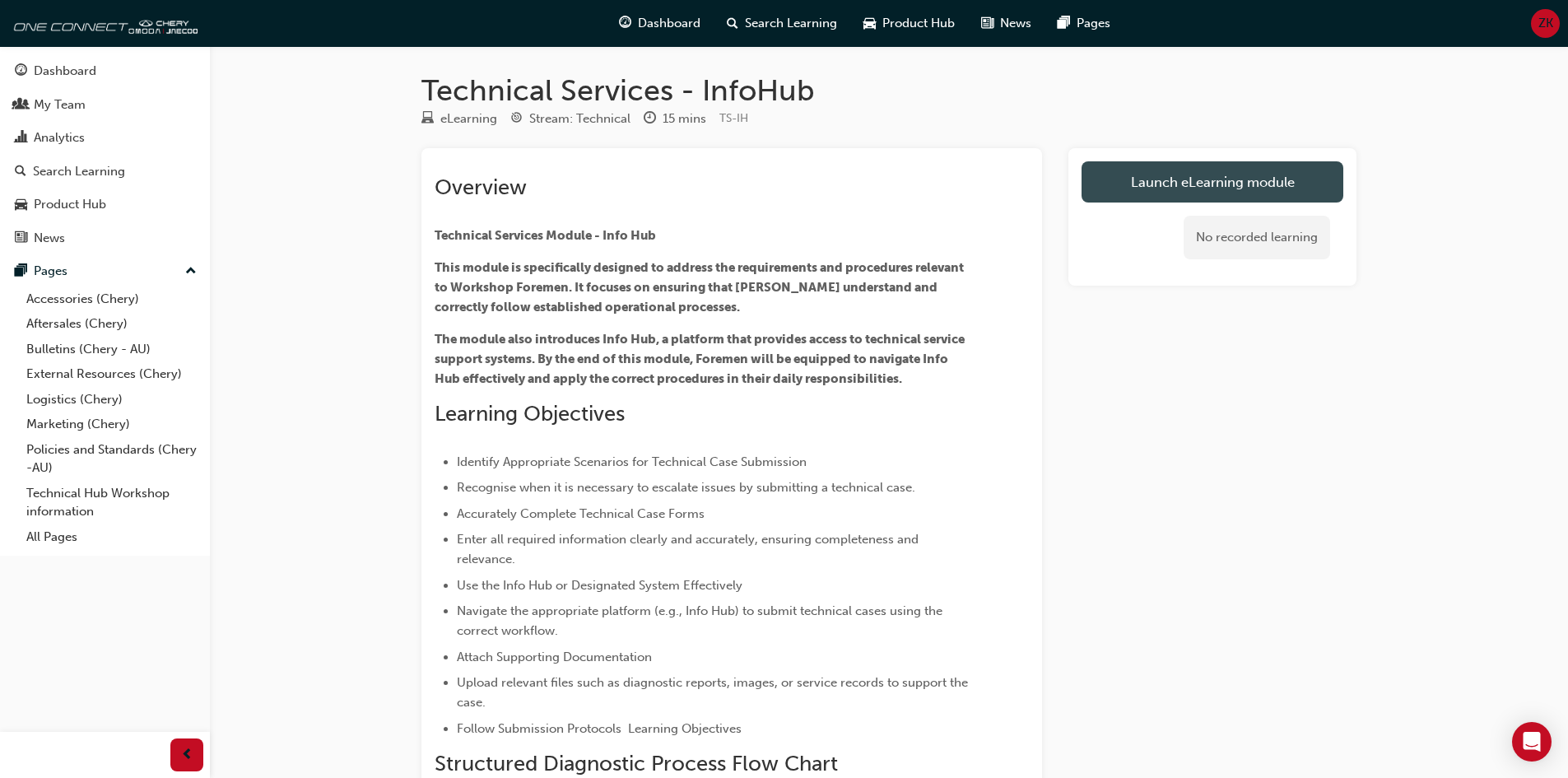
click at [1200, 189] on link "Launch eLearning module" at bounding box center [1213, 182] width 261 height 42
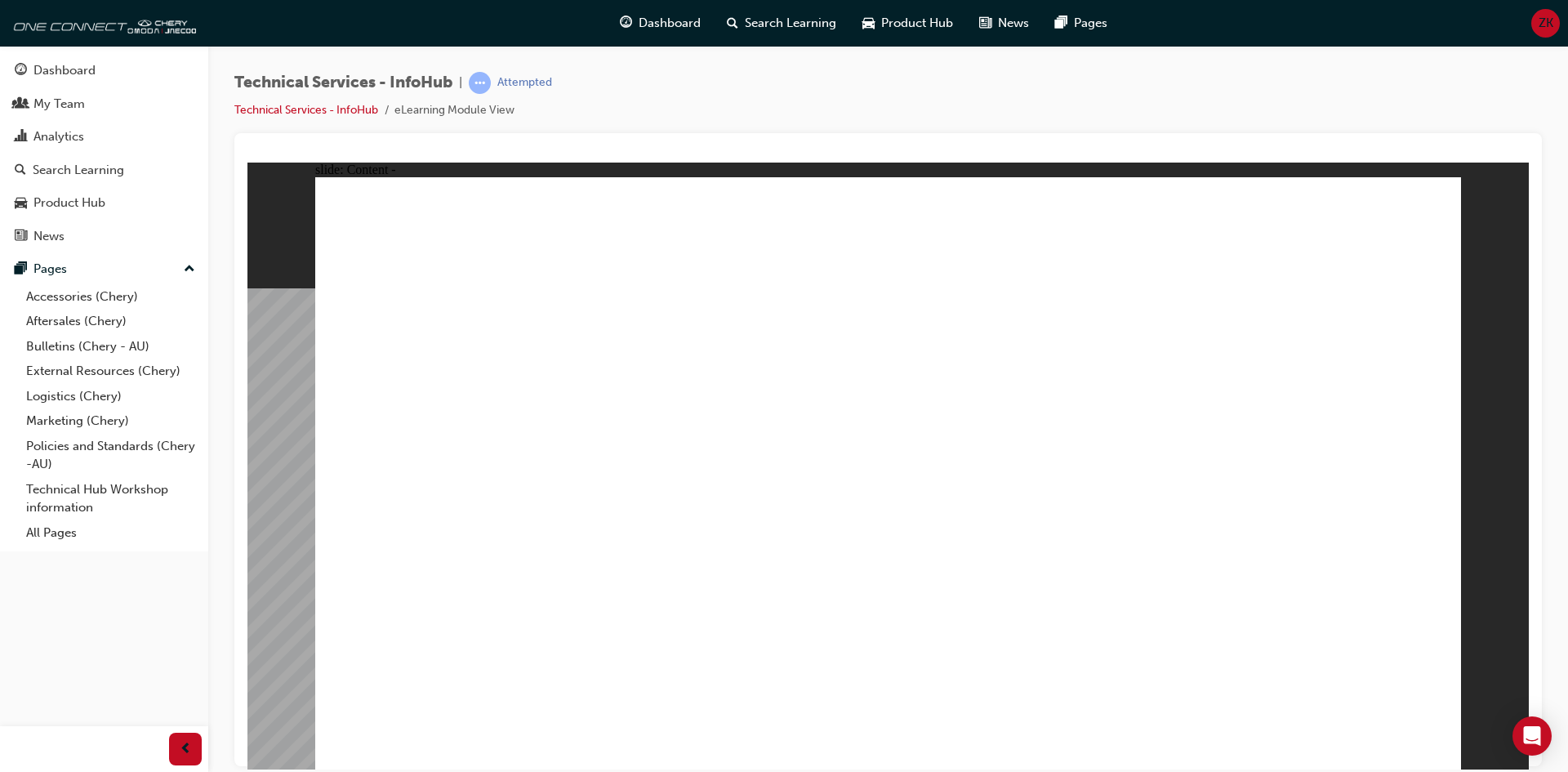
drag, startPoint x: 1037, startPoint y: 629, endPoint x: 1044, endPoint y: 624, distance: 8.6
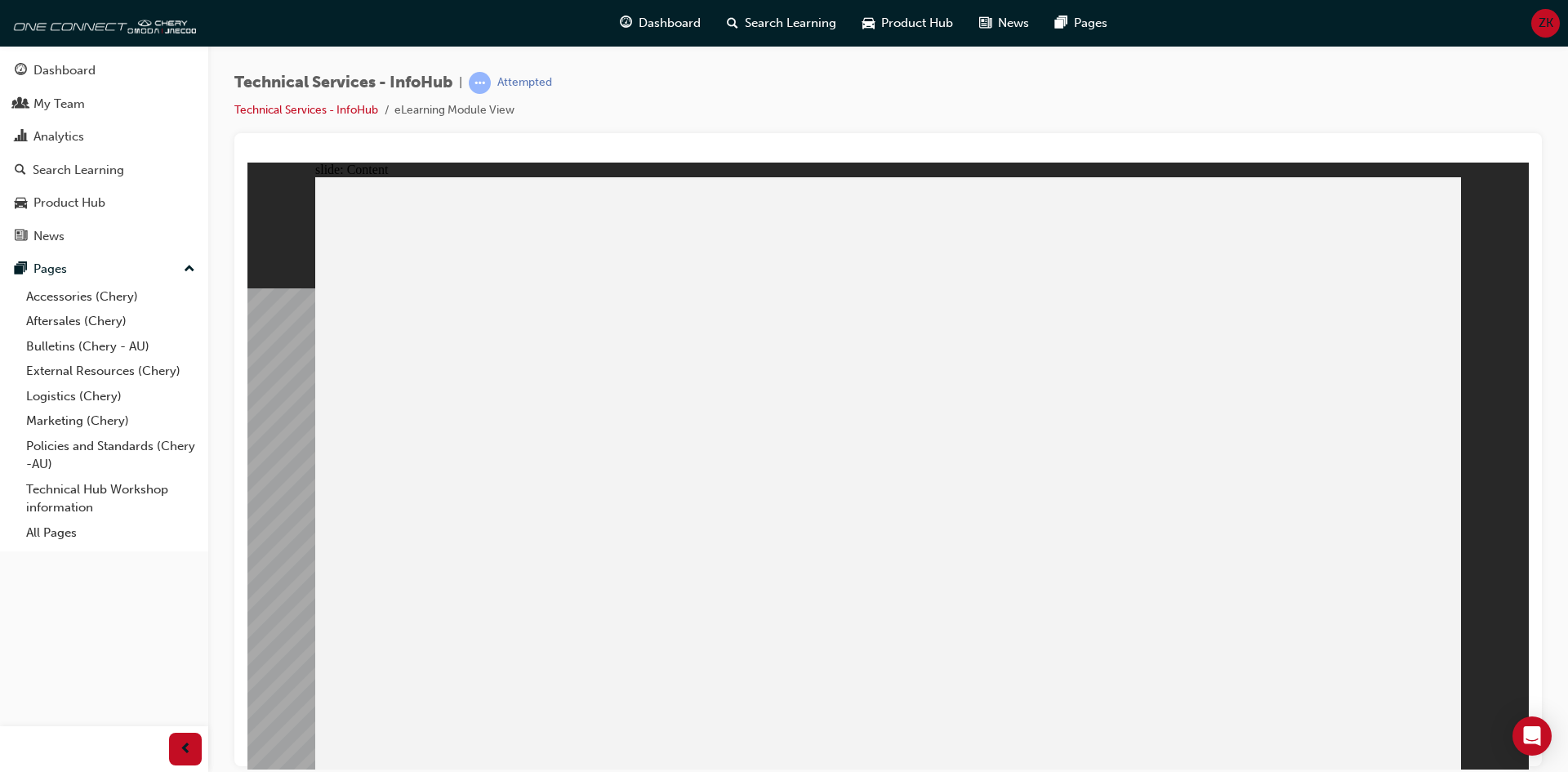
drag, startPoint x: 993, startPoint y: 555, endPoint x: 972, endPoint y: 585, distance: 36.6
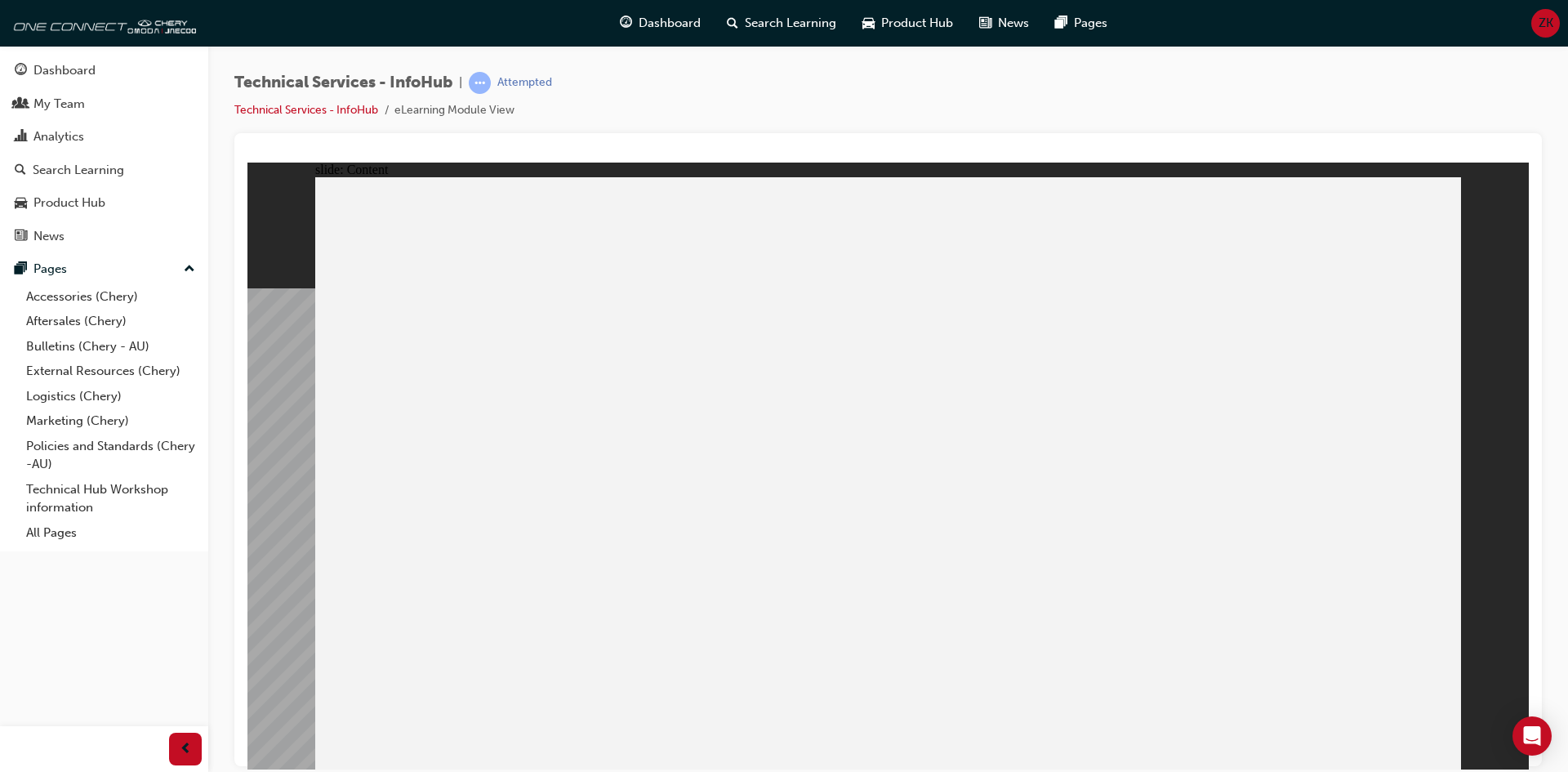
drag, startPoint x: 975, startPoint y: 598, endPoint x: 961, endPoint y: 434, distance: 164.6
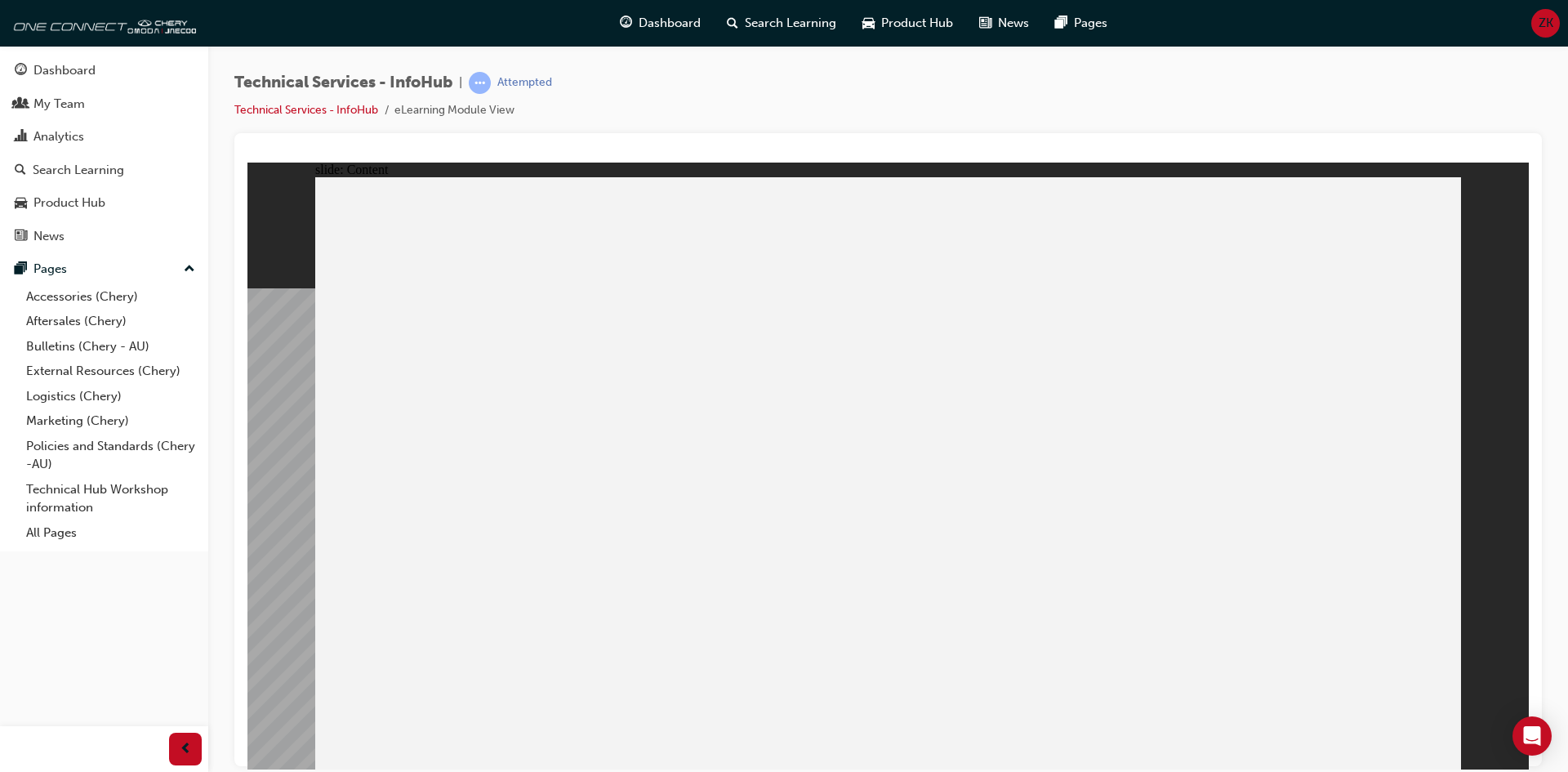
drag, startPoint x: 961, startPoint y: 434, endPoint x: 958, endPoint y: 448, distance: 14.3
drag, startPoint x: 958, startPoint y: 448, endPoint x: 959, endPoint y: 423, distance: 25.0
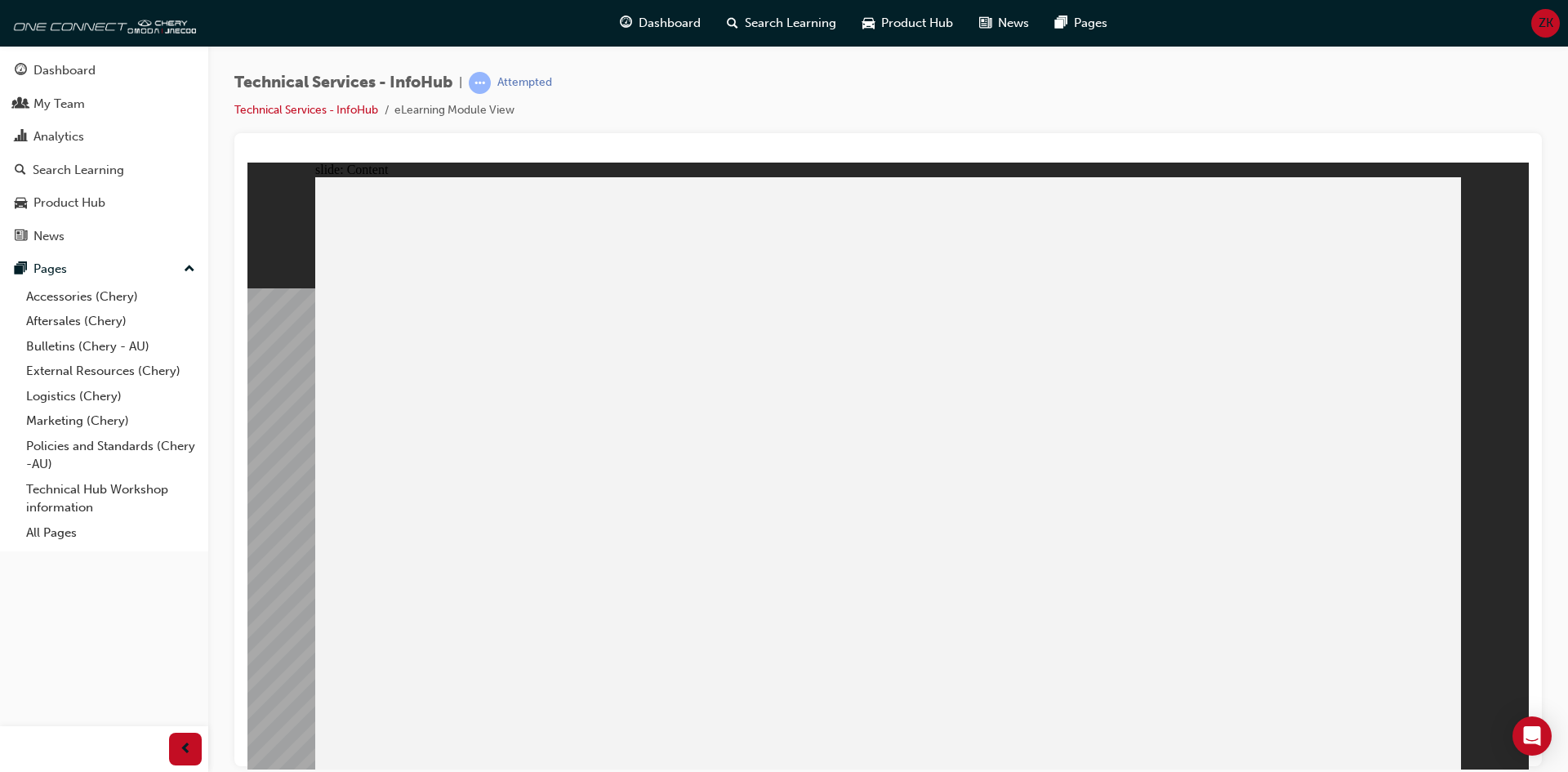
drag, startPoint x: 959, startPoint y: 423, endPoint x: 962, endPoint y: 342, distance: 81.1
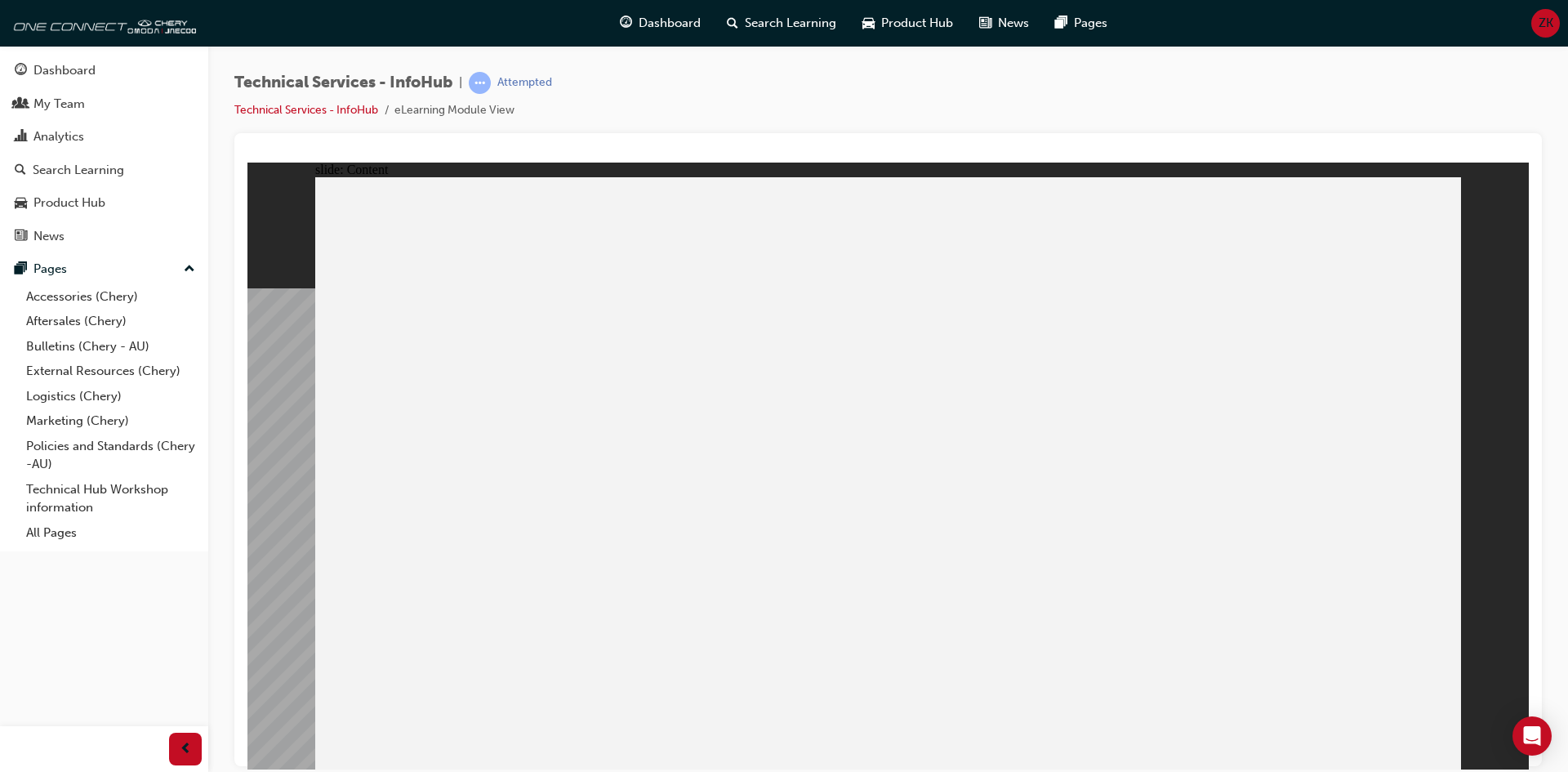
drag, startPoint x: 430, startPoint y: 342, endPoint x: 1033, endPoint y: 441, distance: 611.1
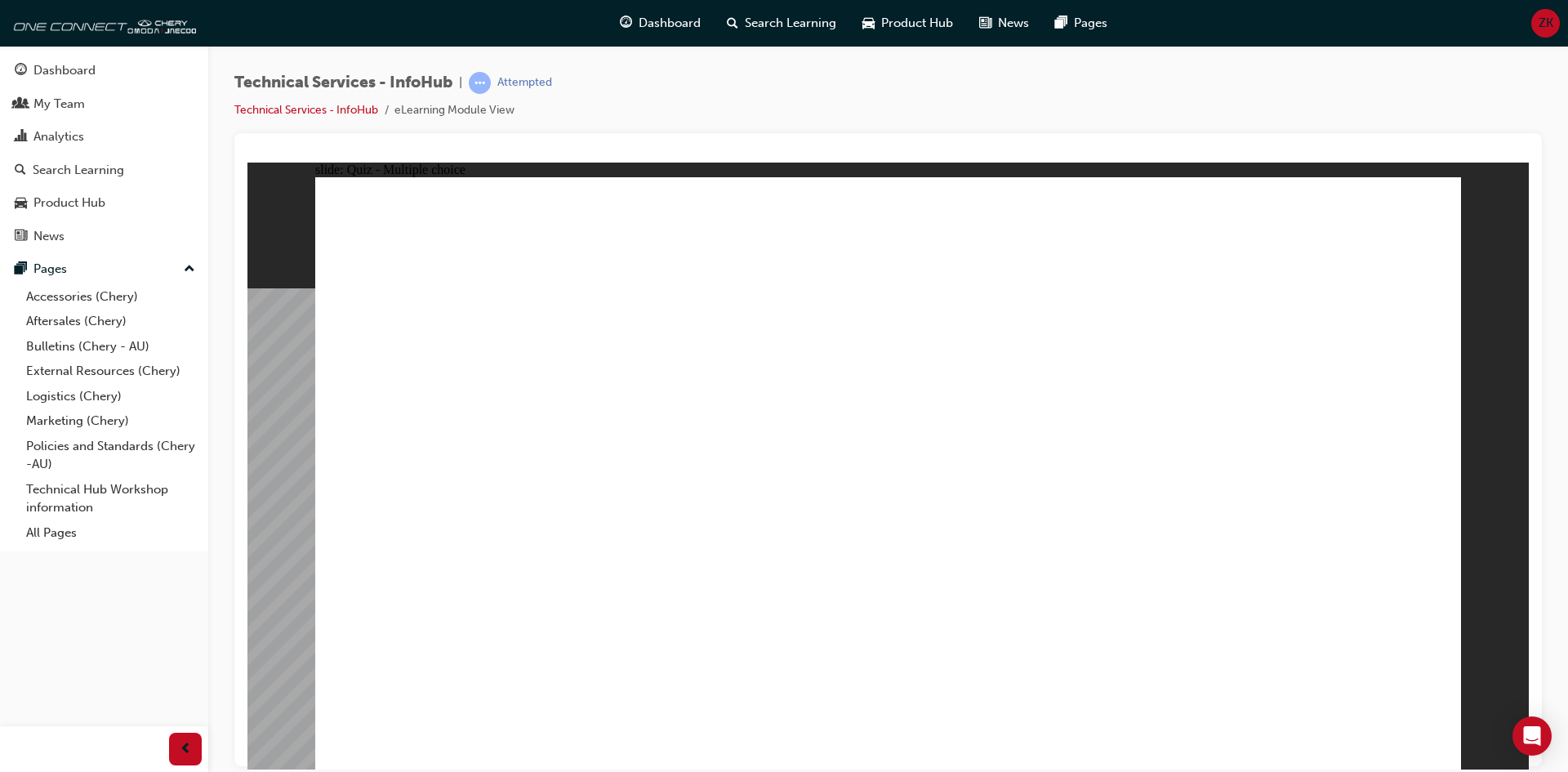
radio input "true"
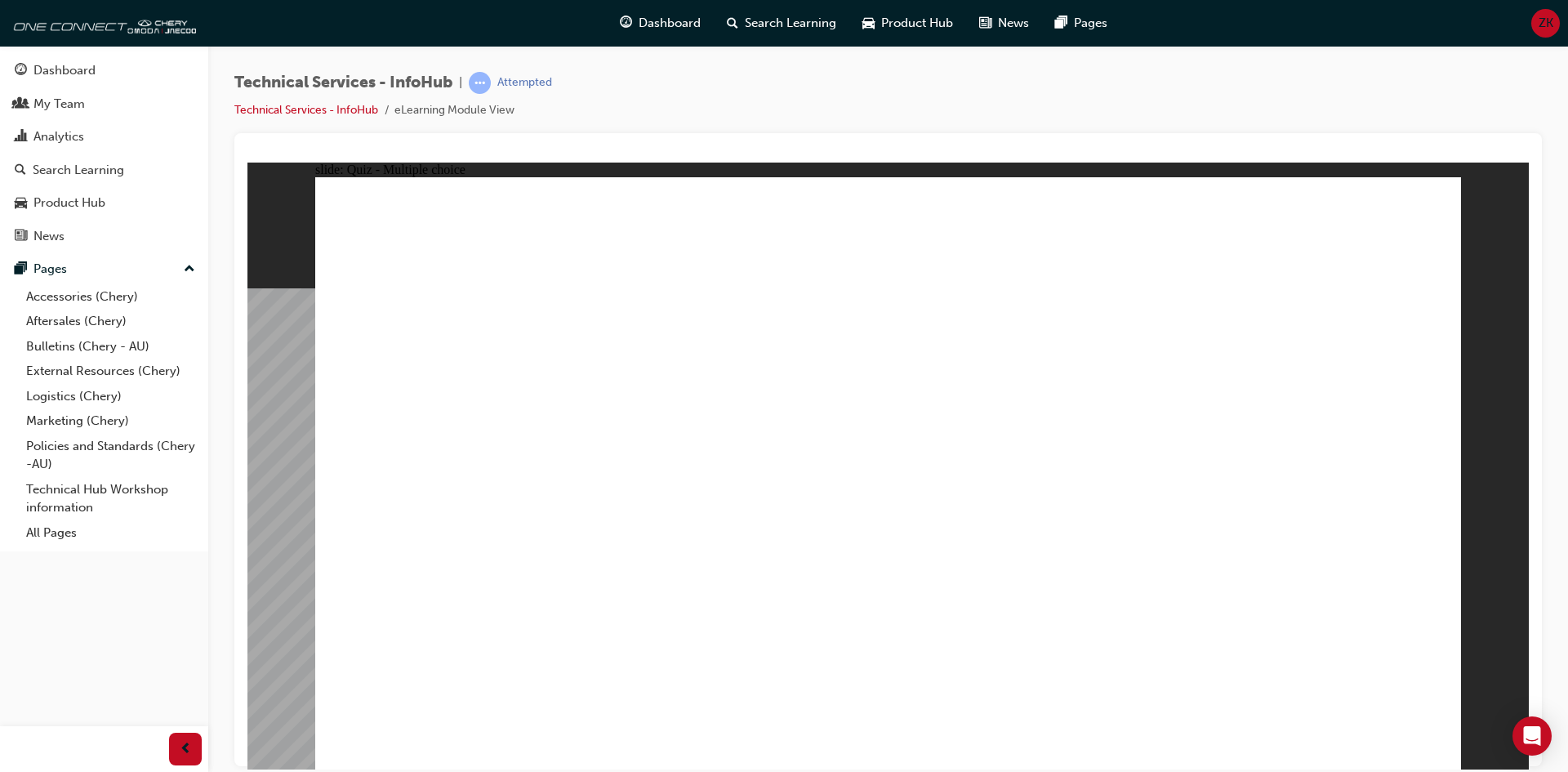
radio input "true"
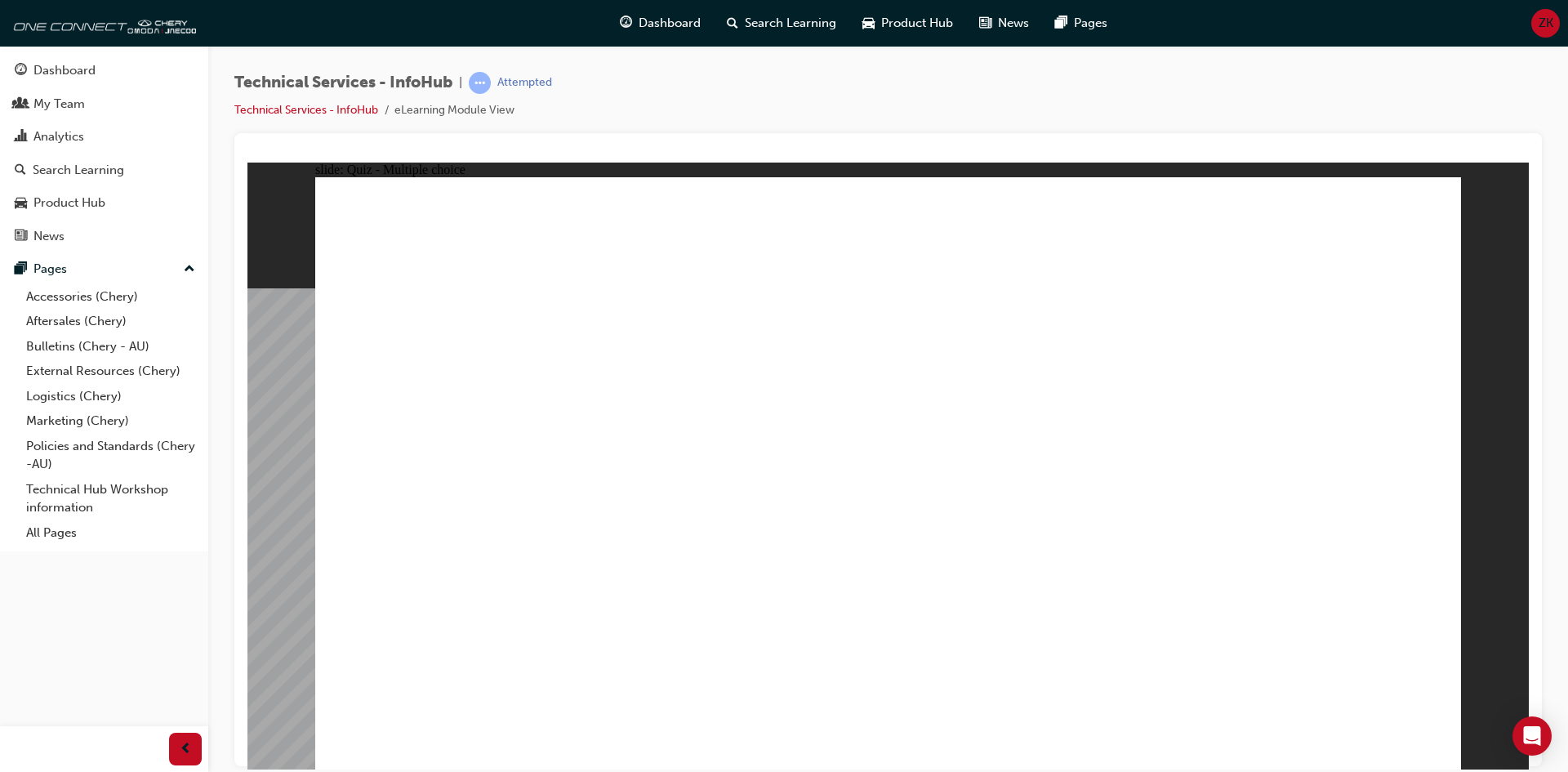
radio input "true"
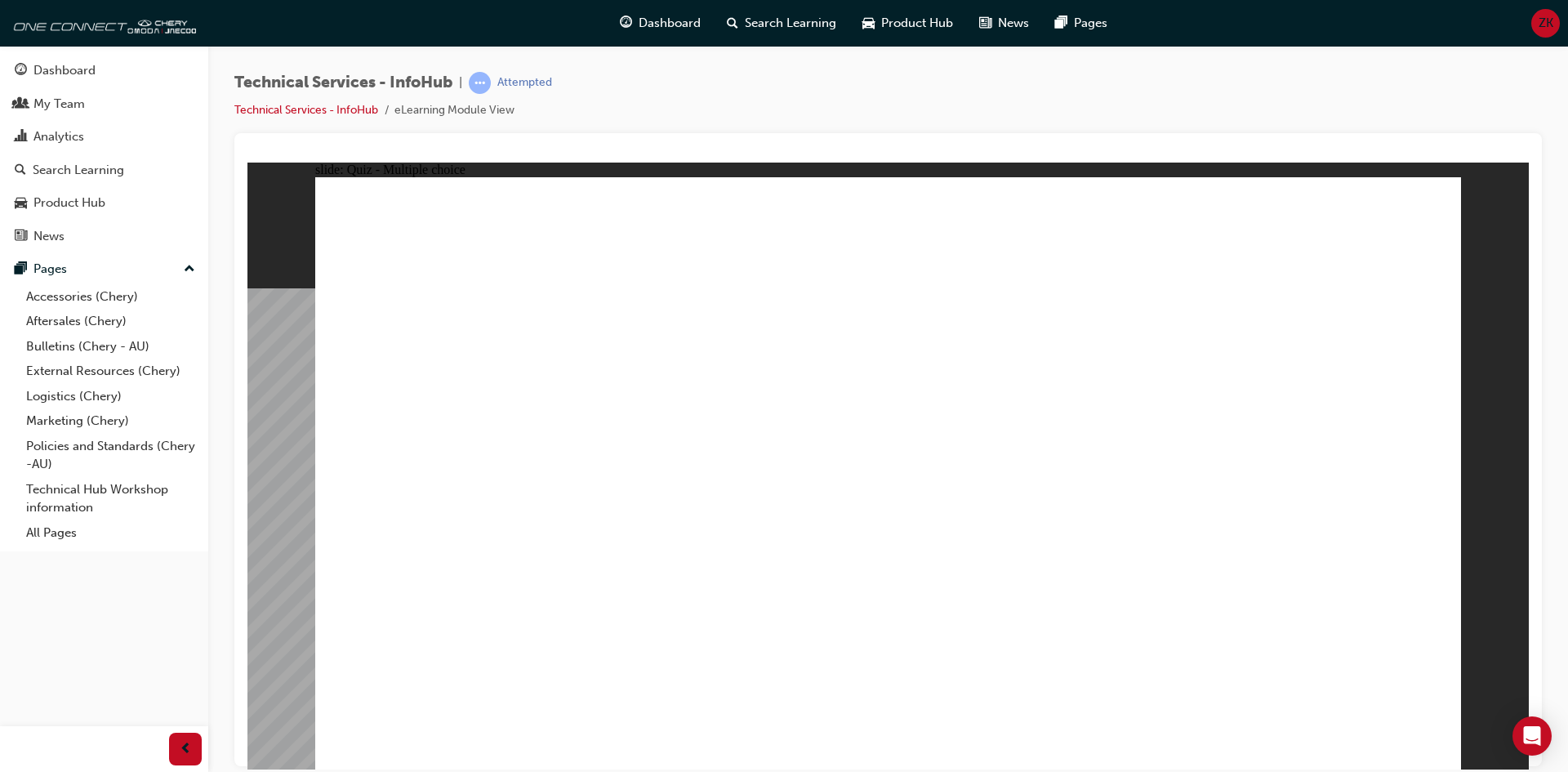
radio input "false"
radio input "true"
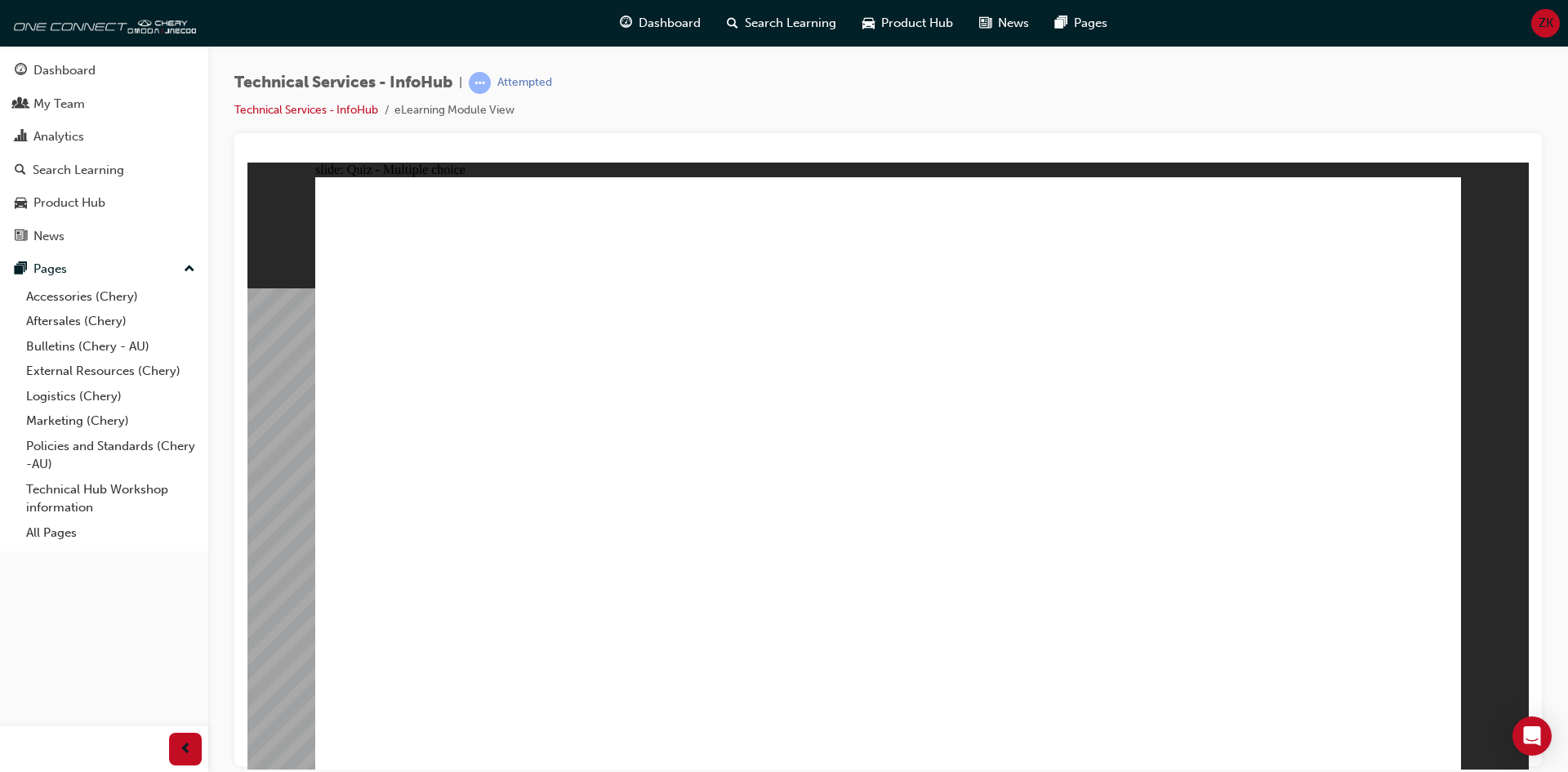
radio input "false"
radio input "true"
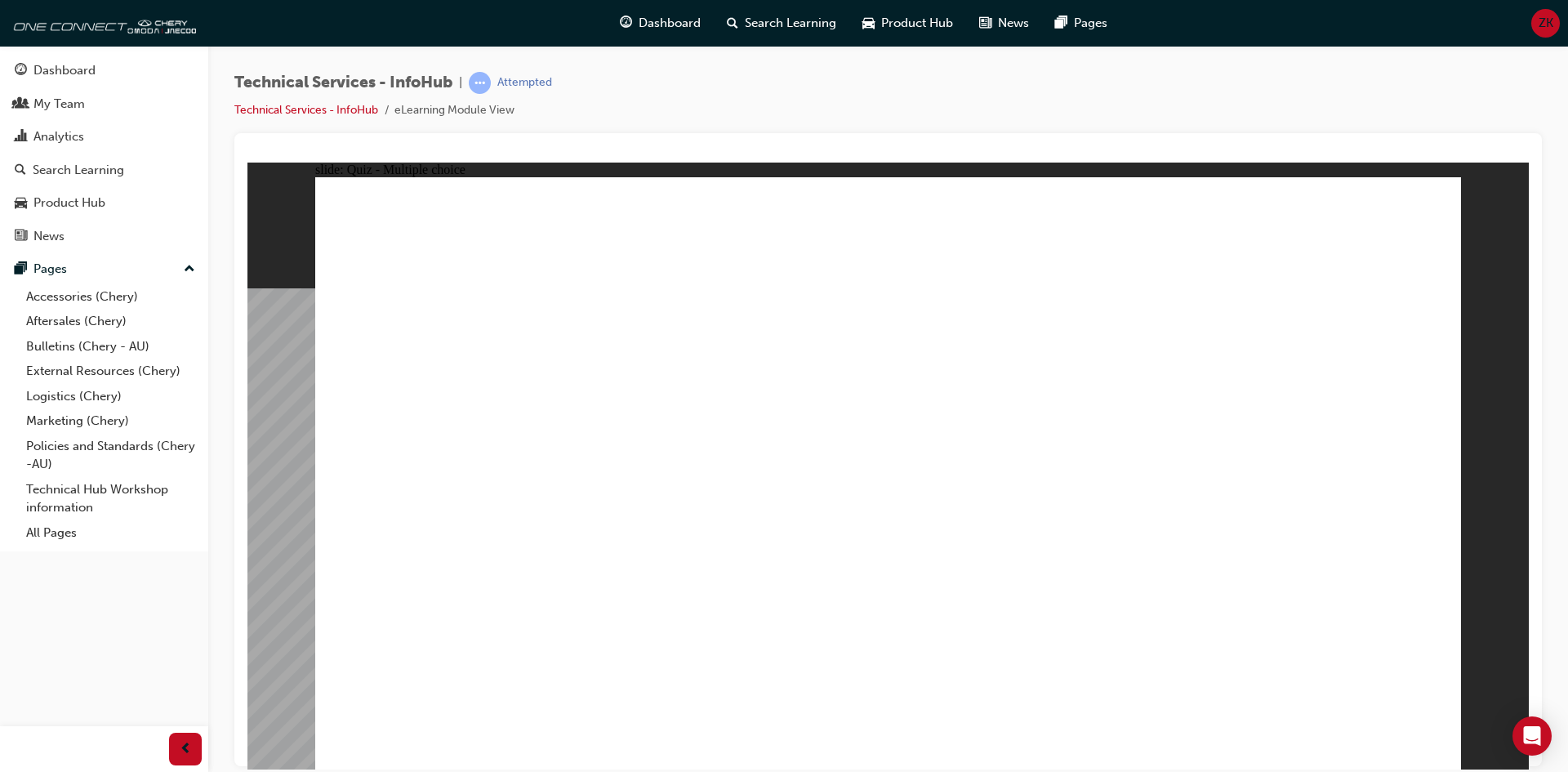
click at [50, 76] on div "Dashboard" at bounding box center [64, 71] width 62 height 19
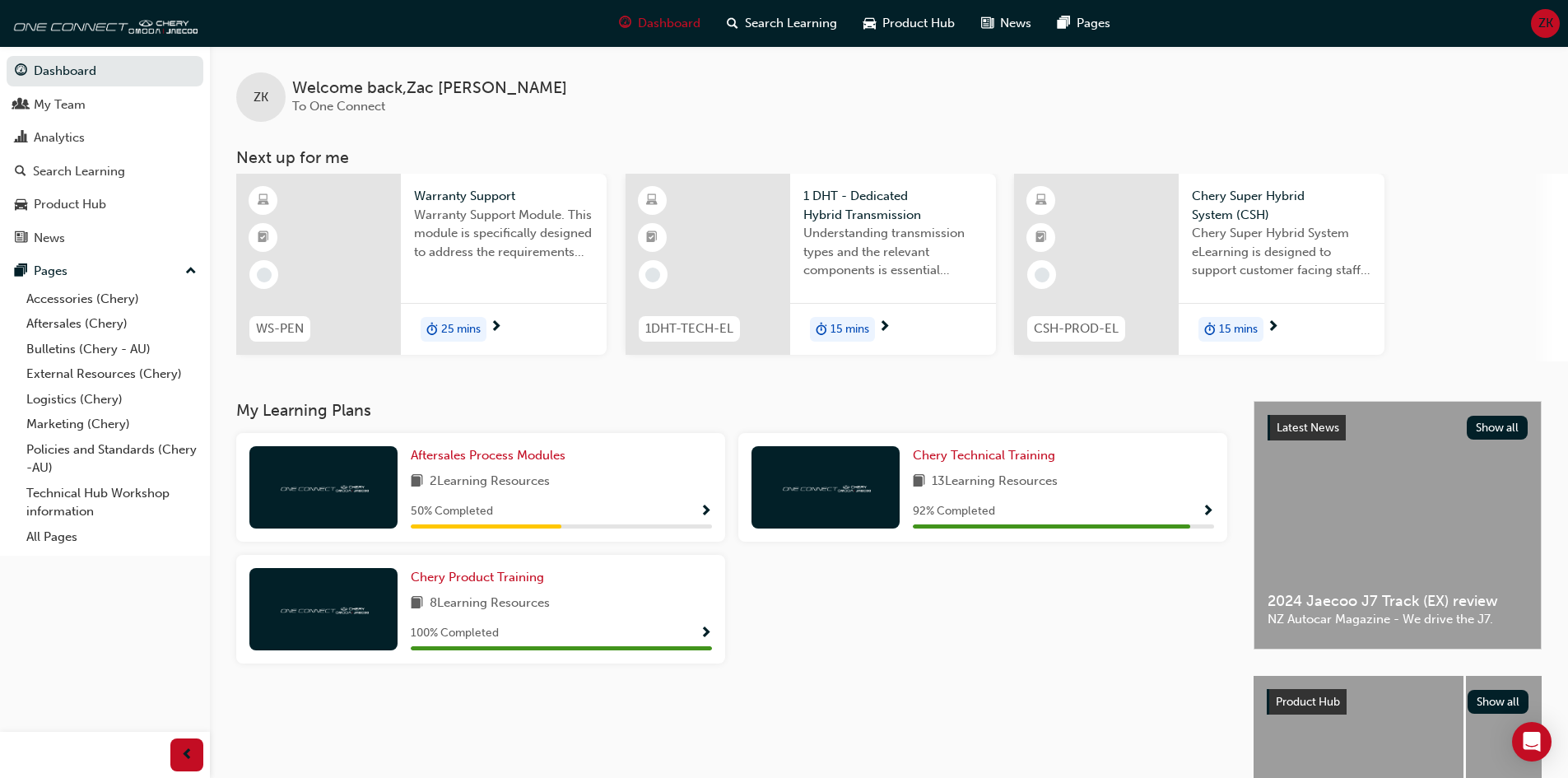
click at [398, 522] on div "Aftersales Process Modules 2 Learning Resources 50 % Completed" at bounding box center [480, 487] width 489 height 109
click at [480, 449] on span "Aftersales Process Modules" at bounding box center [488, 454] width 155 height 15
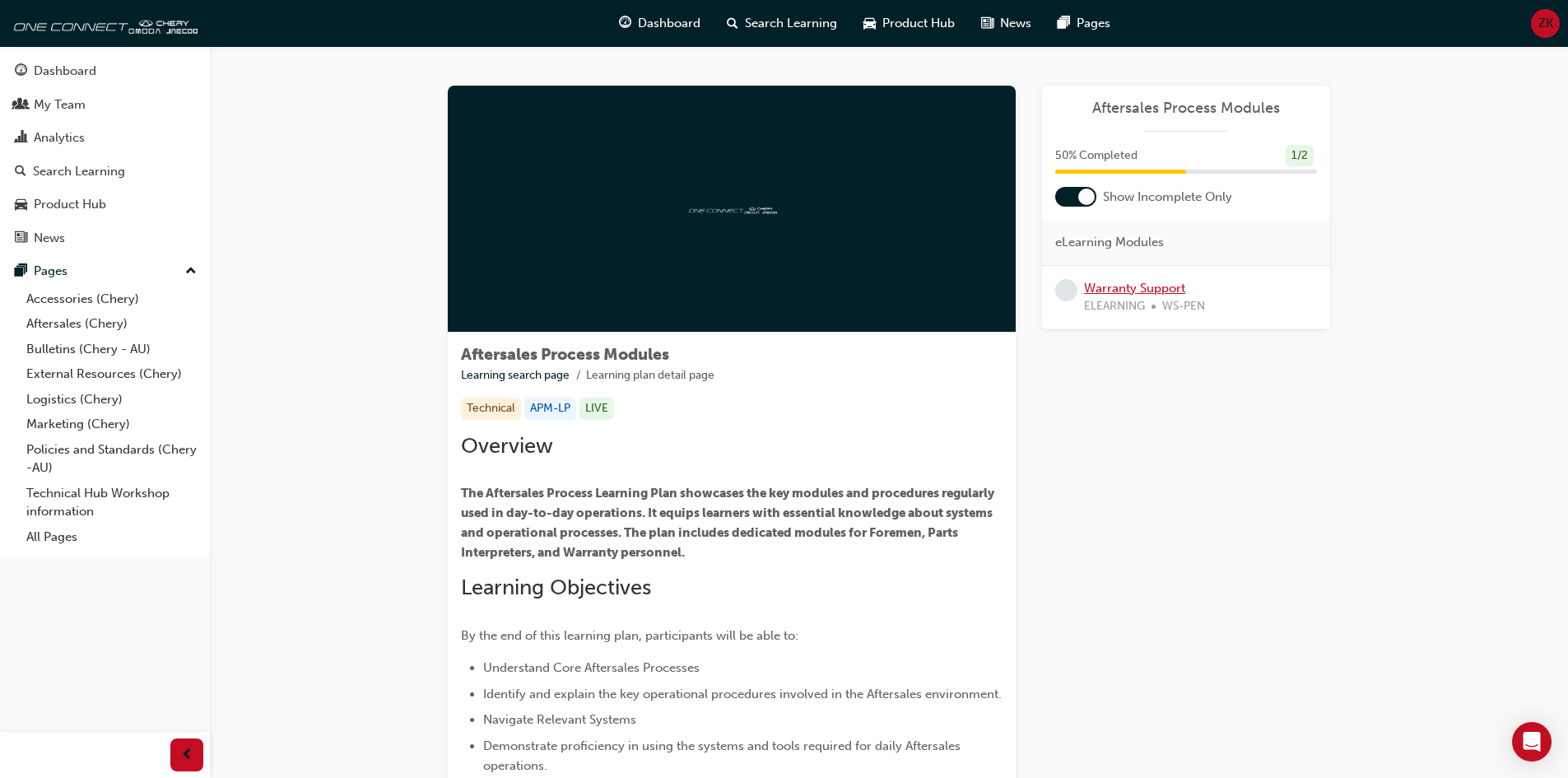
click at [1131, 284] on link "Warranty Support" at bounding box center [1135, 288] width 102 height 15
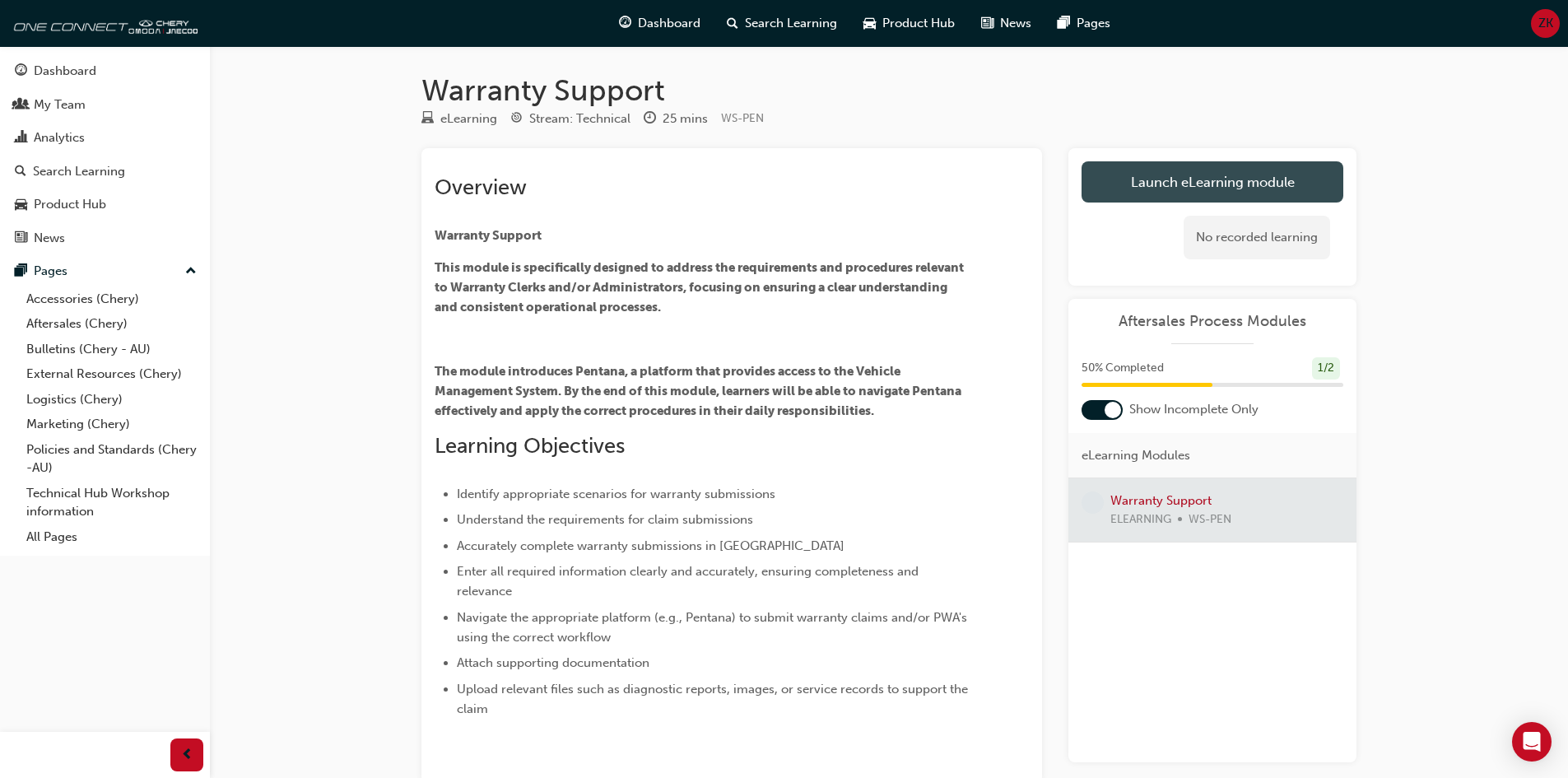
click at [1156, 170] on link "Launch eLearning module" at bounding box center [1213, 182] width 261 height 42
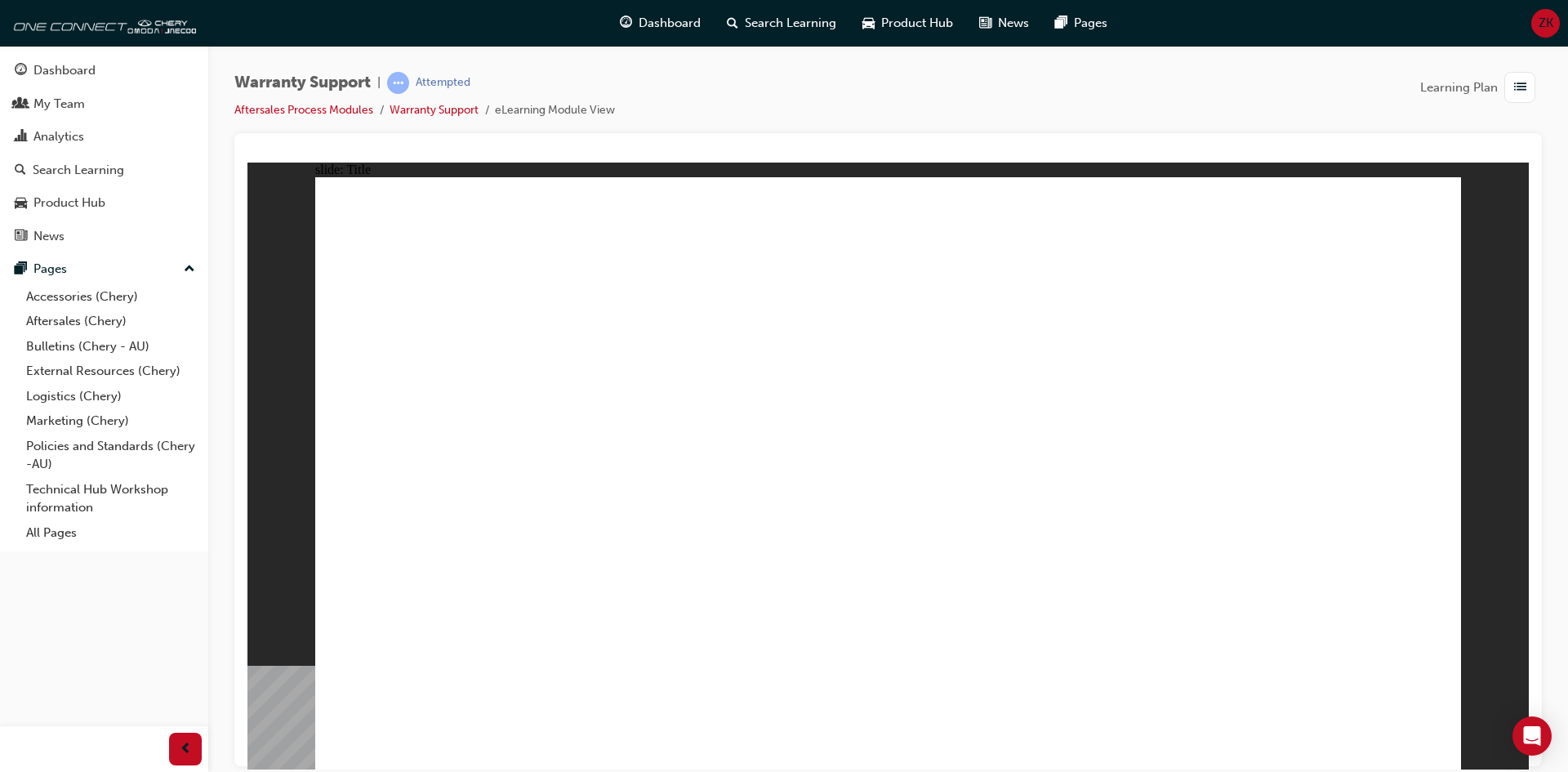
drag, startPoint x: 1412, startPoint y: 750, endPoint x: 1422, endPoint y: 740, distance: 14.1
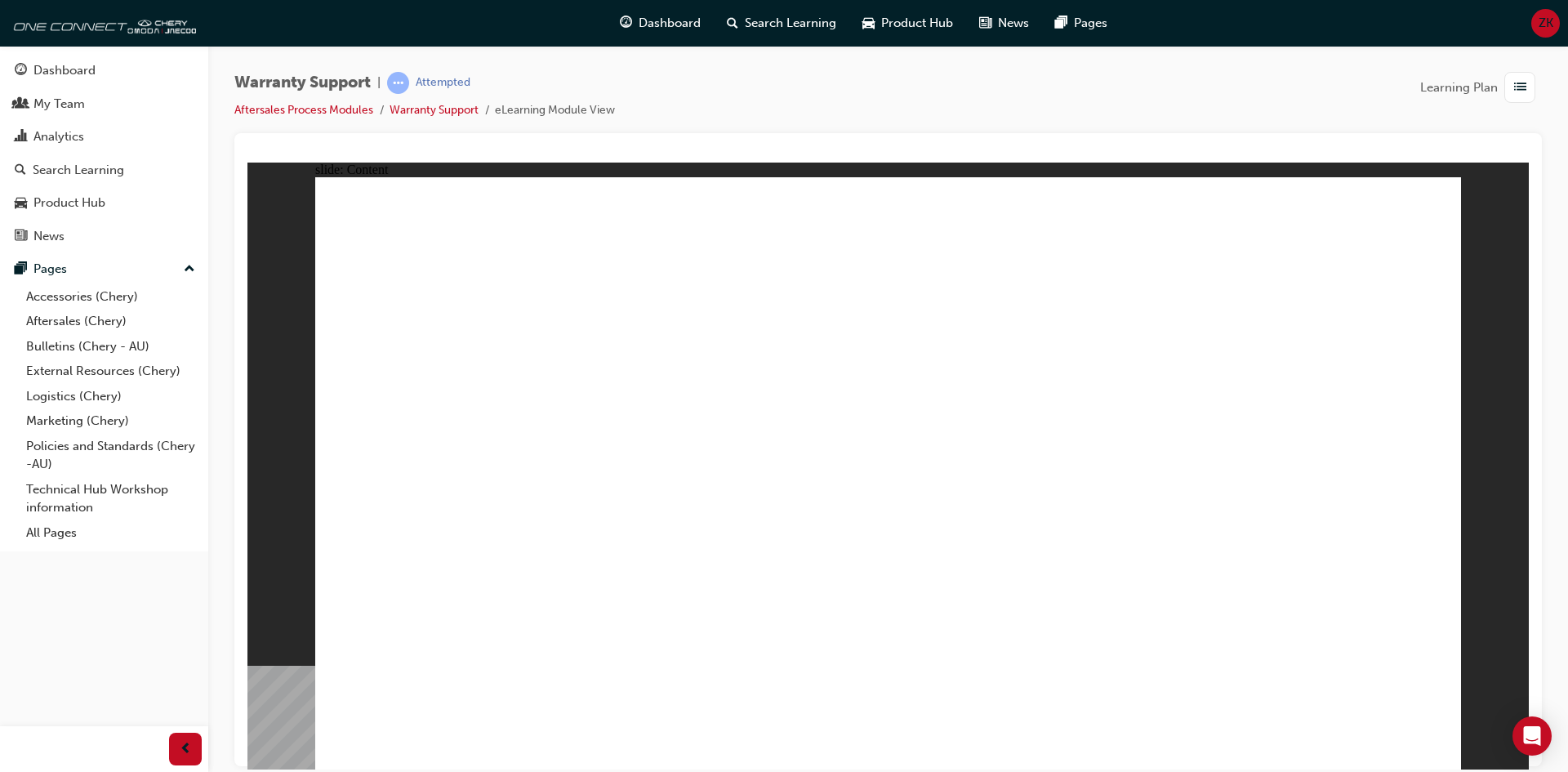
drag, startPoint x: 1322, startPoint y: 691, endPoint x: 1333, endPoint y: 651, distance: 41.5
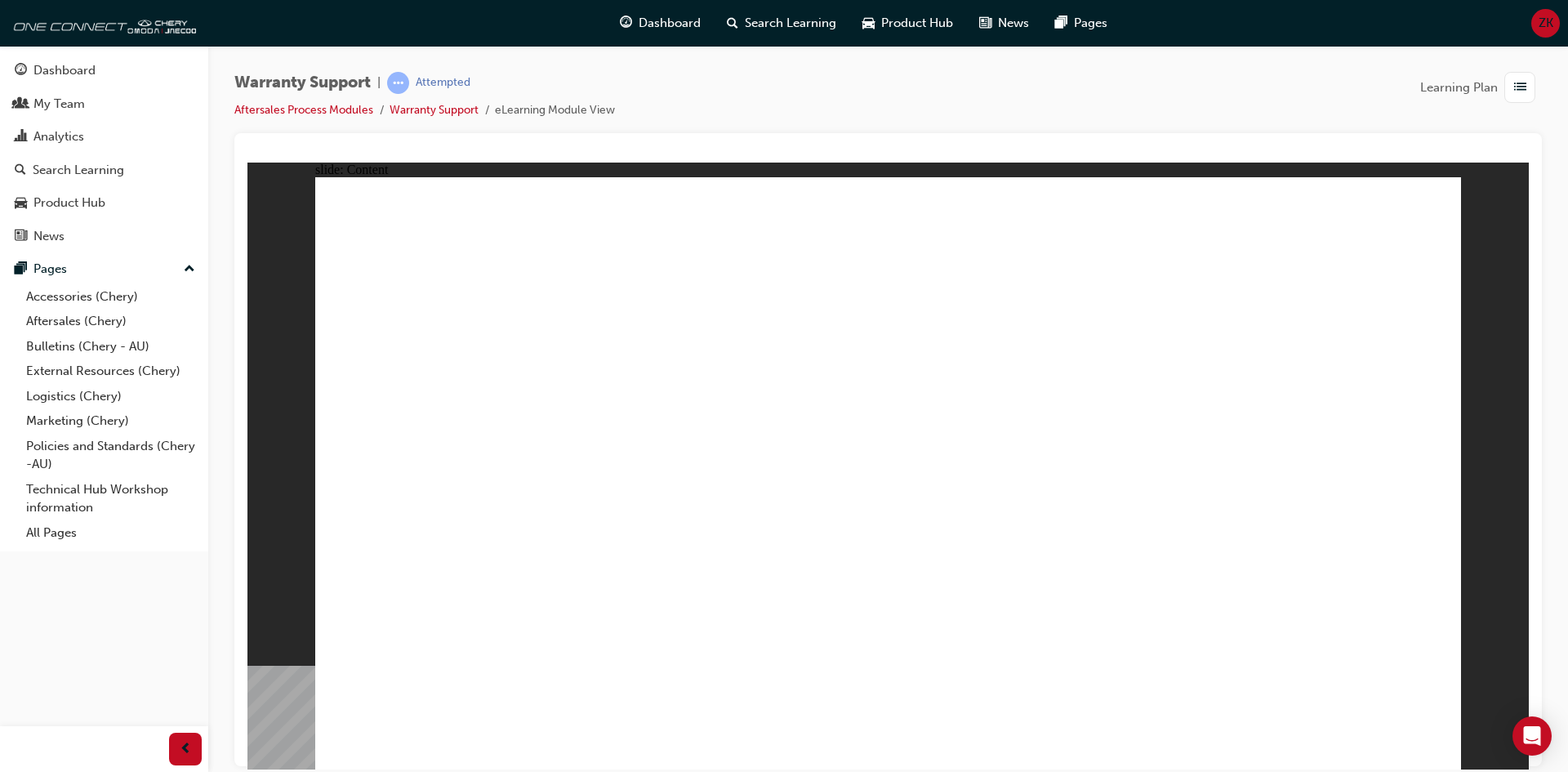
drag, startPoint x: 484, startPoint y: 476, endPoint x: 478, endPoint y: 423, distance: 53.3
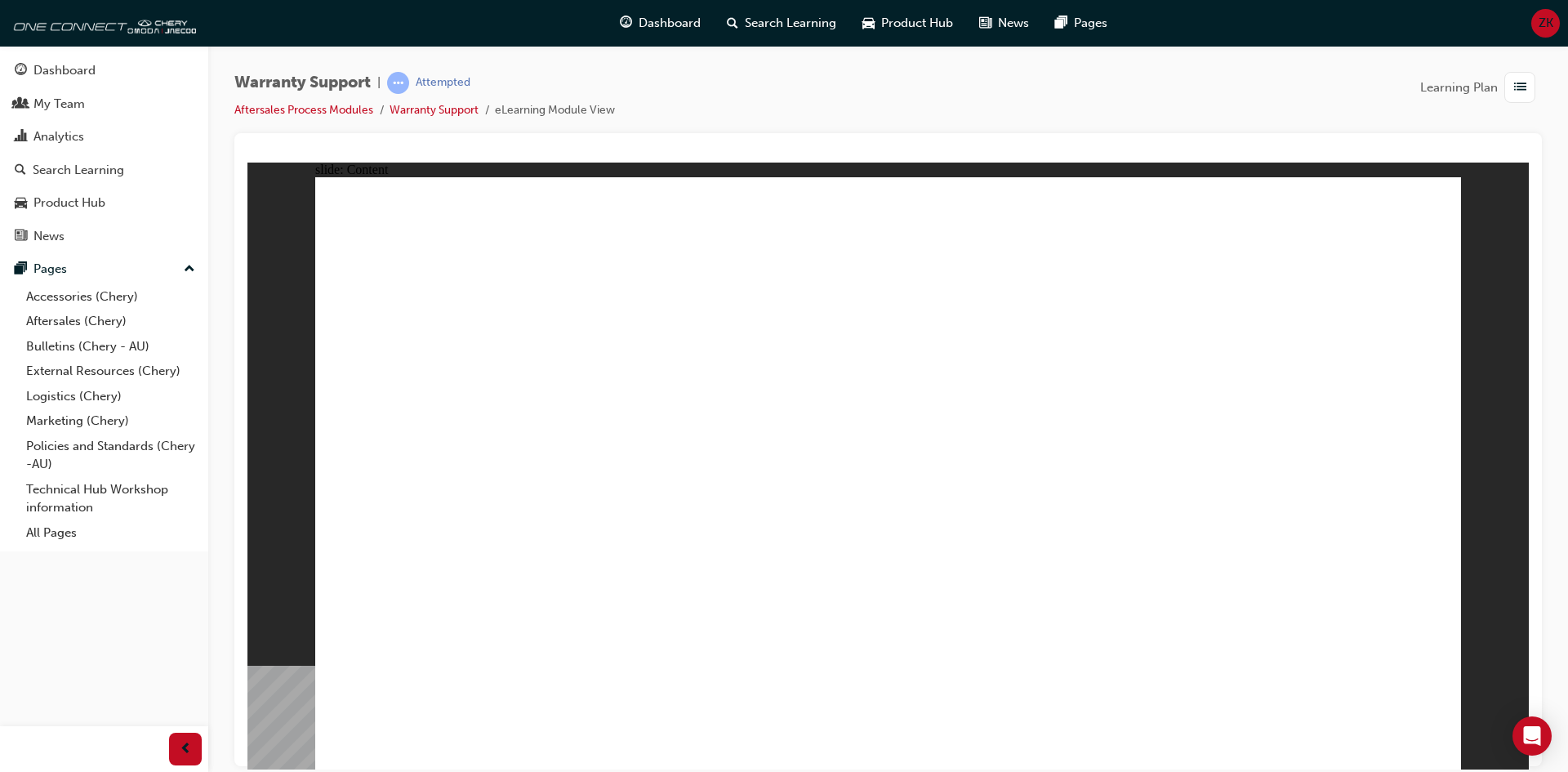
drag, startPoint x: 454, startPoint y: 472, endPoint x: 450, endPoint y: 531, distance: 59.1
drag, startPoint x: 450, startPoint y: 531, endPoint x: 352, endPoint y: 438, distance: 135.1
drag, startPoint x: 352, startPoint y: 438, endPoint x: 574, endPoint y: 474, distance: 224.9
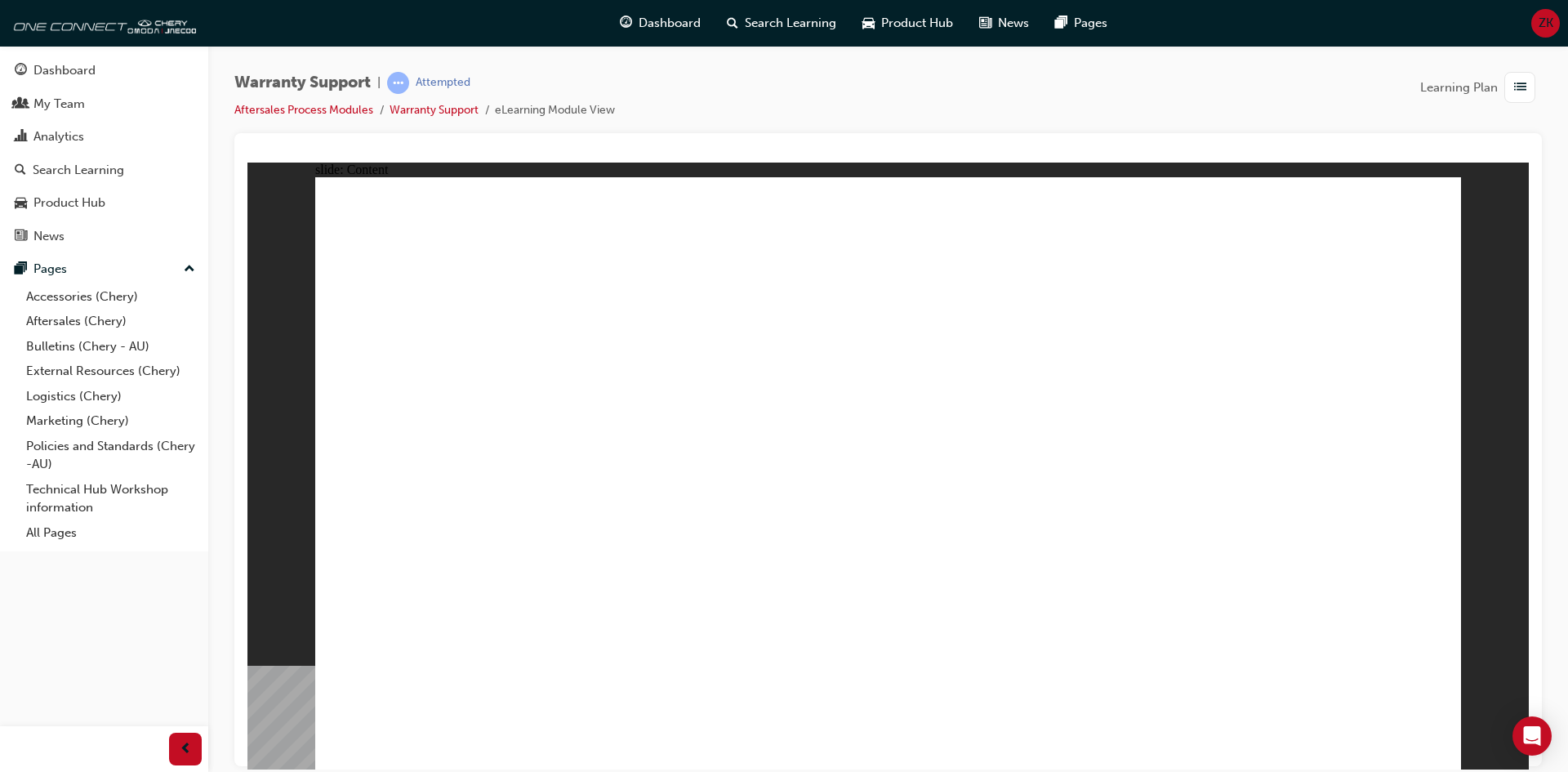
drag, startPoint x: 967, startPoint y: 557, endPoint x: 556, endPoint y: 351, distance: 459.7
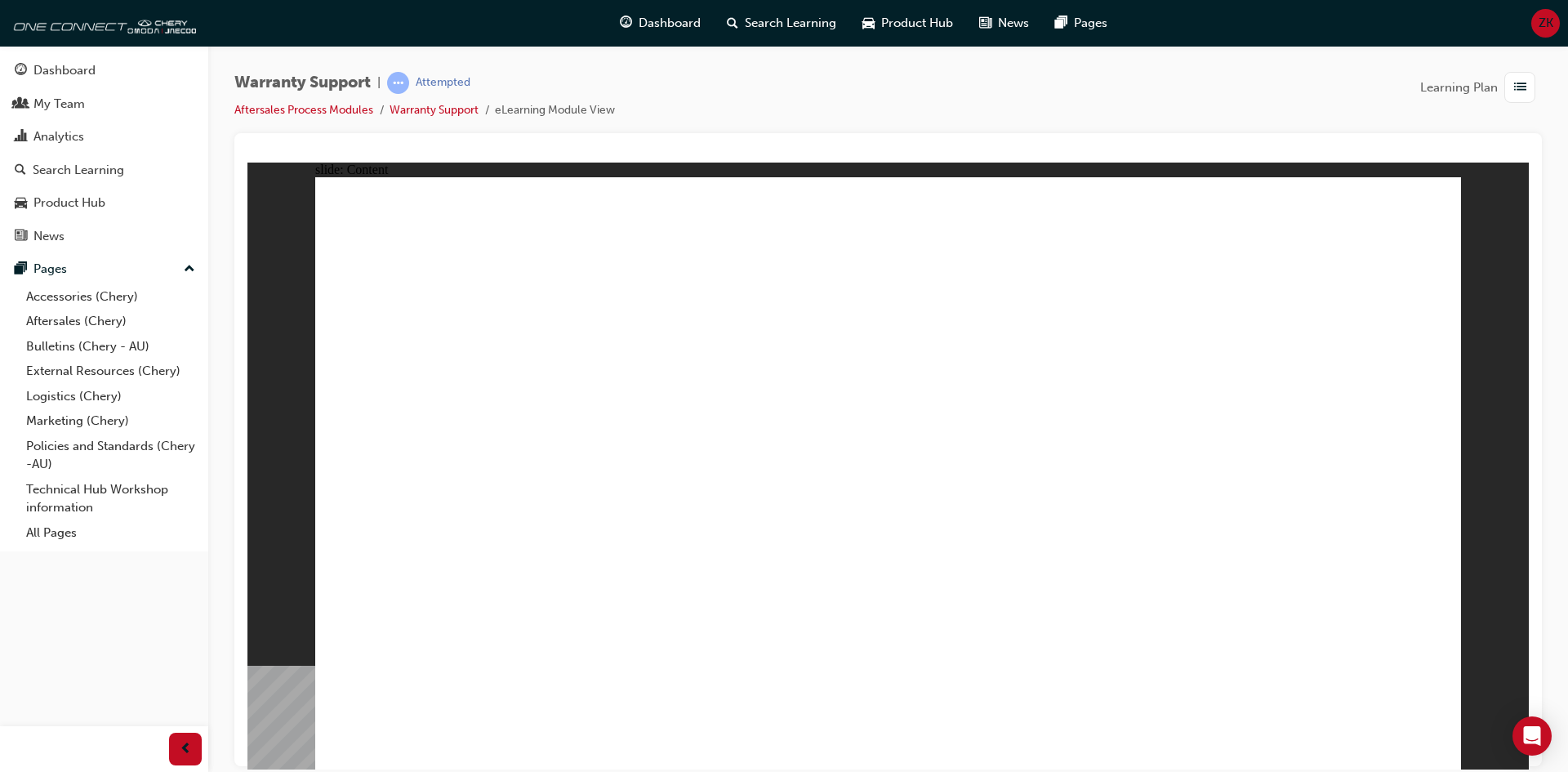
drag, startPoint x: 1243, startPoint y: 309, endPoint x: 1261, endPoint y: 291, distance: 25.5
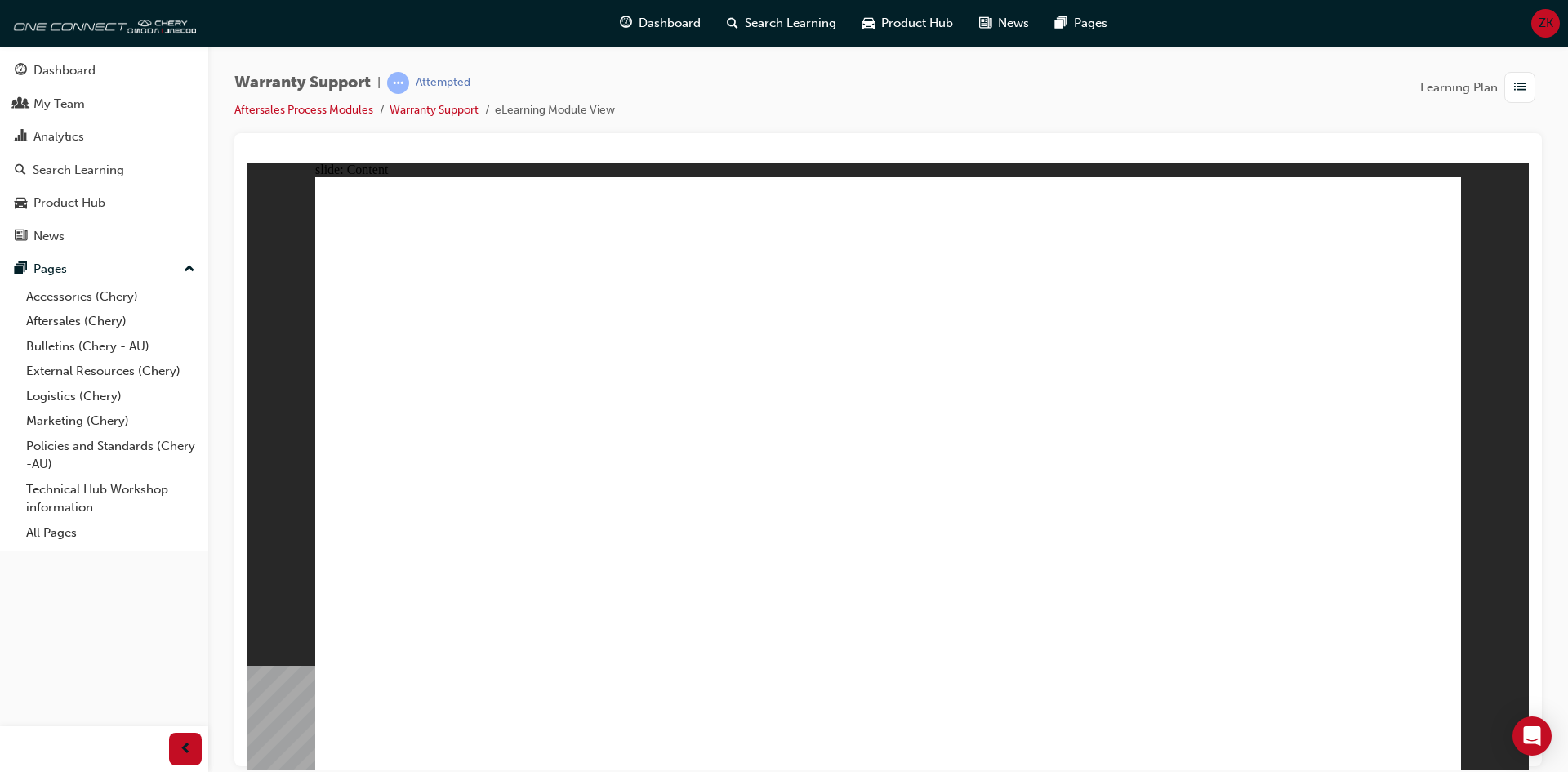
drag, startPoint x: 1195, startPoint y: 448, endPoint x: 1197, endPoint y: 470, distance: 22.1
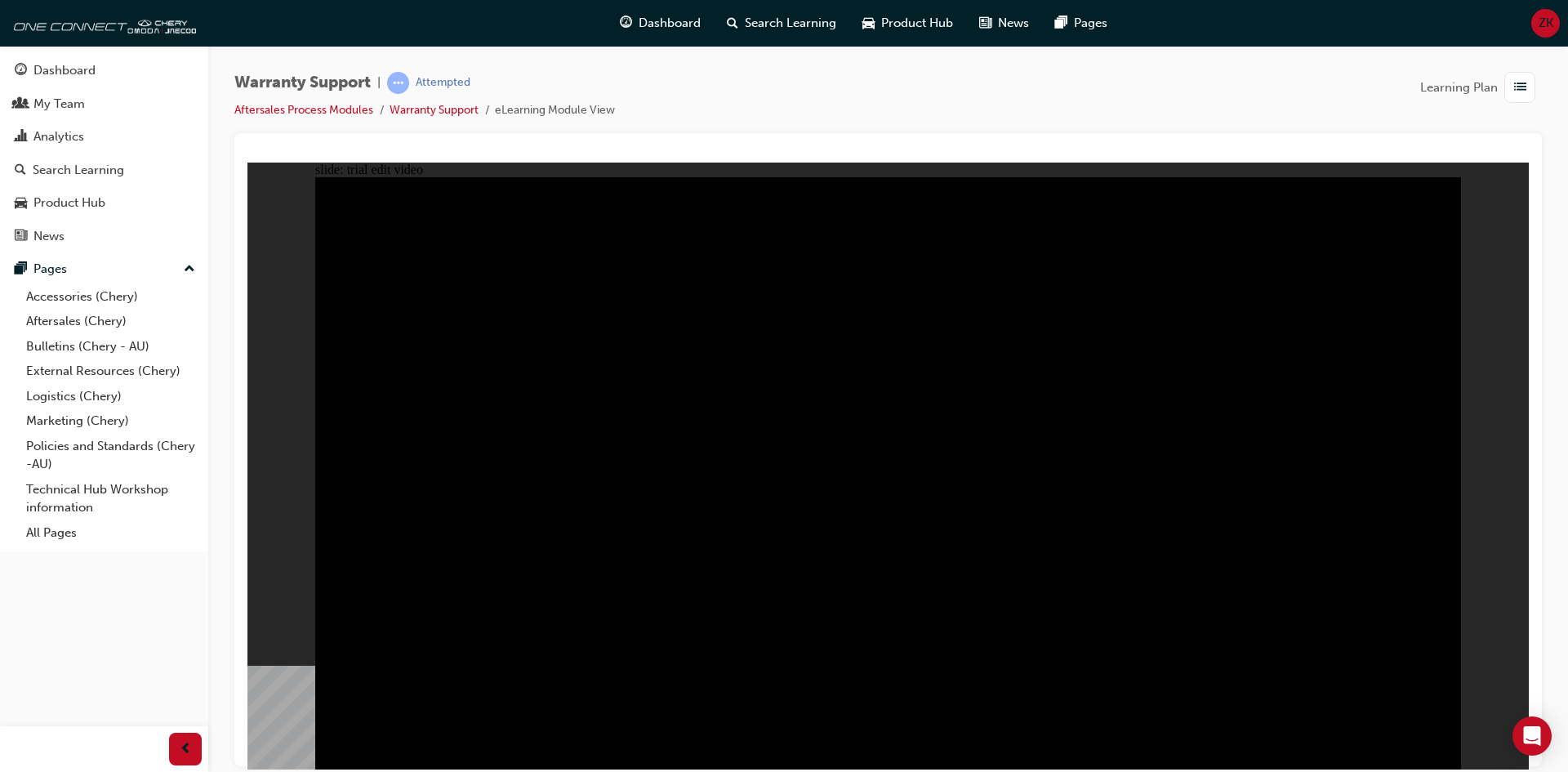
drag, startPoint x: 415, startPoint y: 383, endPoint x: 526, endPoint y: 340, distance: 119.0
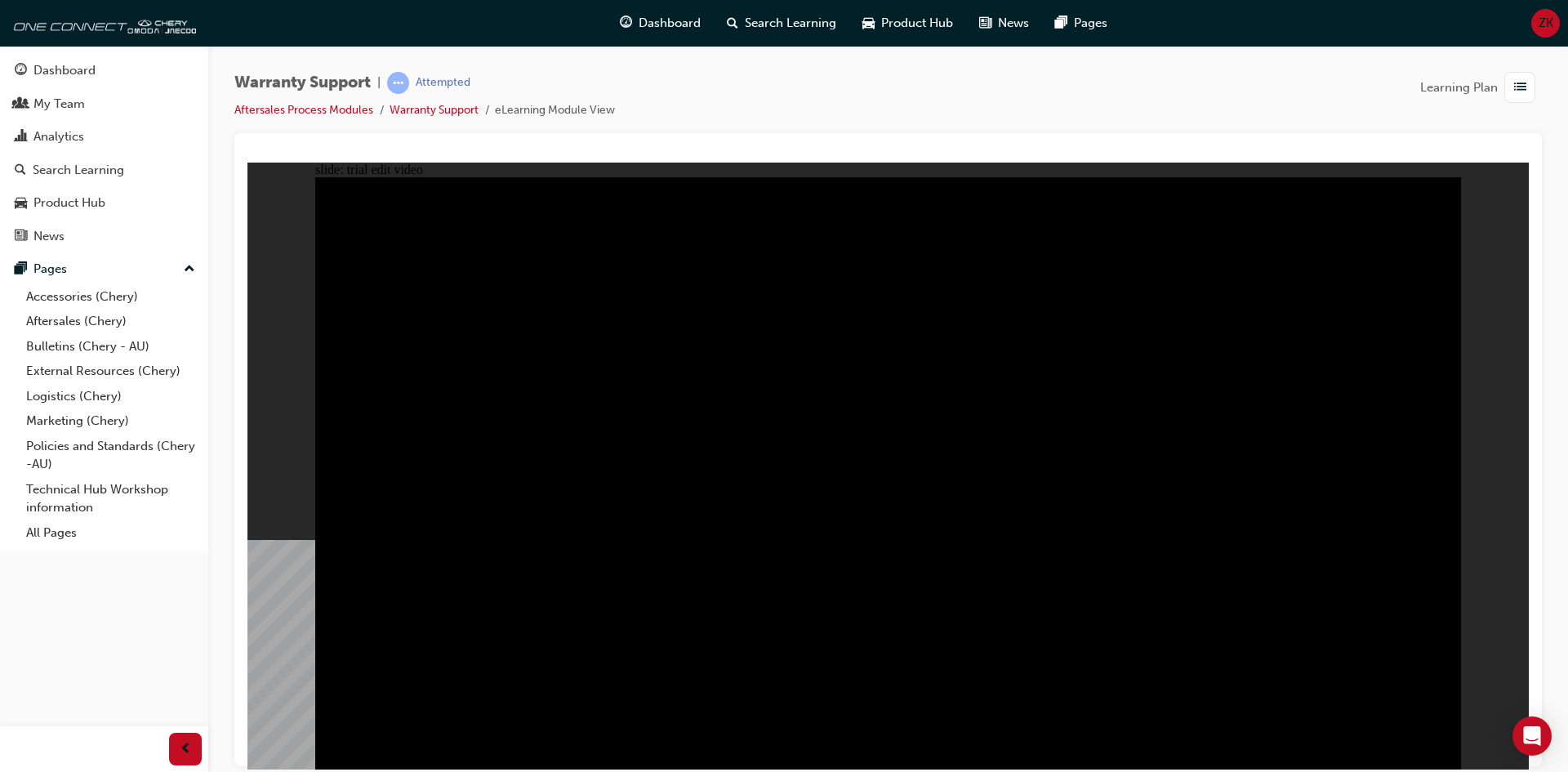
drag, startPoint x: 1261, startPoint y: 436, endPoint x: 1296, endPoint y: 411, distance: 43.0
